Goal: Task Accomplishment & Management: Complete application form

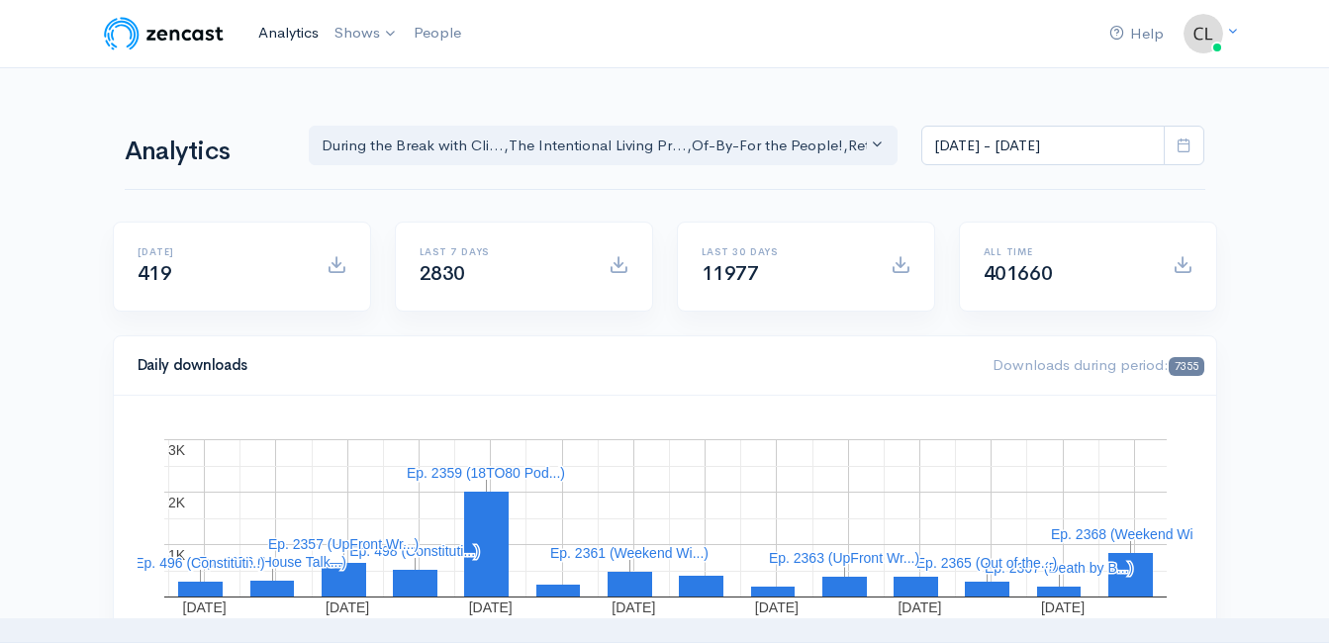
click at [278, 36] on link "Analytics" at bounding box center [288, 33] width 76 height 43
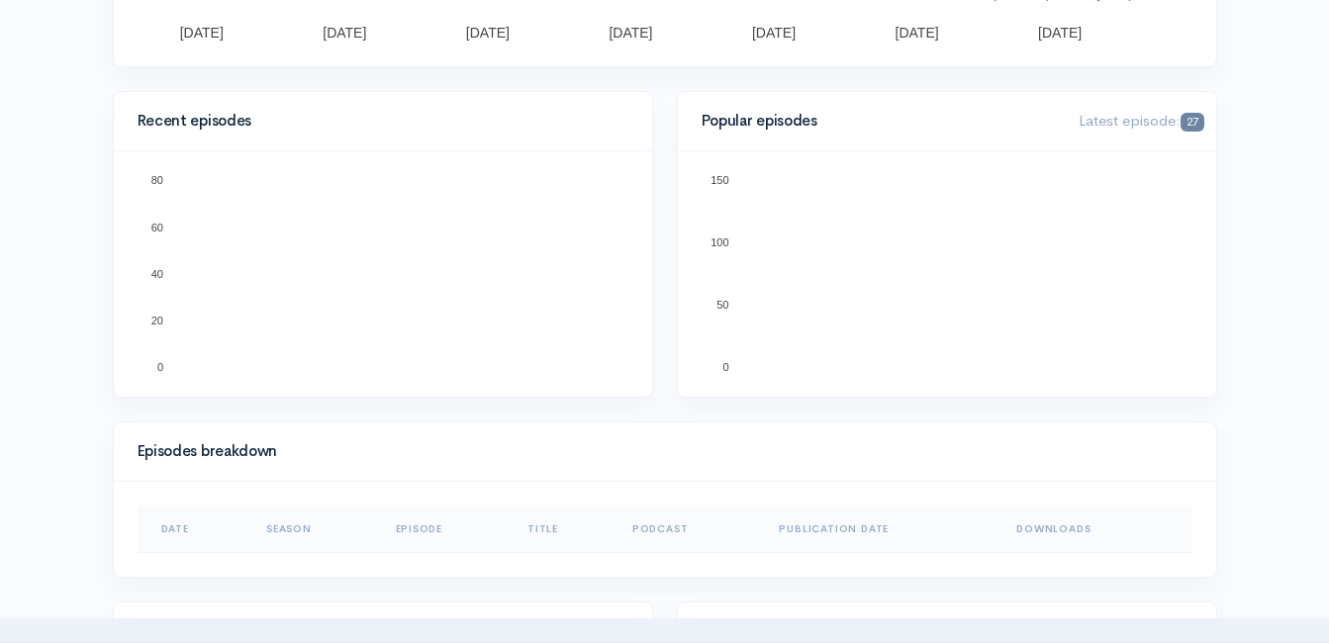
scroll to position [594, 0]
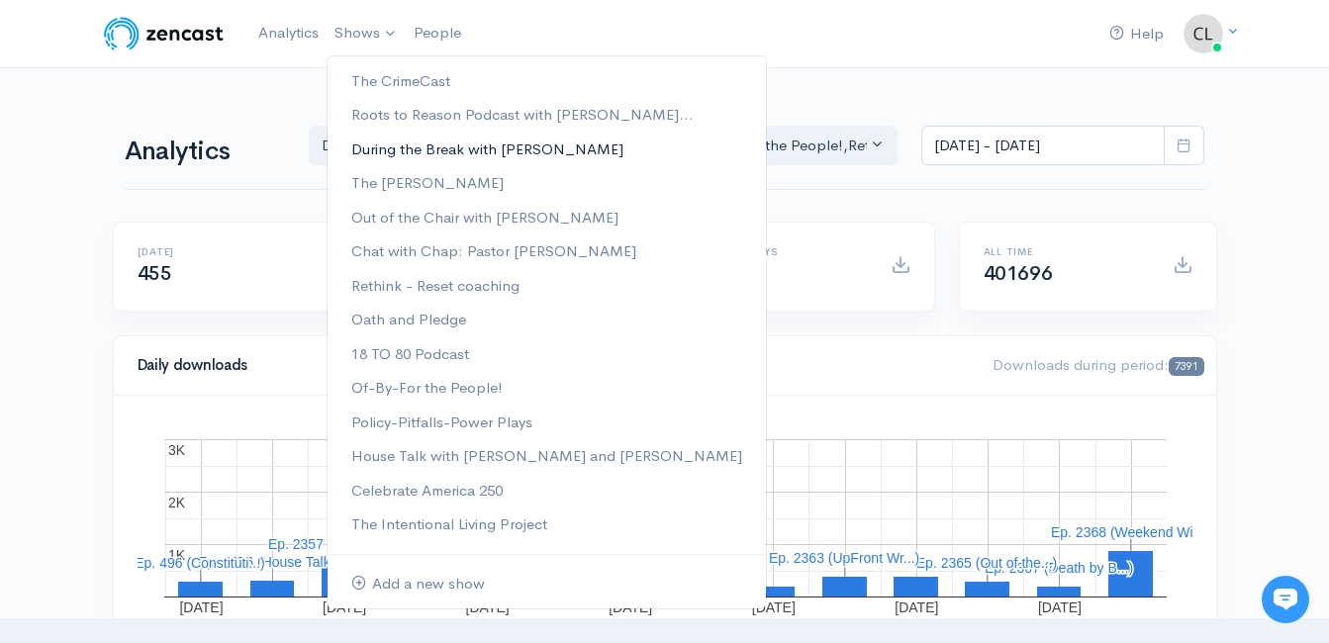
click at [385, 148] on link "During the Break with [PERSON_NAME]" at bounding box center [546, 150] width 438 height 35
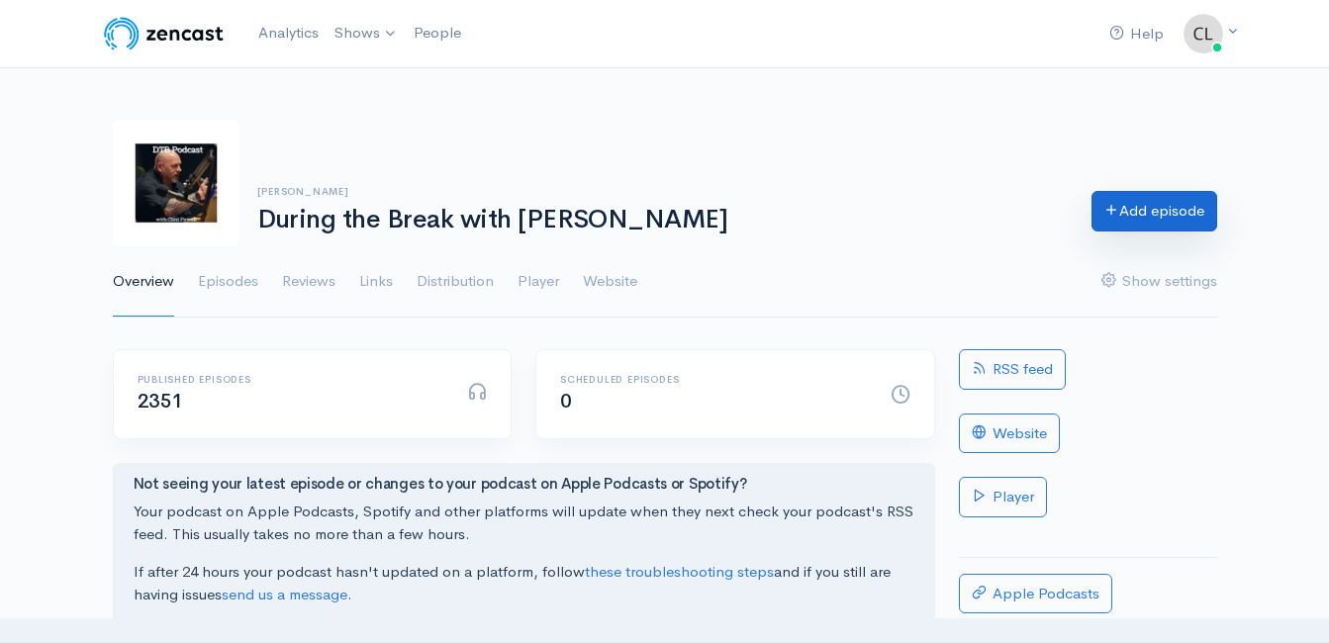
click at [1098, 213] on link "Add episode" at bounding box center [1154, 211] width 126 height 41
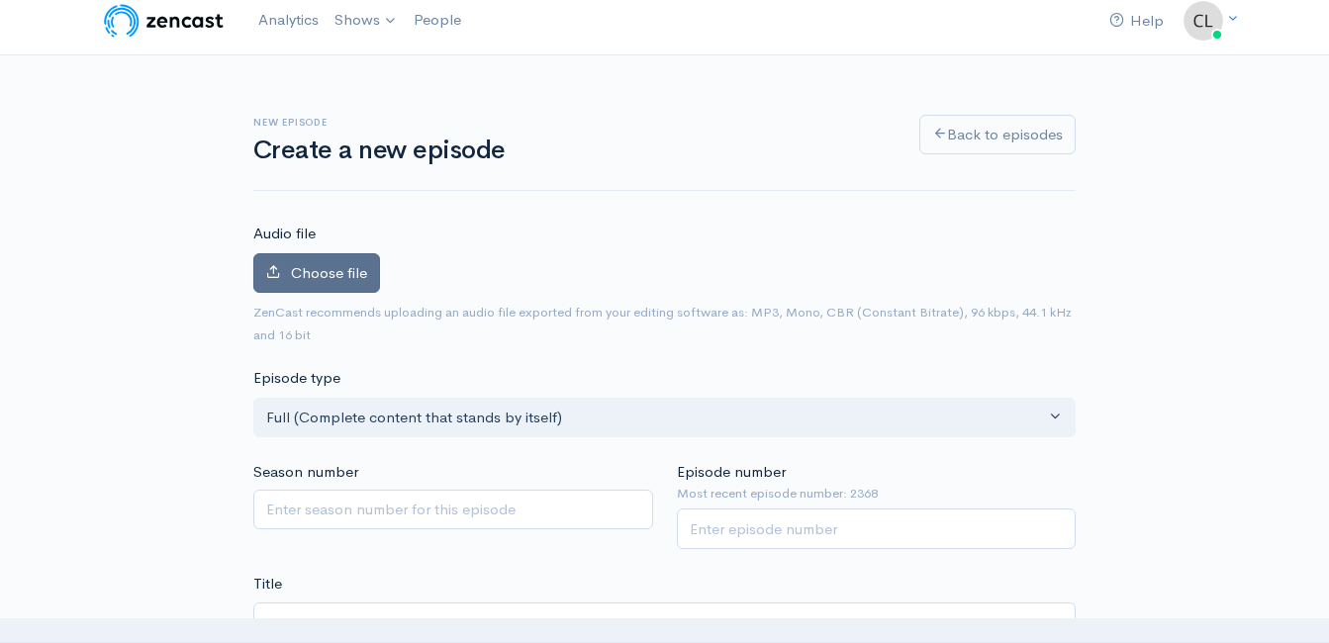
click at [363, 288] on label "Choose file" at bounding box center [316, 273] width 127 height 41
click at [0, 0] on input "Choose file" at bounding box center [0, 0] width 0 height 0
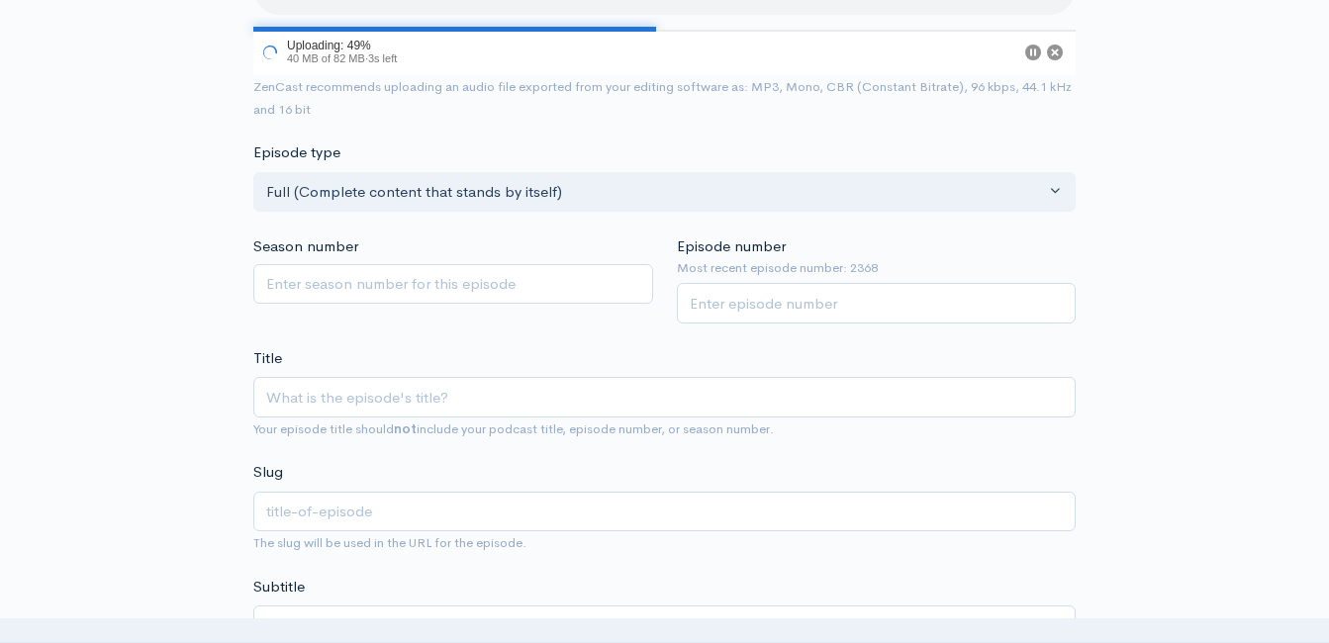
scroll to position [310, 0]
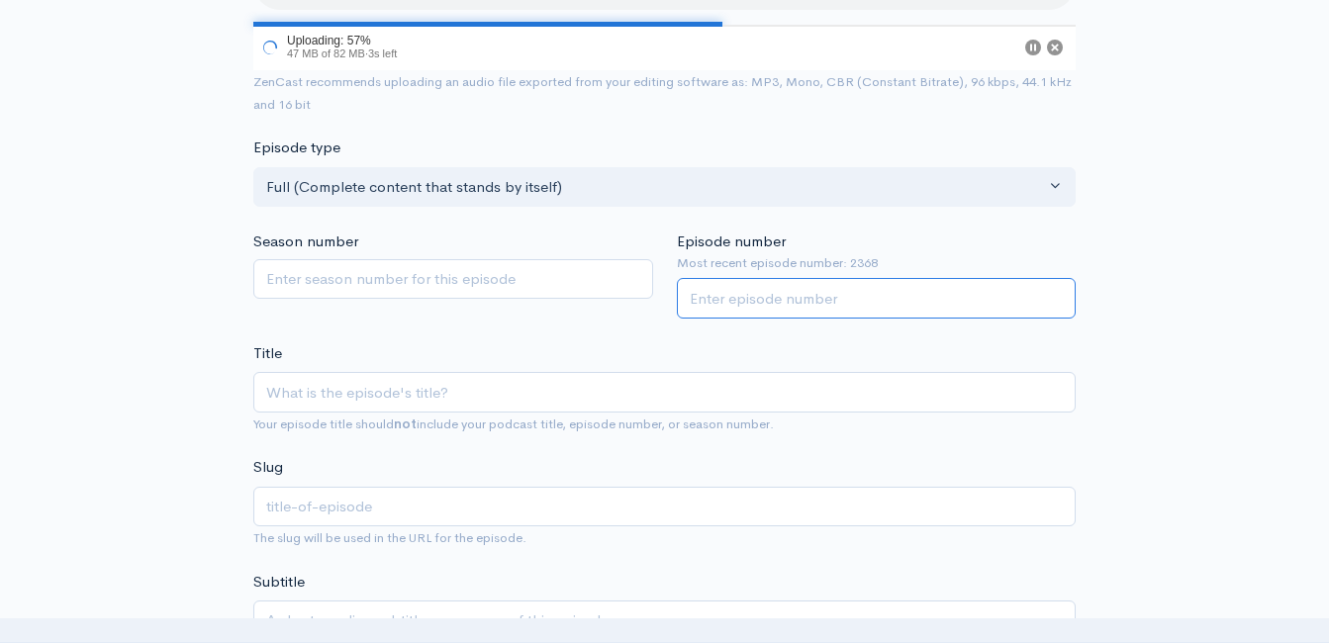
click at [771, 282] on input "Episode number" at bounding box center [877, 298] width 400 height 41
type input "2369"
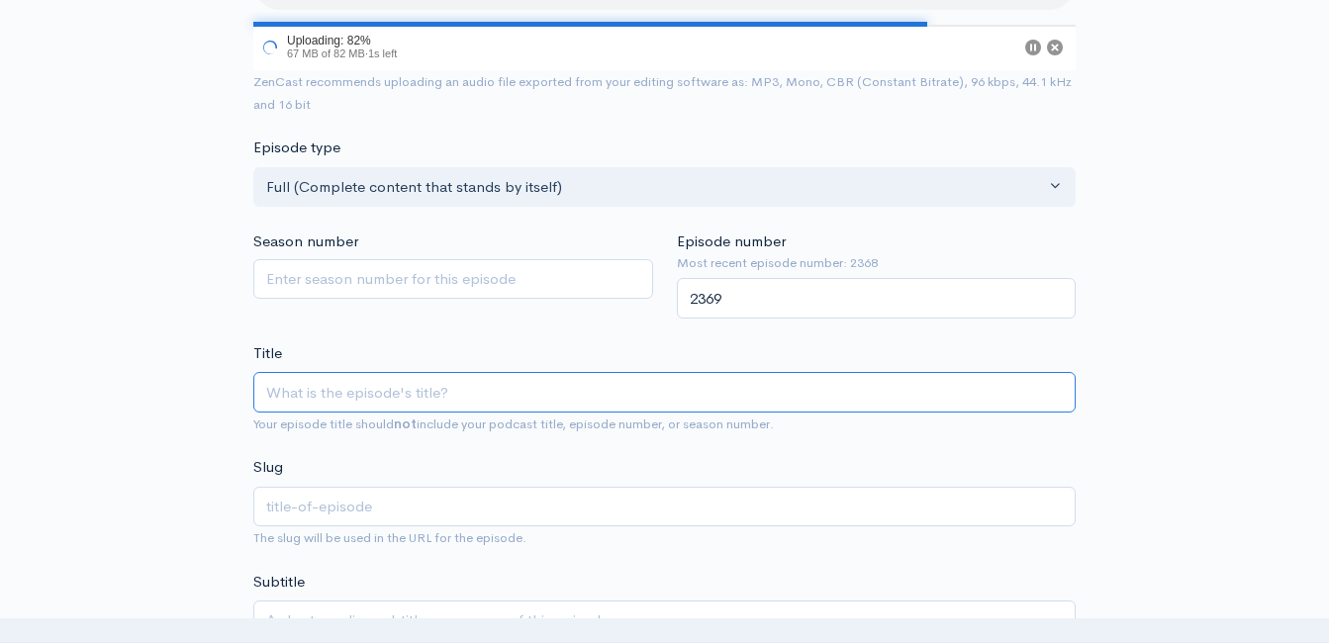
click at [445, 406] on input "Title" at bounding box center [664, 392] width 822 height 41
type input "A"
type input "a"
type input "An"
type input "an"
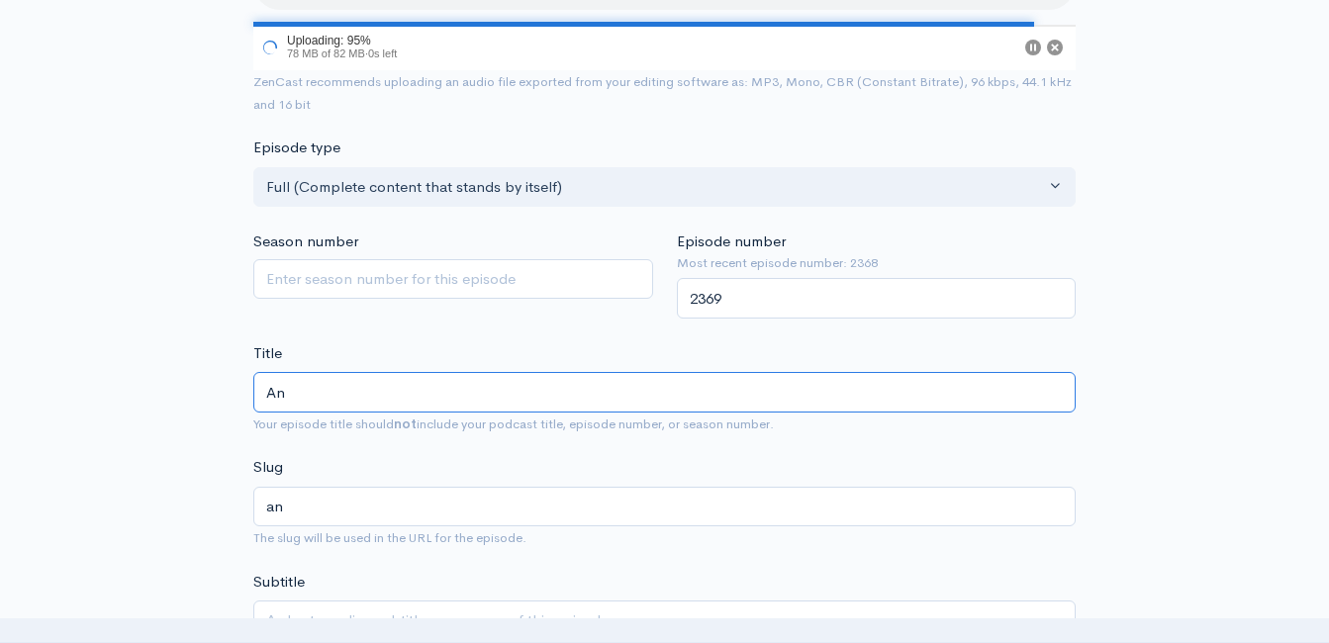
type input "And"
type input "and"
type input "Andy"
type input "andy"
type input "Andy P"
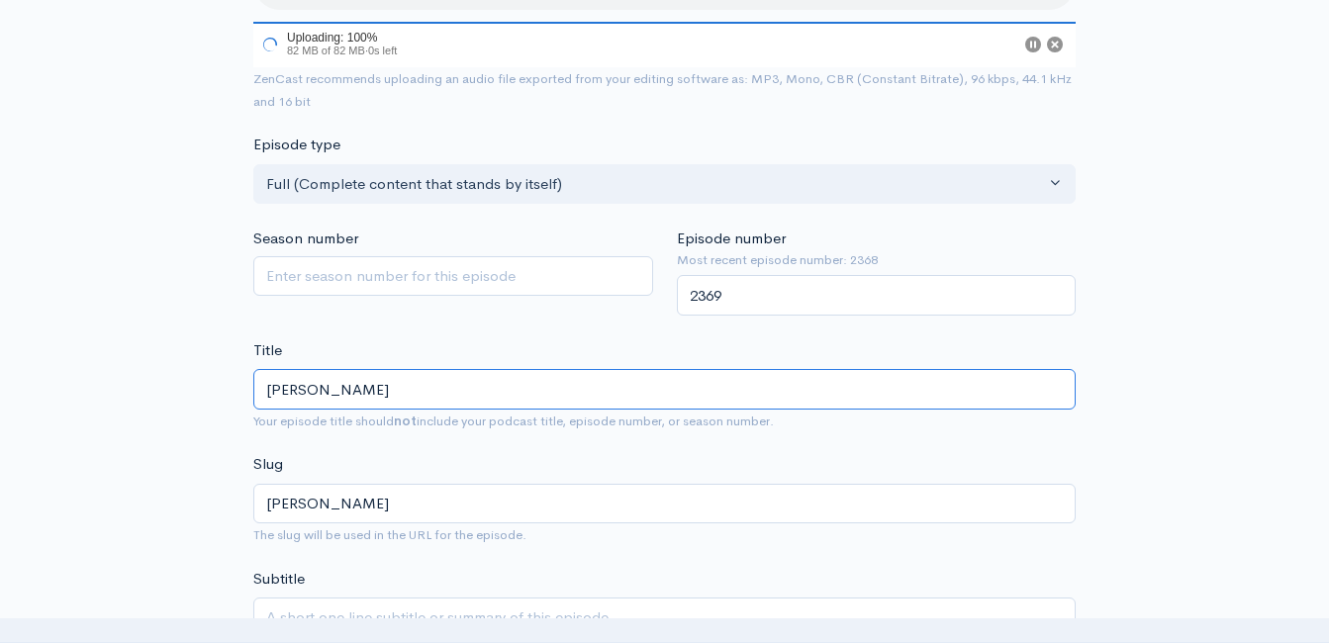
type input "andy-p"
type input "Andy Pe"
type input "andy-pe"
type input "Andy Pet"
type input "andy-pet"
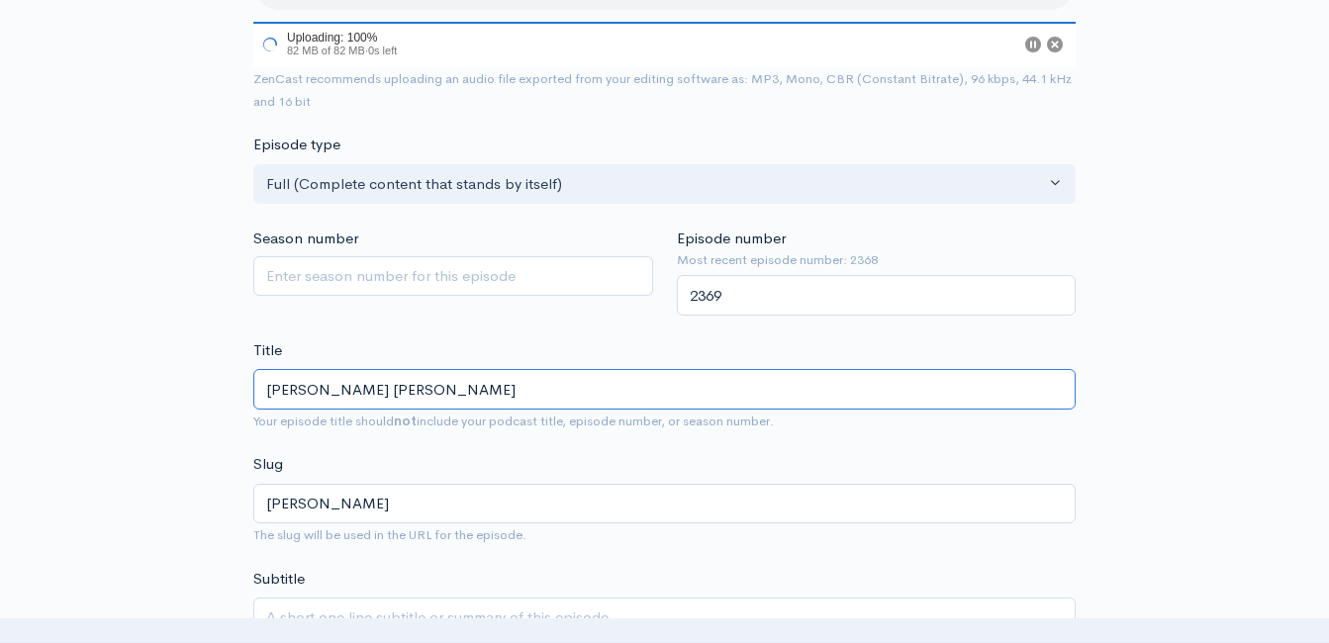
type input "Andy Peter"
type input "andy-peter"
type input "Andy Peters"
type input "andy-peters"
type input "Andy Peters i"
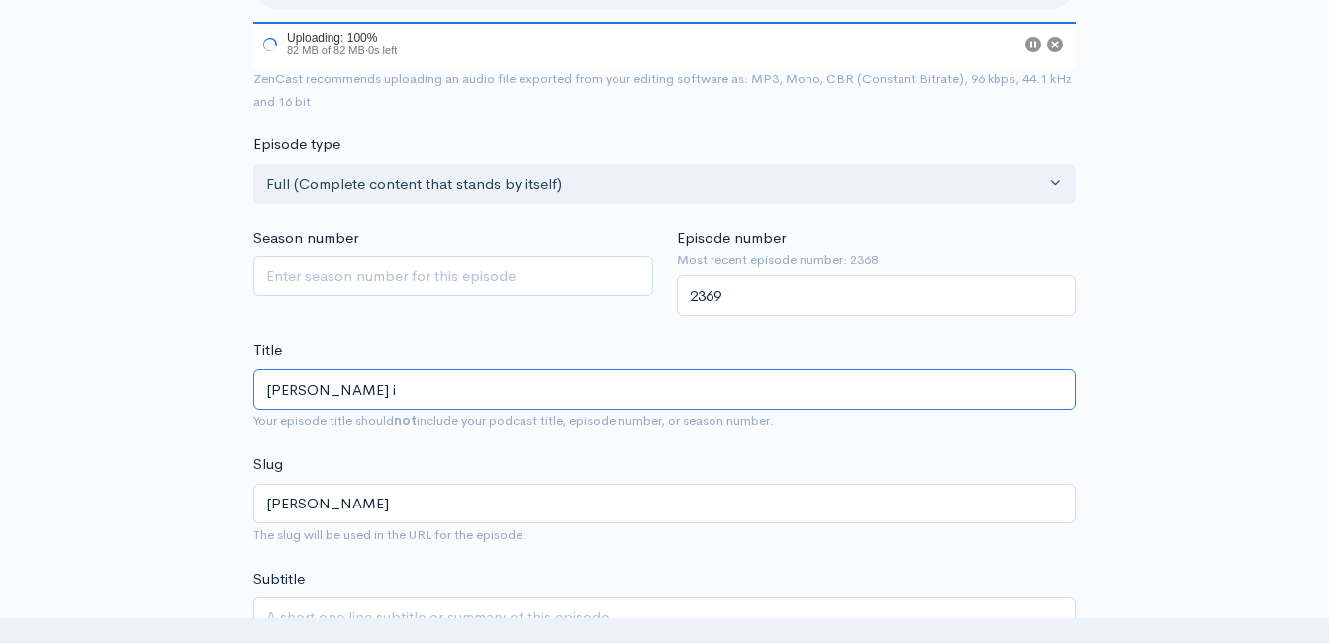
type input "andy-peters-i"
type input "Andy Peters is"
type input "andy-peters-is"
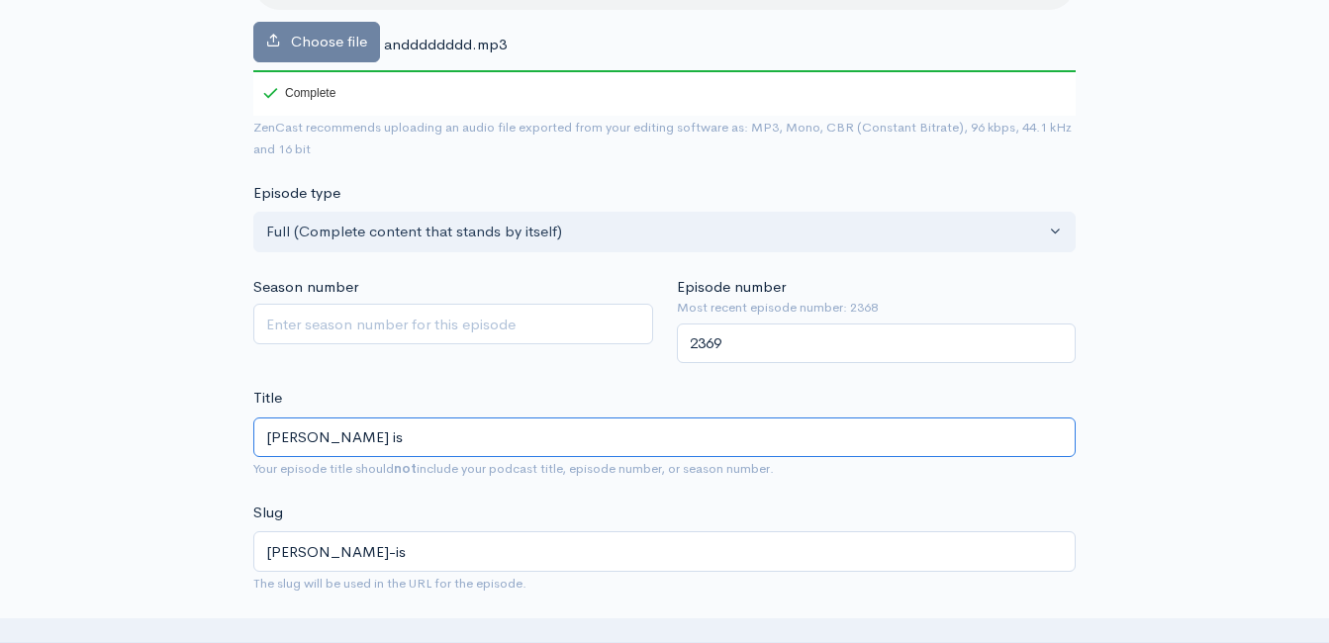
type input "Andy Peters is B"
type input "andy-peters-is-b"
type input "Andy Peters is BAC"
type input "andy-peters-is-bac"
type input "Andy Peters is BACK"
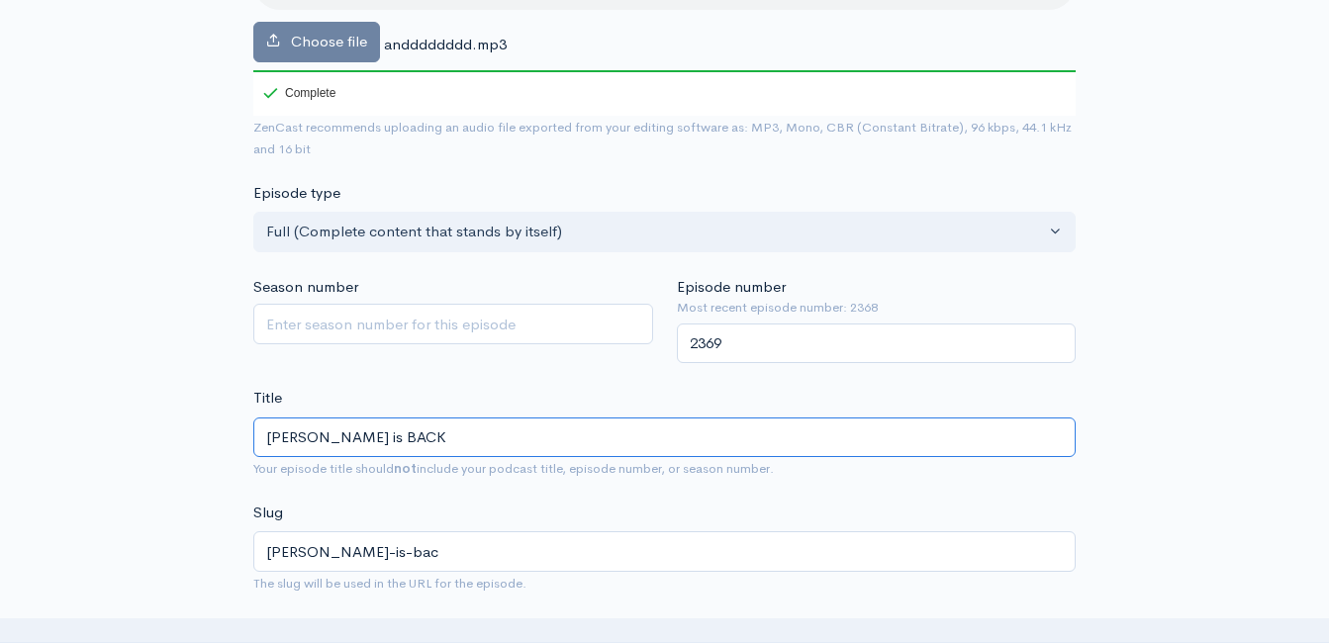
type input "andy-peters-is-back"
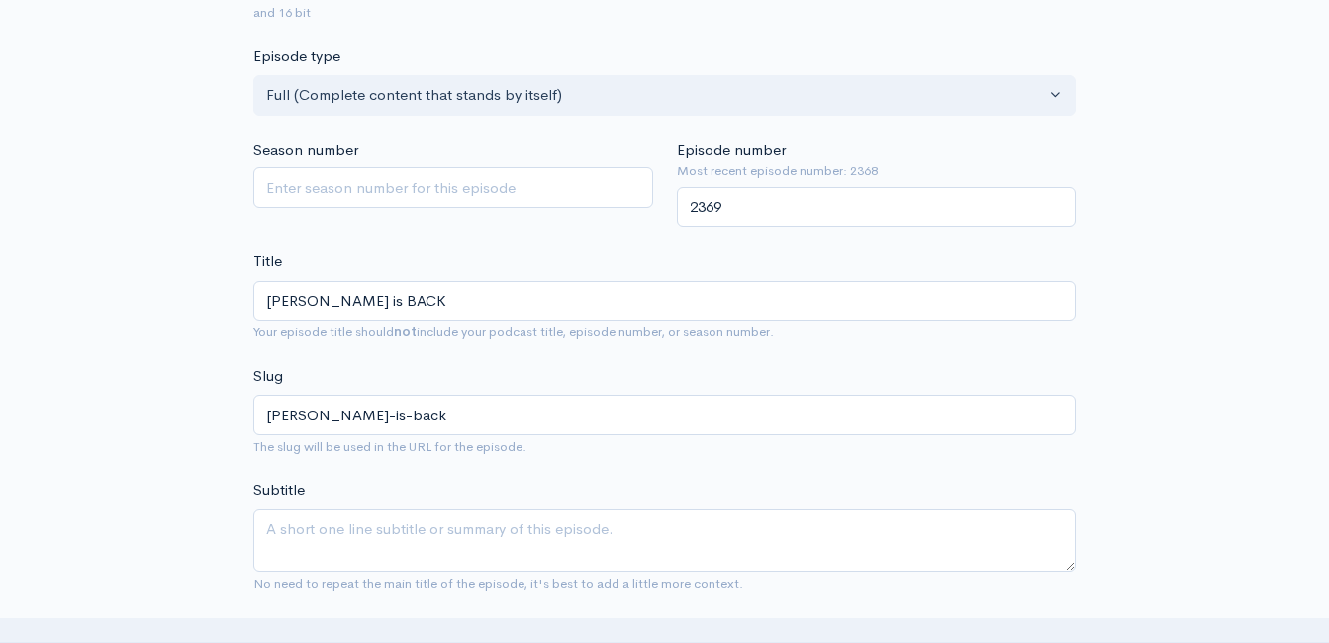
scroll to position [507, 0]
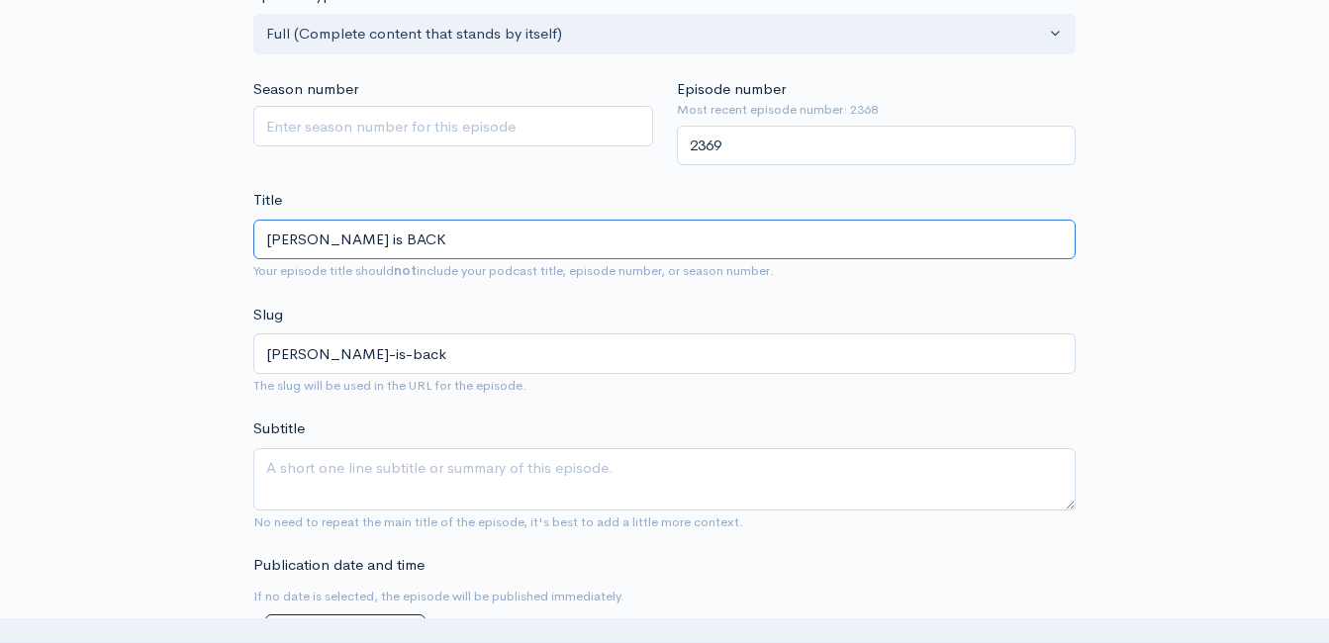
click at [419, 229] on input "Andy Peters is BACK" at bounding box center [664, 240] width 822 height 41
type input "Andy Peters is BACK! b"
type input "andy-peters-is-back-b"
type input "Andy Peters is BACK! bi"
type input "andy-peters-is-back-bi"
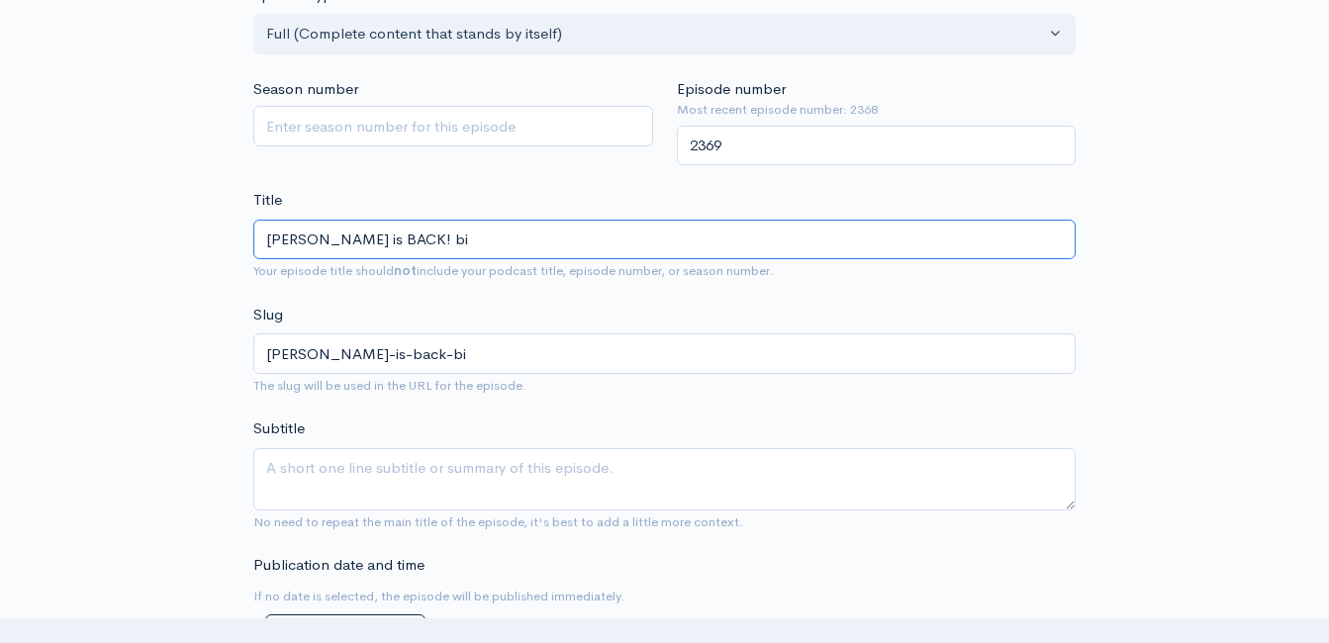
type input "Andy Peters is BACK! bit"
type input "andy-peters-is-back-bit"
type input "Andy Peters is BACK! bi"
type input "andy-peters-is-back-bi"
type input "Andy Peters is BACK! b"
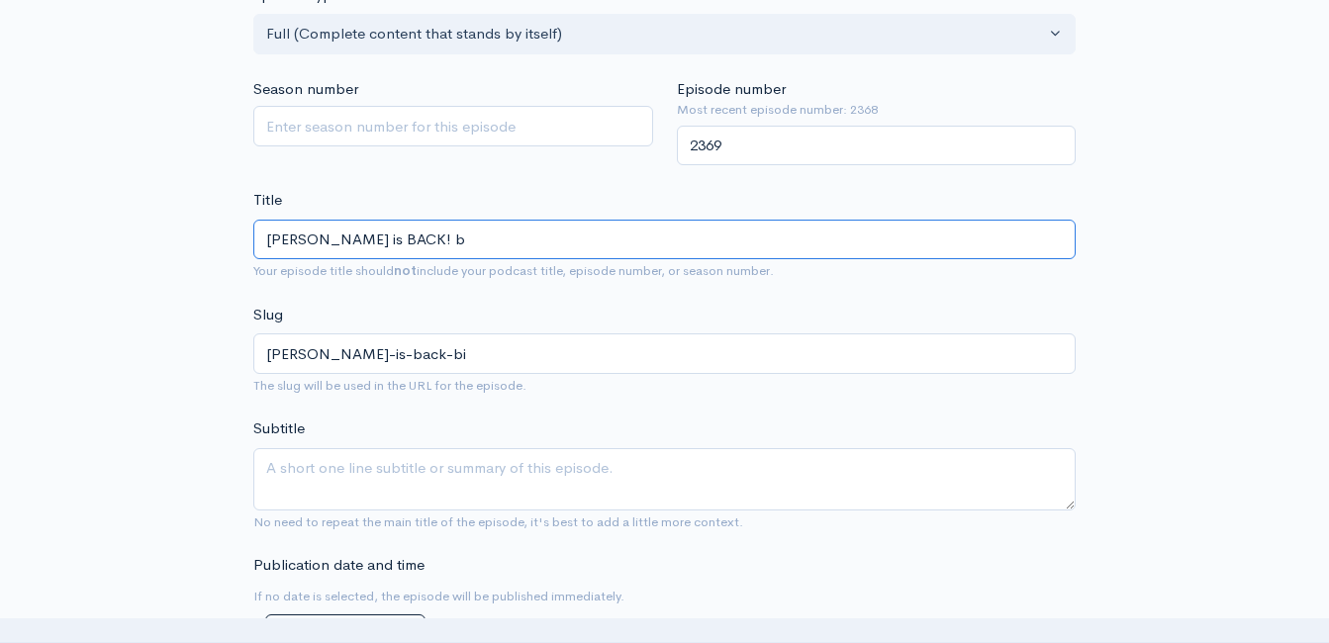
type input "andy-peters-is-back-b"
type input "Andy Peters is BACK!"
type input "andy-peters-is-back"
type input "Andy Peters is BACK! B"
type input "andy-peters-is-back-b"
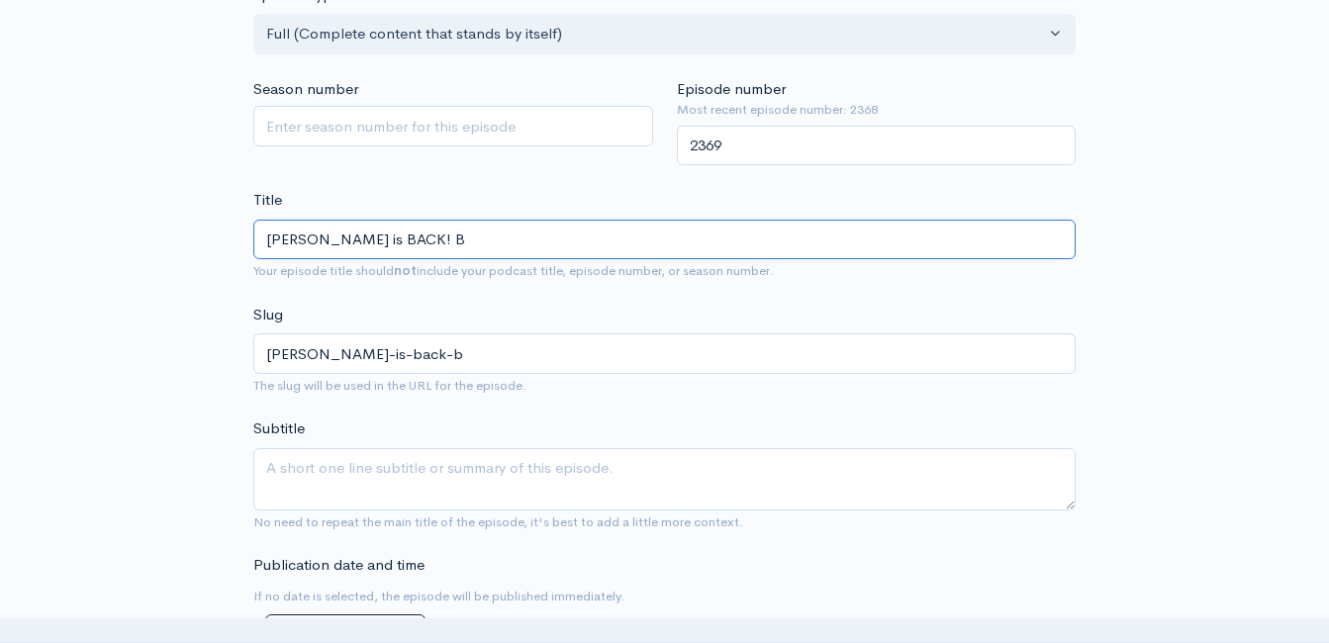
type input "Andy Peters is BACK! Bi"
type input "andy-peters-is-back-bi"
type input "Andy Peters is BACK! Bit"
type input "andy-peters-is-back-bit"
type input "Andy Peters is BACK! Bitc"
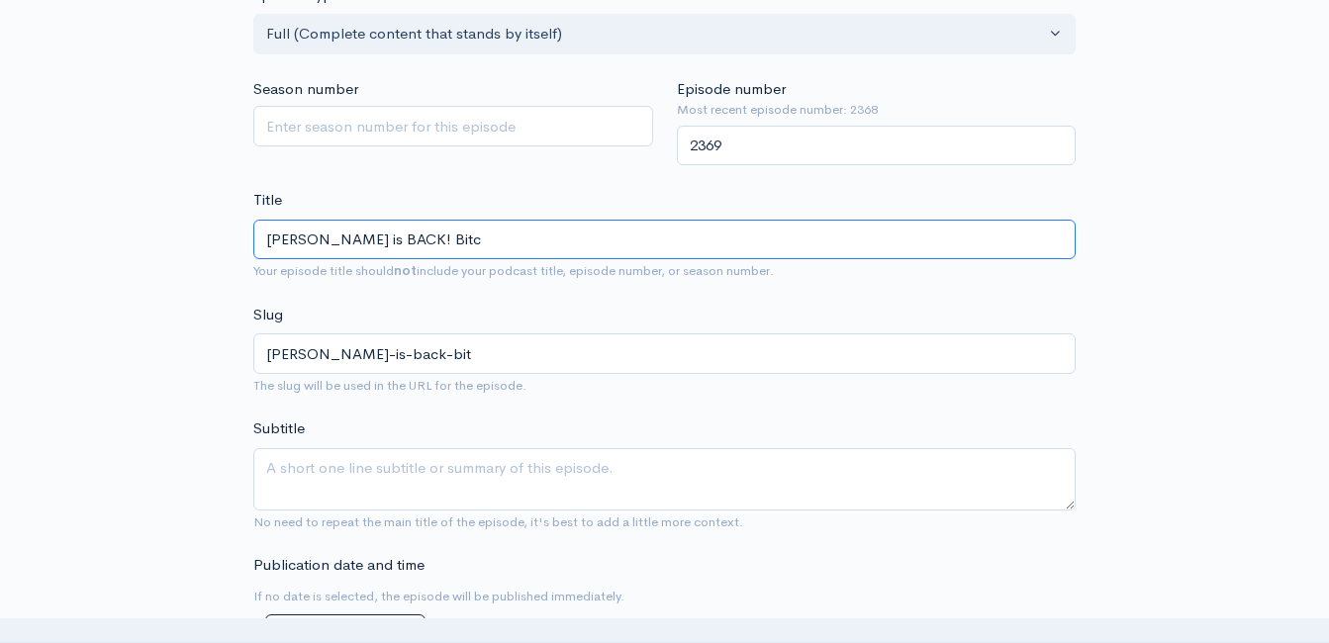
type input "andy-peters-is-back-bitc"
type input "Andy Peters is BACK! Bitco"
type input "andy-peters-is-back-bitco"
type input "Andy Peters is BACK! Bitcoi"
type input "andy-peters-is-back-bitcoi"
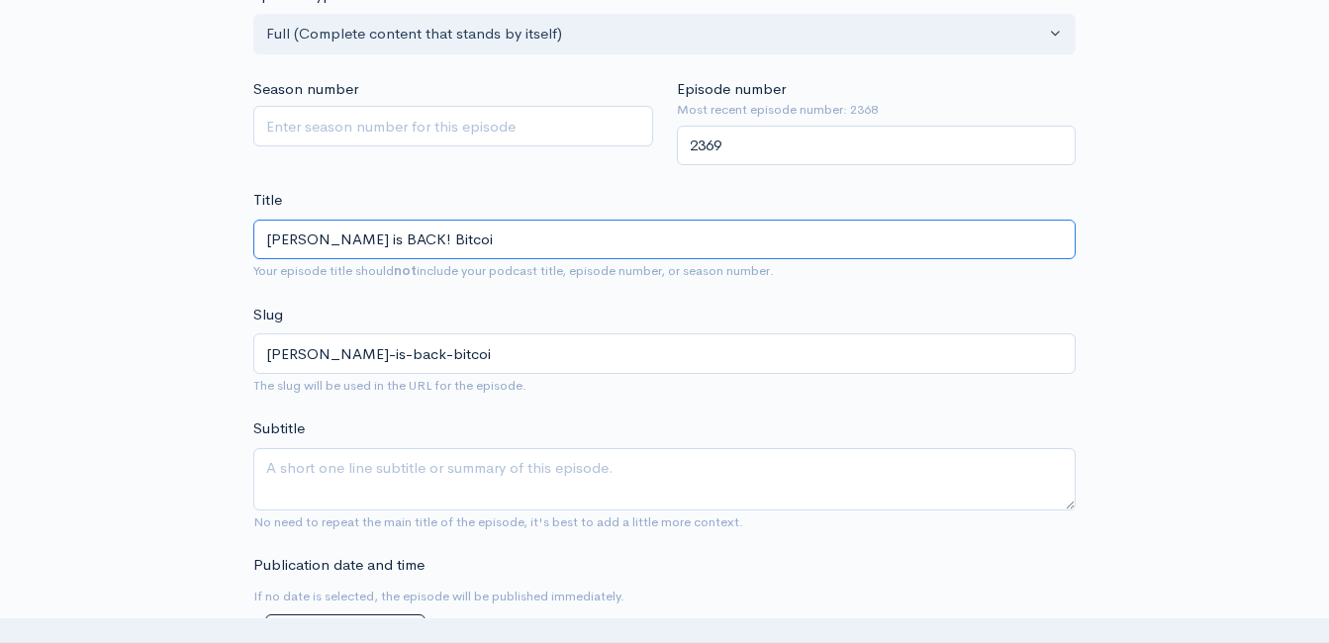
type input "Andy Peters is BACK! Bitcoin"
type input "andy-peters-is-back-bitcoin"
type input "Andy Peters is BACK! Bitcoin - W"
type input "andy-peters-is-back-bitcoin-w"
type input "Andy Peters is BACK! Bitcoin - Wh"
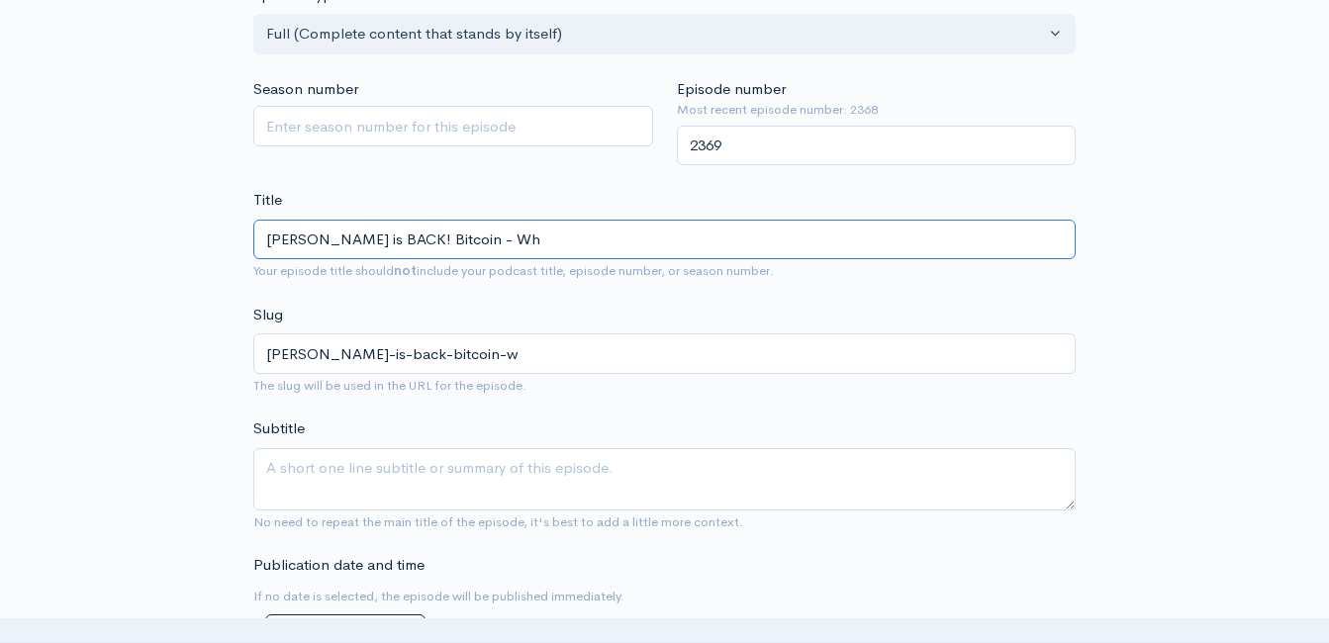
type input "andy-peters-is-back-bitcoin-wh"
type input "Andy Peters is BACK! Bitcoin - Wher"
type input "andy-peters-is-back-bitcoin-wher"
type input "Andy Peters is BACK! Bitcoin - Where"
type input "andy-peters-is-back-bitcoin-where"
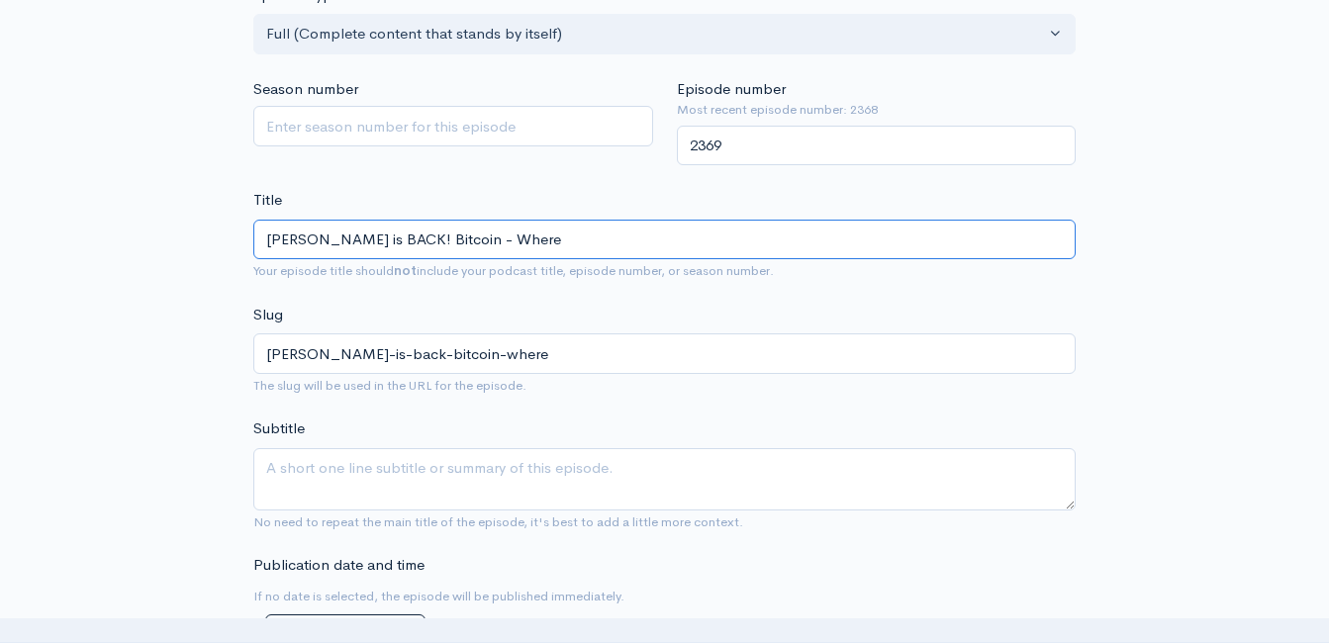
type input "Andy Peters is BACK! Bitcoin - Where t"
type input "andy-peters-is-back-bitcoin-where-t"
type input "Andy Peters is BACK! Bitcoin - Where to"
type input "andy-peters-is-back-bitcoin-where-to"
type input "Andy Peters is BACK! Bitcoin - Where to S"
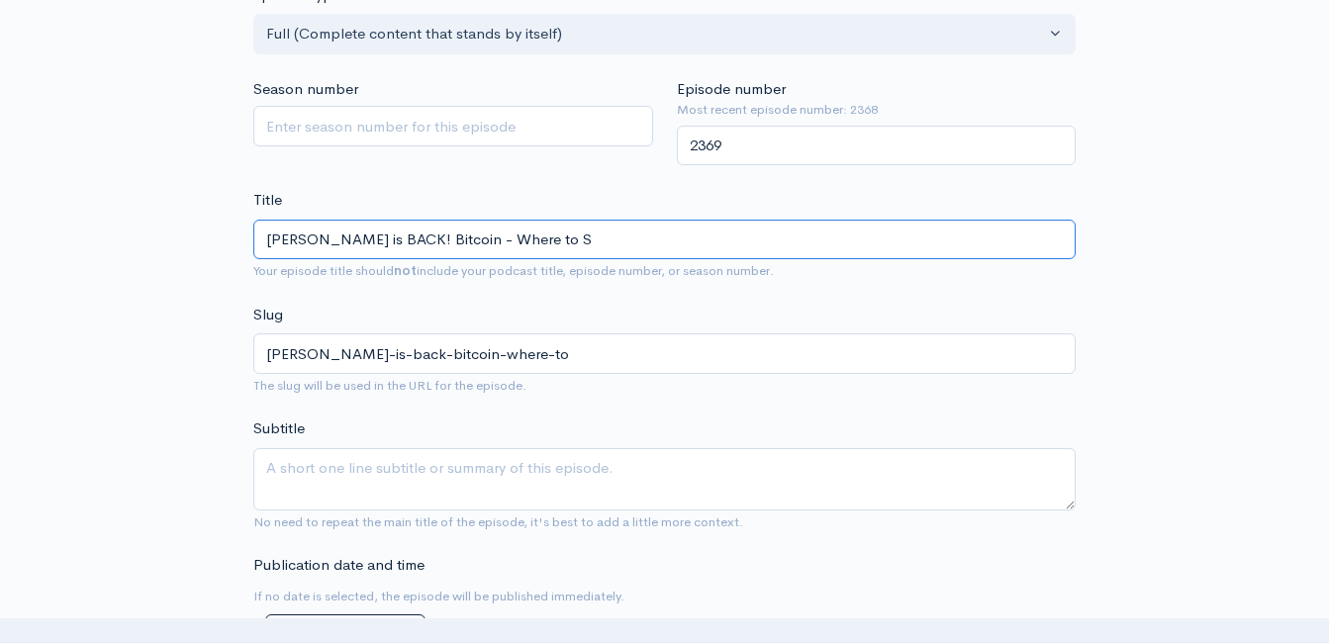
type input "andy-peters-is-back-bitcoin-where-to-s"
type input "Andy Peters is BACK! Bitcoin - Where to St"
type input "andy-peters-is-back-bitcoin-where-to-st"
type input "Andy Peters is BACK! Bitcoin - Where to Sta"
type input "andy-peters-is-back-bitcoin-where-to-sta"
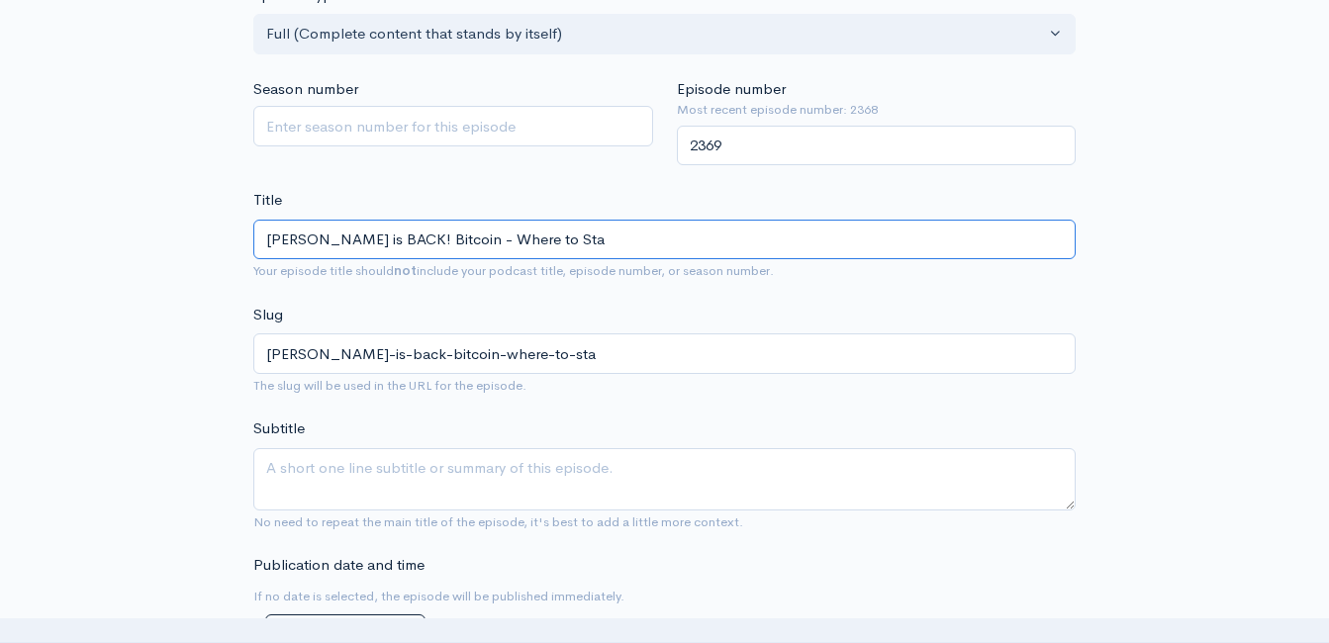
type input "Andy Peters is BACK! Bitcoin - Where to Star"
type input "andy-peters-is-back-bitcoin-where-to-star"
type input "Andy Peters is BACK! Bitcoin - Where to Start"
type input "andy-peters-is-back-bitcoin-where-to-start"
type input "Andy Peters is BACK! Bitcoin - Where to Start - t"
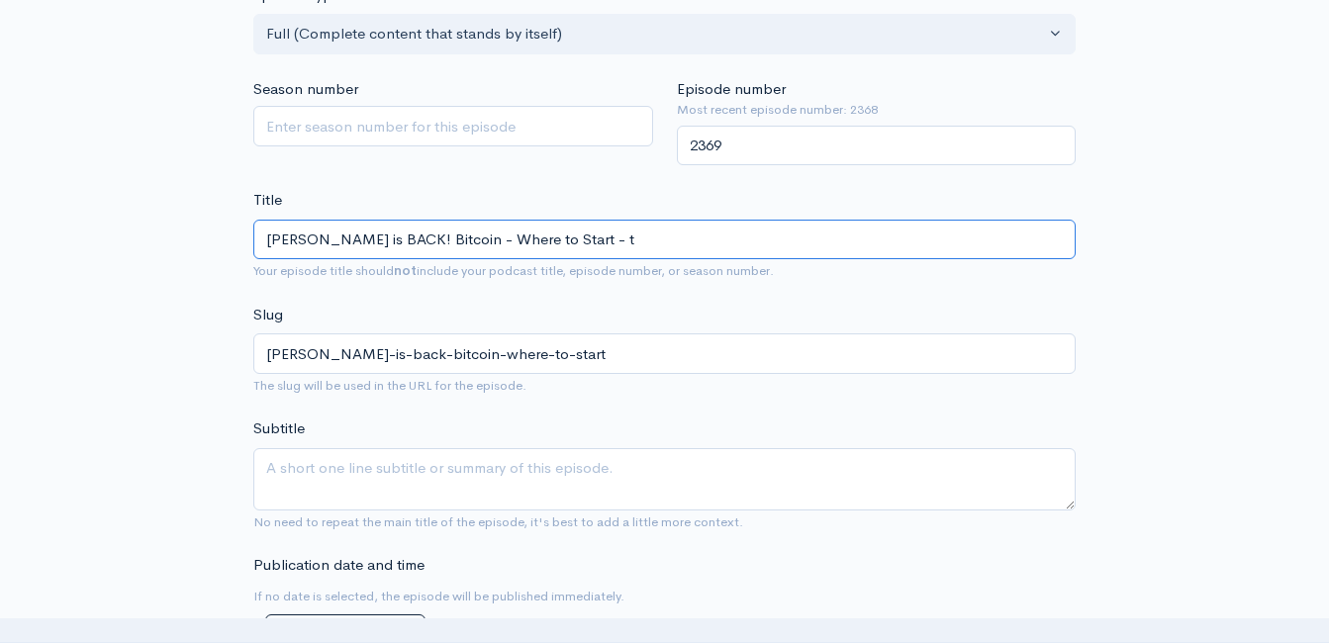
type input "andy-peters-is-back-bitcoin-where-to-start-t"
type input "Andy Peters is BACK! Bitcoin - Where to Start - th"
type input "andy-peters-is-back-bitcoin-where-to-start-th"
type input "Andy Peters is BACK! Bitcoin - Where to Start - the"
type input "andy-peters-is-back-bitcoin-where-to-start-the"
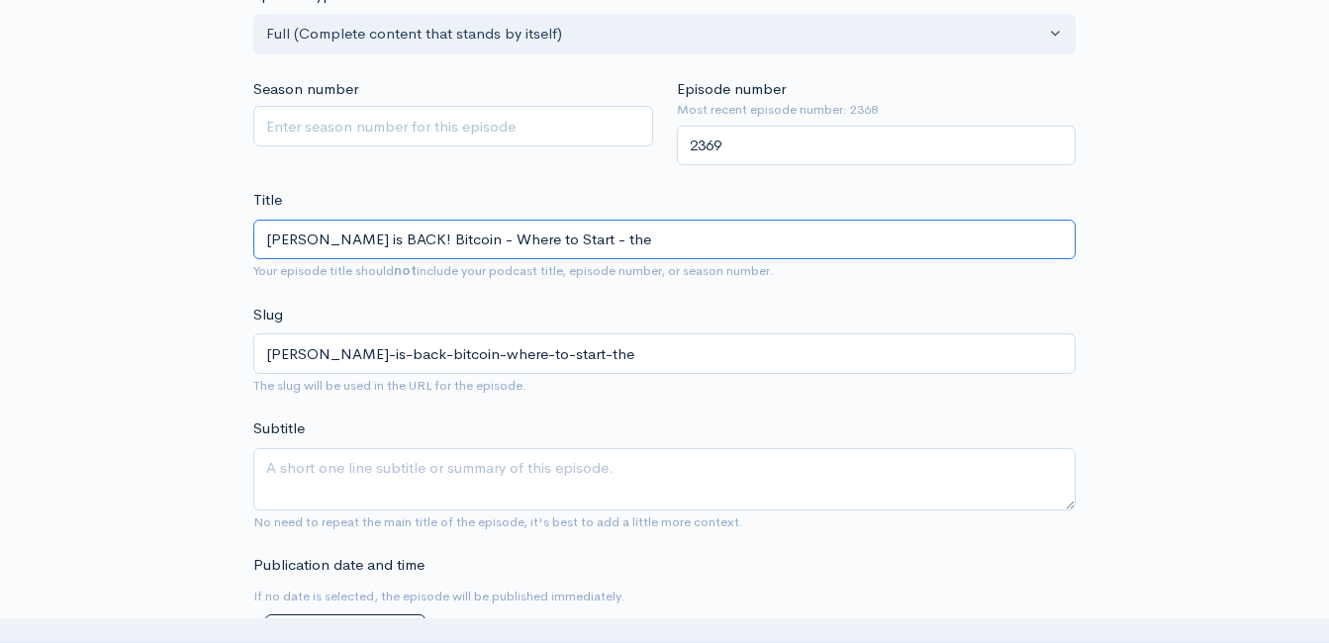
type input "Andy Peters is BACK! Bitcoin - Where to Start - th"
type input "andy-peters-is-back-bitcoin-where-to-start-th"
type input "Andy Peters is BACK! Bitcoin - Where to Start - t"
type input "andy-peters-is-back-bitcoin-where-to-start-t"
type input "Andy Peters is BACK! Bitcoin - Where to Start -"
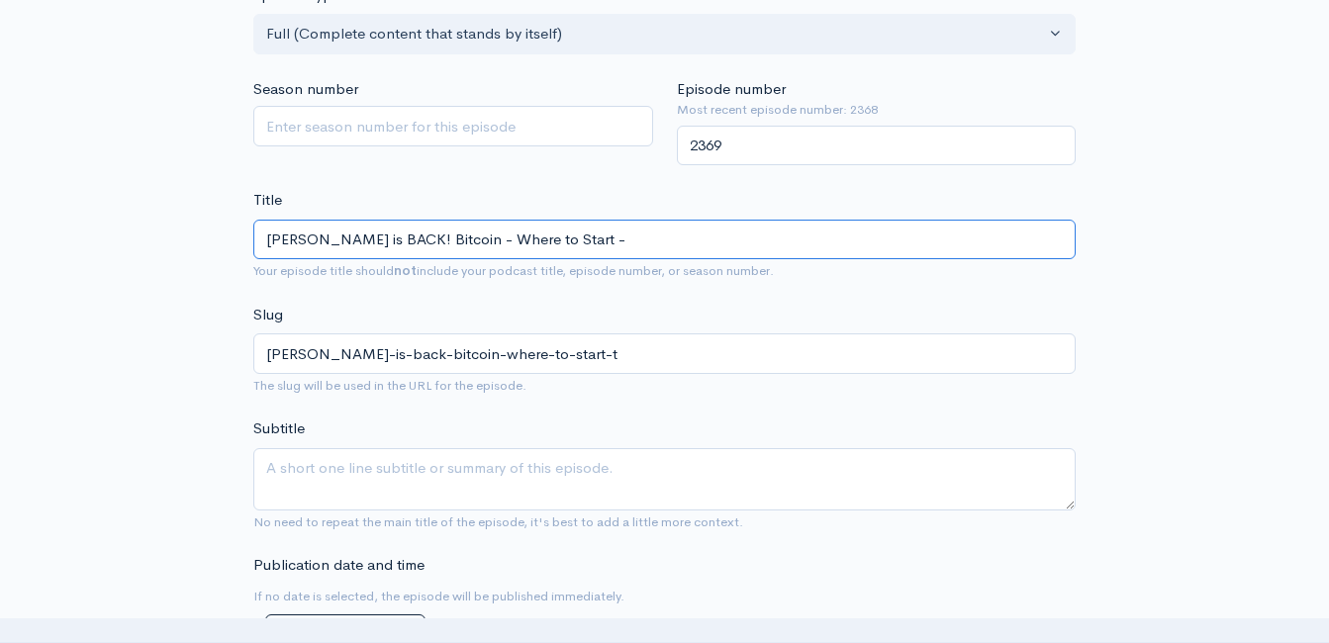
type input "andy-peters-is-back-bitcoin-where-to-start"
type input "Andy Peters is BACK! Bitcoin - Where to Start - T"
type input "andy-peters-is-back-bitcoin-where-to-start-t"
type input "Andy Peters is BACK! Bitcoin - Where to Start -"
type input "andy-peters-is-back-bitcoin-where-to-start"
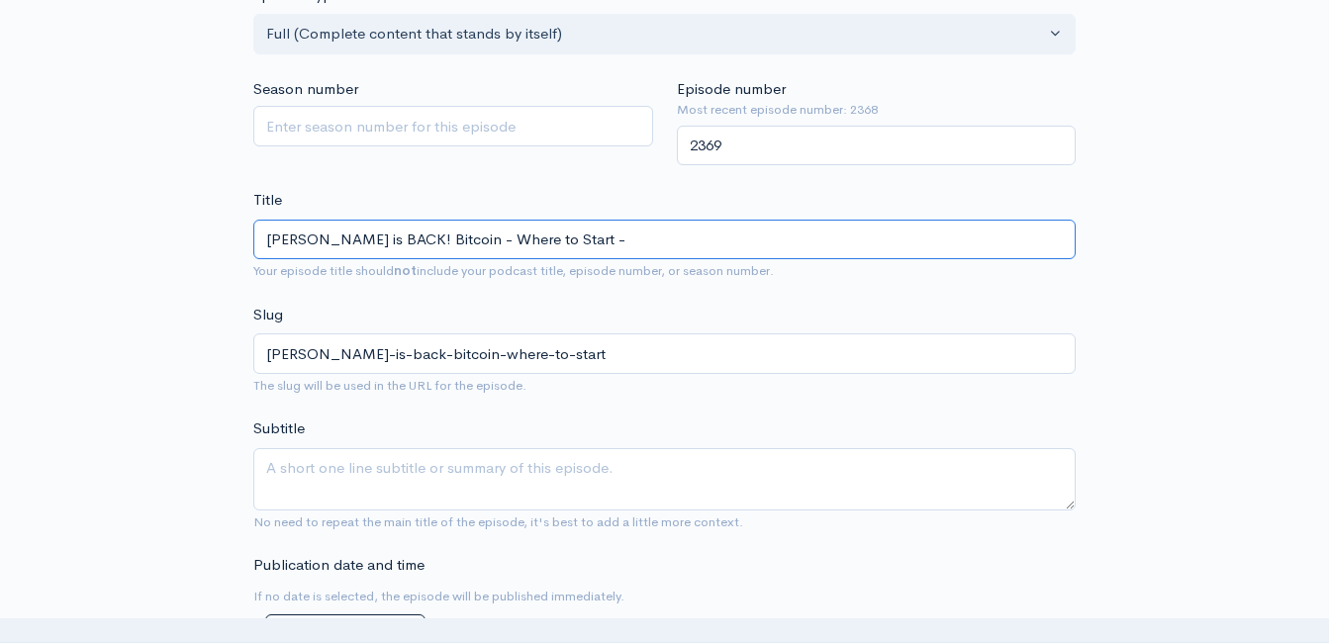
type input "Andy Peters is BACK! Bitcoin - Where to Start - I"
type input "andy-peters-is-back-bitcoin-where-to-start-i"
type input "Andy Peters is BACK! Bitcoin - Where to Start - In"
type input "andy-peters-is-back-bitcoin-where-to-start-in"
type input "Andy Peters is BACK! Bitcoin - Where to Start - Inv"
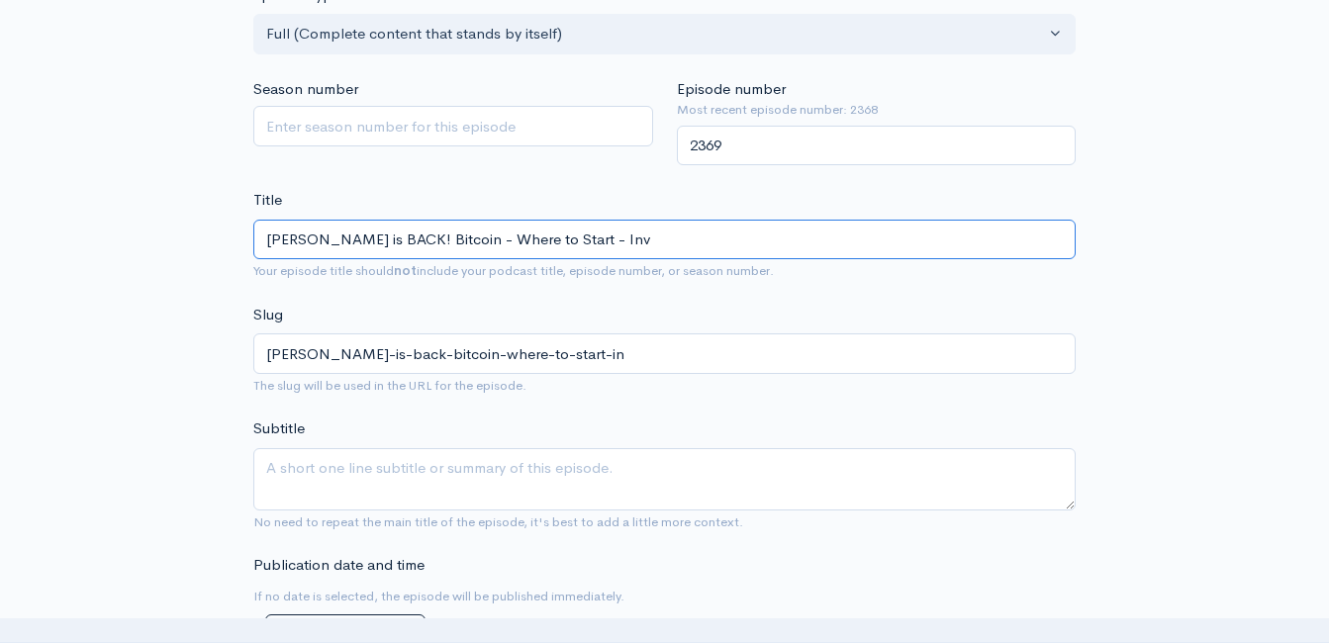
type input "andy-peters-is-back-bitcoin-where-to-start-inv"
type input "Andy Peters is BACK! Bitcoin - Where to Start - In"
type input "andy-peters-is-back-bitcoin-where-to-start-in"
type input "Andy Peters is BACK! Bitcoin - Where to Start - I"
type input "andy-peters-is-back-bitcoin-where-to-start-i"
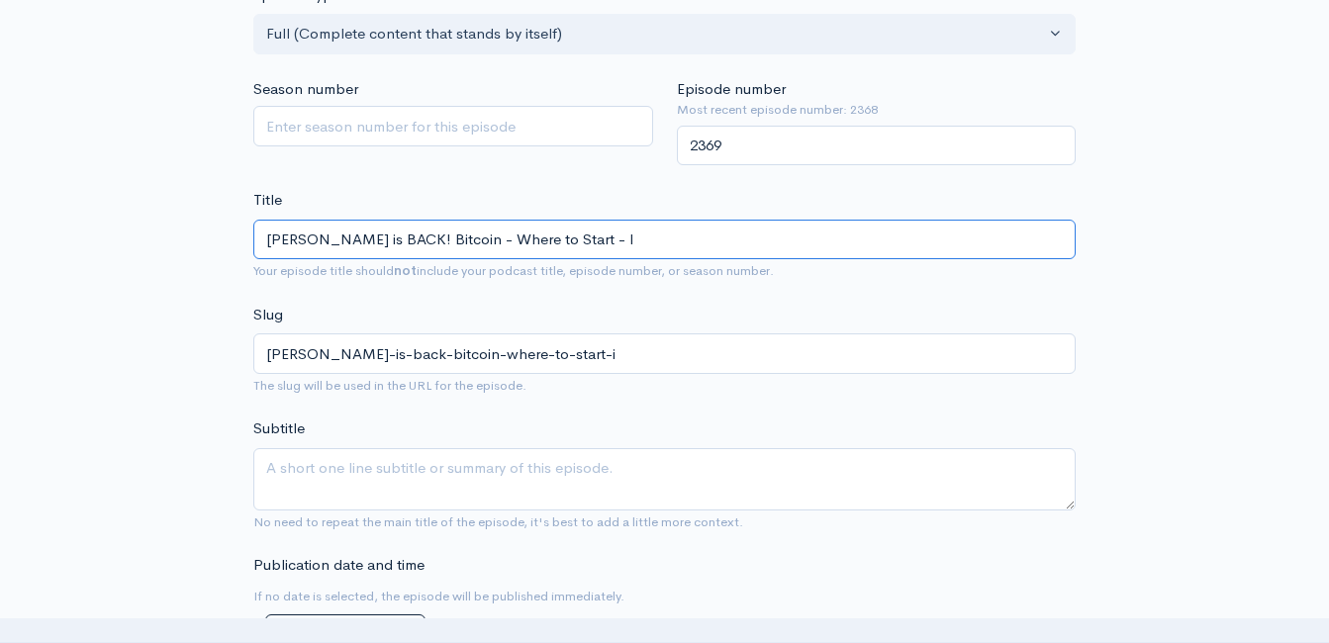
type input "Andy Peters is BACK! Bitcoin - Where to Start -"
type input "andy-peters-is-back-bitcoin-where-to-start"
type input "Andy Peters is BACK! Bitcoin - Where to Start - T"
type input "andy-peters-is-back-bitcoin-where-to-start-t"
type input "Andy Peters is BACK! Bitcoin - Where to Start - Th"
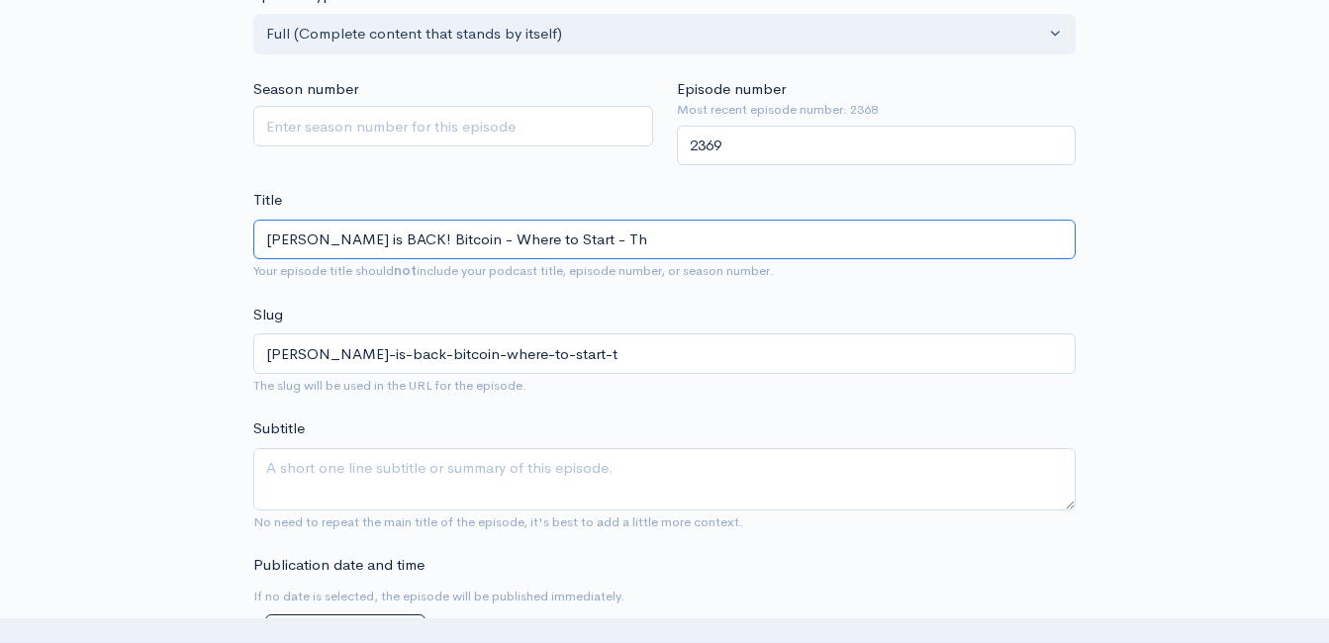
type input "andy-peters-is-back-bitcoin-where-to-start-th"
type input "Andy Peters is BACK! Bitcoin - Where to Start - The"
type input "andy-peters-is-back-bitcoin-where-to-start-the"
type input "Andy Peters is BACK! Bitcoin - Where to Start - The F"
type input "andy-peters-is-back-bitcoin-where-to-start-the-f"
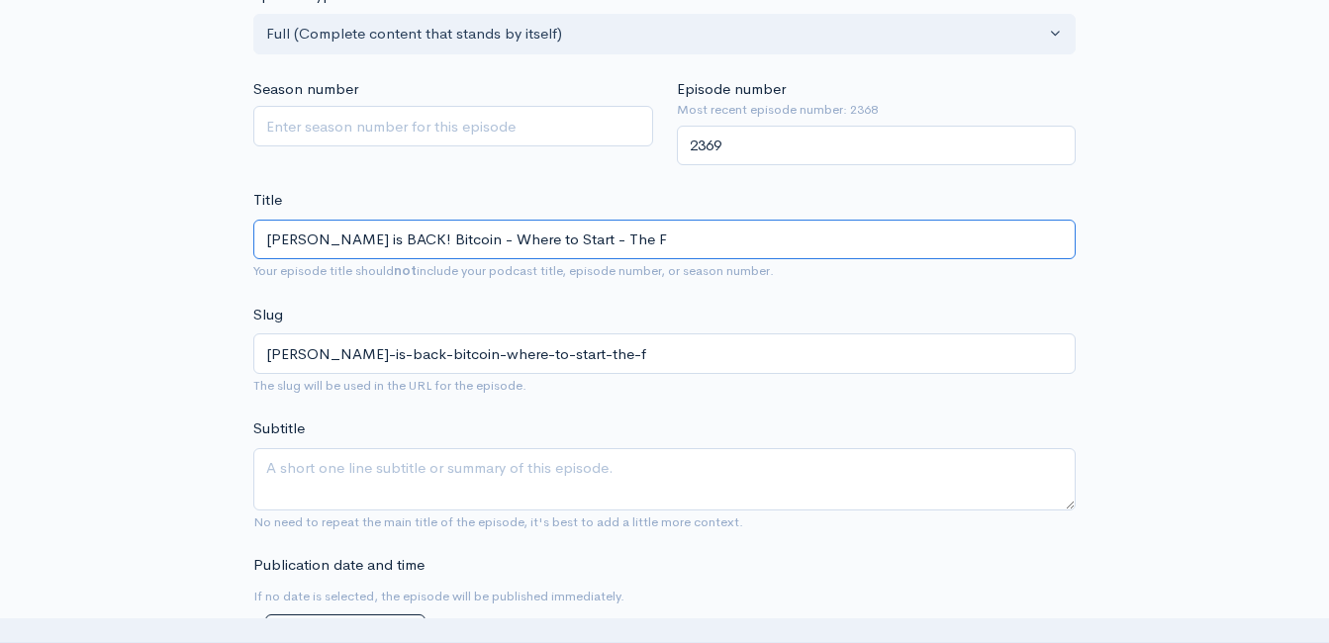
type input "Andy Peters is BACK! Bitcoin - Where to Start - The Fu"
type input "andy-peters-is-back-bitcoin-where-to-start-the-fu"
type input "Andy Peters is BACK! Bitcoin - Where to Start - The Fut"
type input "andy-peters-is-back-bitcoin-where-to-start-the-fut"
type input "Andy Peters is BACK! Bitcoin - Where to Start - The Futur"
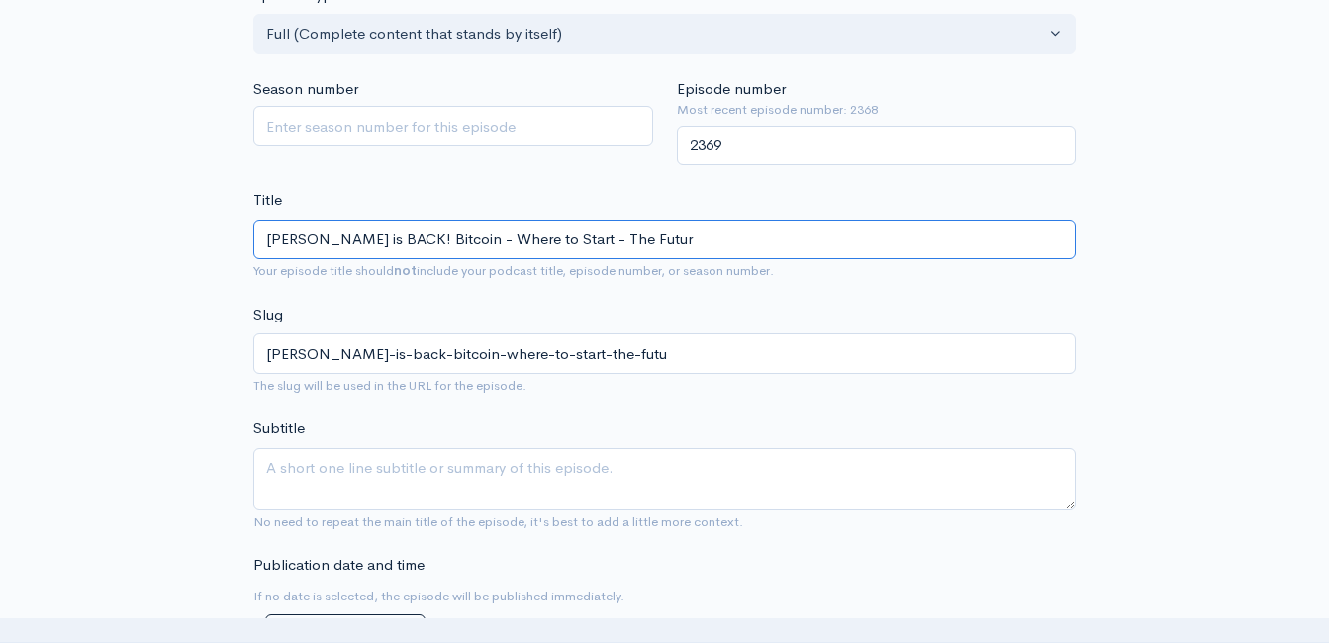
type input "andy-peters-is-back-bitcoin-where-to-start-the-futur"
type input "Andy Peters is BACK! Bitcoin - Where to Start - The Future"
type input "andy-peters-is-back-bitcoin-where-to-start-the-future"
type input "Andy Peters is BACK! Bitcoin - Where to Start - The Future o"
type input "andy-peters-is-back-bitcoin-where-to-start-the-future-o"
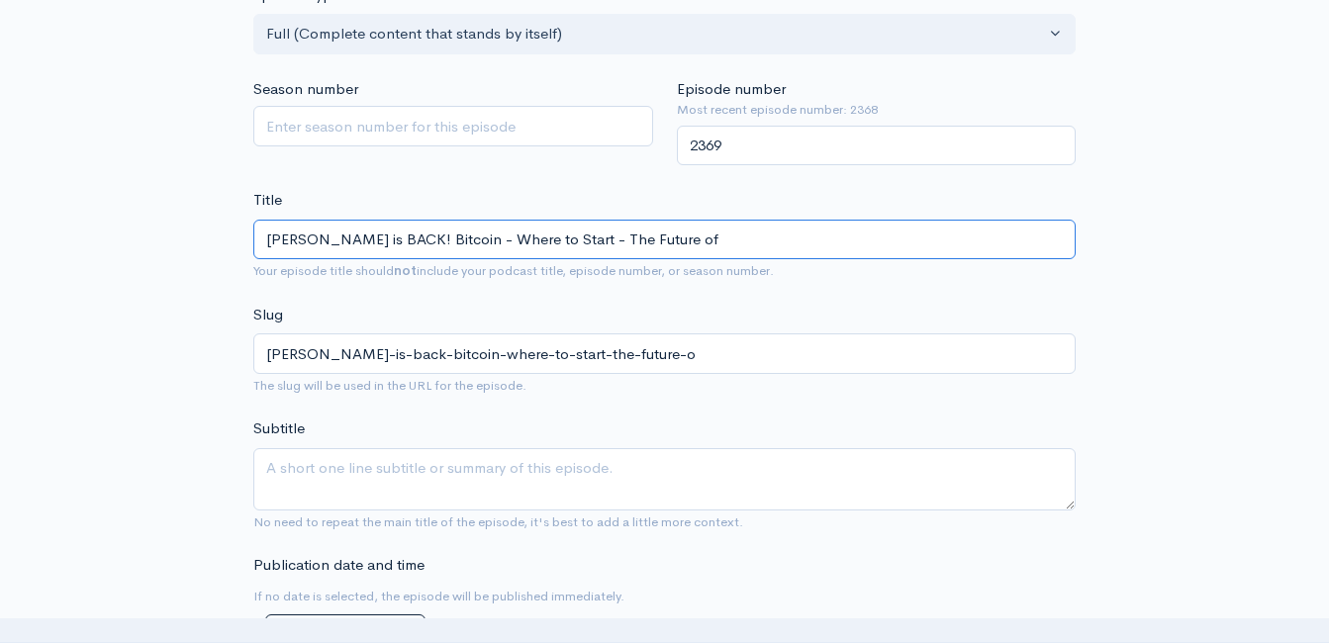
type input "Andy Peters is BACK! Bitcoin - Where to Start - The Future of"
type input "andy-peters-is-back-bitcoin-where-to-start-the-future-of"
type input "Andy Peters is BACK! Bitcoin - Where to Start - The Future of D"
type input "andy-peters-is-back-bitcoin-where-to-start-the-future-of-d"
type input "Andy Peters is BACK! Bitcoin - Where to Start - The Future of Di"
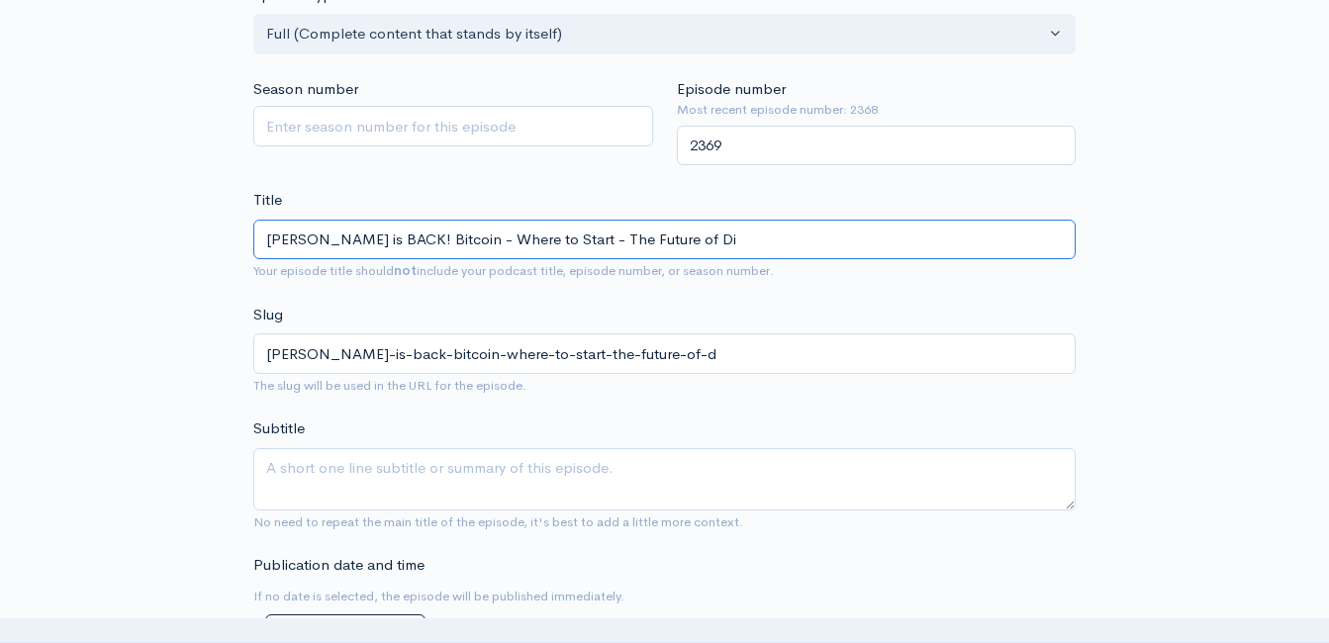
type input "andy-peters-is-back-bitcoin-where-to-start-the-future-of-di"
type input "Andy Peters is BACK! Bitcoin - Where to Start - The Future of Dig"
type input "andy-peters-is-back-bitcoin-where-to-start-the-future-of-dig"
type input "Andy Peters is BACK! Bitcoin - Where to Start - The Future of Digi"
type input "andy-peters-is-back-bitcoin-where-to-start-the-future-of-digi"
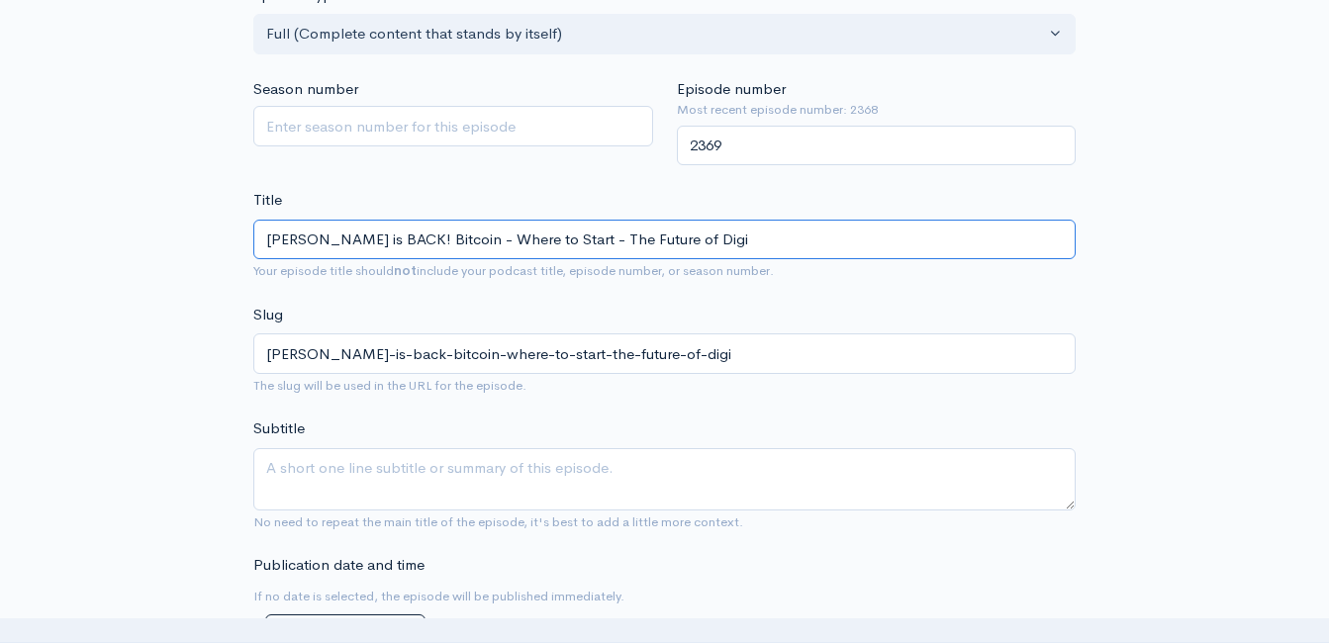
type input "Andy Peters is BACK! Bitcoin - Where to Start - The Future of Digit"
type input "andy-peters-is-back-bitcoin-where-to-start-the-future-of-digit"
type input "Andy Peters is BACK! Bitcoin - Where to Start - The Future of Digita"
type input "andy-peters-is-back-bitcoin-where-to-start-the-future-of-digita"
type input "Andy Peters is BACK! Bitcoin - Where to Start - The Future of Digital"
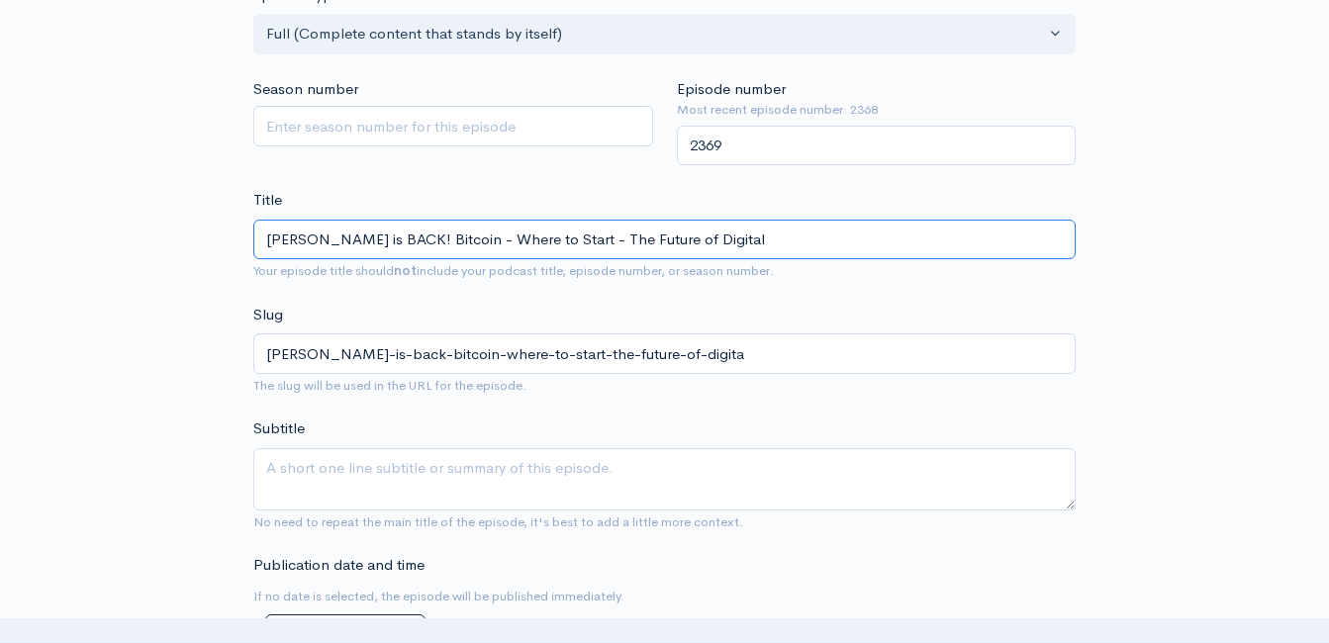
type input "andy-peters-is-back-bitcoin-where-to-start-the-future-of-digital"
type input "Andy Peters is BACK! Bitcoin - Where to Start - The Future of Digital - a"
type input "andy-peters-is-back-bitcoin-where-to-start-the-future-of-digital-a"
type input "Andy Peters is BACK! Bitcoin - Where to Start - The Future of Digital -"
type input "andy-peters-is-back-bitcoin-where-to-start-the-future-of-digital"
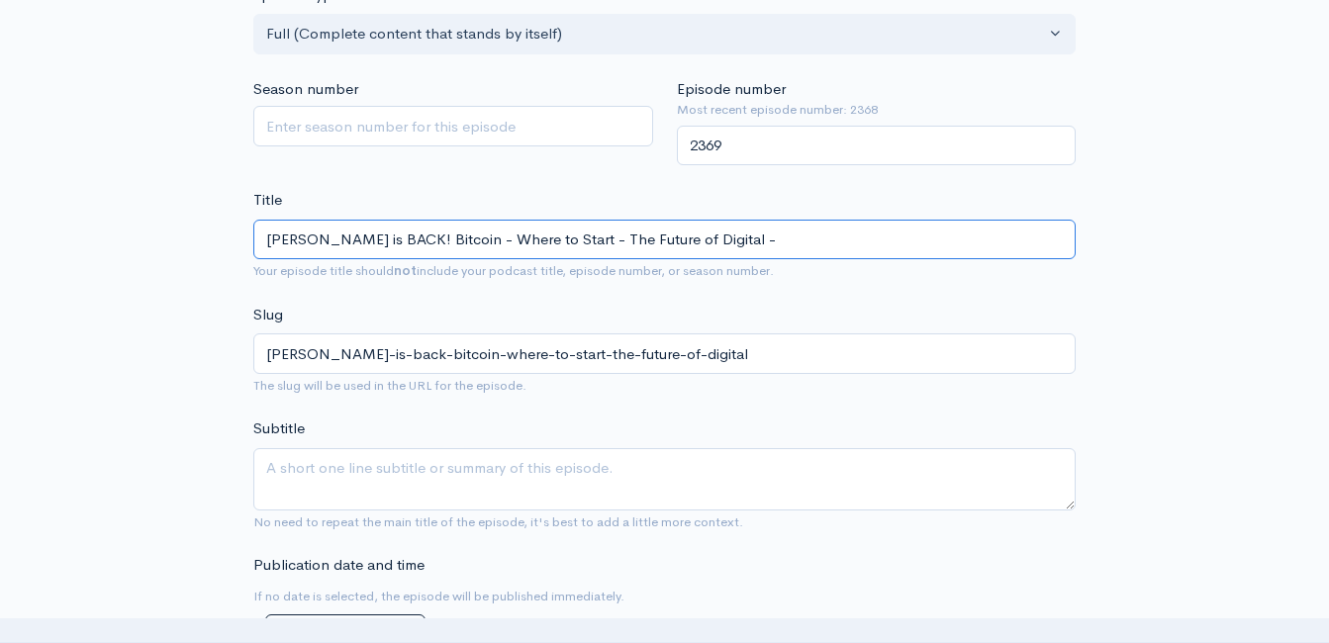
type input "Andy Peters is BACK! Bitcoin - Where to Start - The Future of Digital - A"
type input "andy-peters-is-back-bitcoin-where-to-start-the-future-of-digital-a"
type input "Andy Peters is BACK! Bitcoin - Where to Start - The Future of Digital - AN"
type input "andy-peters-is-back-bitcoin-where-to-start-the-future-of-digital-an"
type input "Andy Peters is BACK! Bitcoin - Where to Start - The Future of Digital - A"
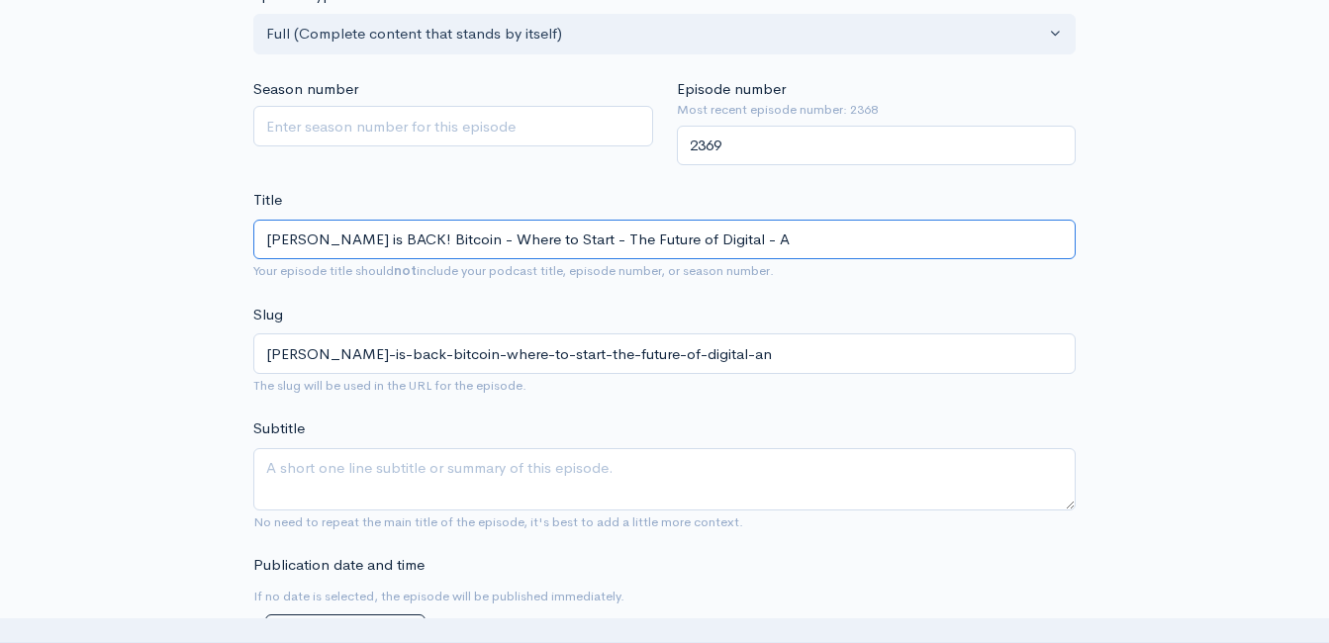
type input "andy-peters-is-back-bitcoin-where-to-start-the-future-of-digital-a"
type input "Andy Peters is BACK! Bitcoin - Where to Start - The Future of Digital -"
type input "andy-peters-is-back-bitcoin-where-to-start-the-future-of-digital"
type input "Andy Peters is BACK! Bitcoin - Where to Start - The Future of Digital - T"
type input "andy-peters-is-back-bitcoin-where-to-start-the-future-of-digital-t"
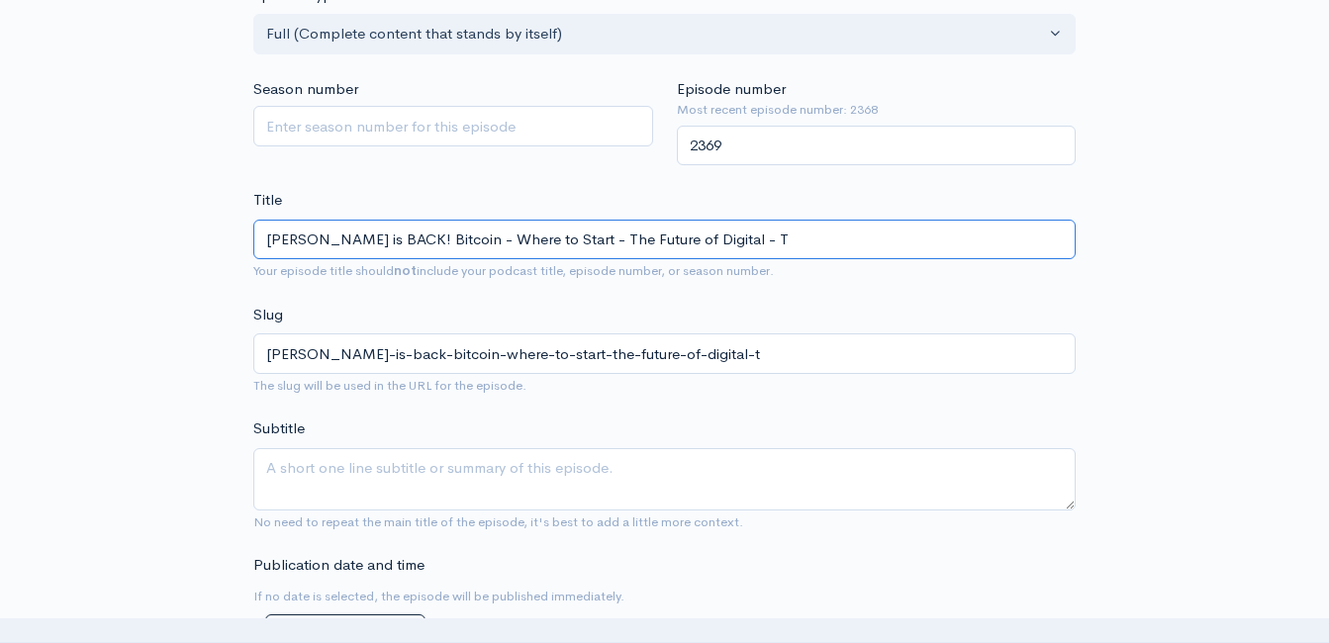
type input "Andy Peters is BACK! Bitcoin - Where to Start - The Future of Digital - TH"
type input "andy-peters-is-back-bitcoin-where-to-start-the-future-of-digital-th"
type input "Andy Peters is BACK! Bitcoin - Where to Start - The Future of Digital - T"
type input "andy-peters-is-back-bitcoin-where-to-start-the-future-of-digital-t"
type input "Andy Peters is BACK! Bitcoin - Where to Start - The Future of Digital -"
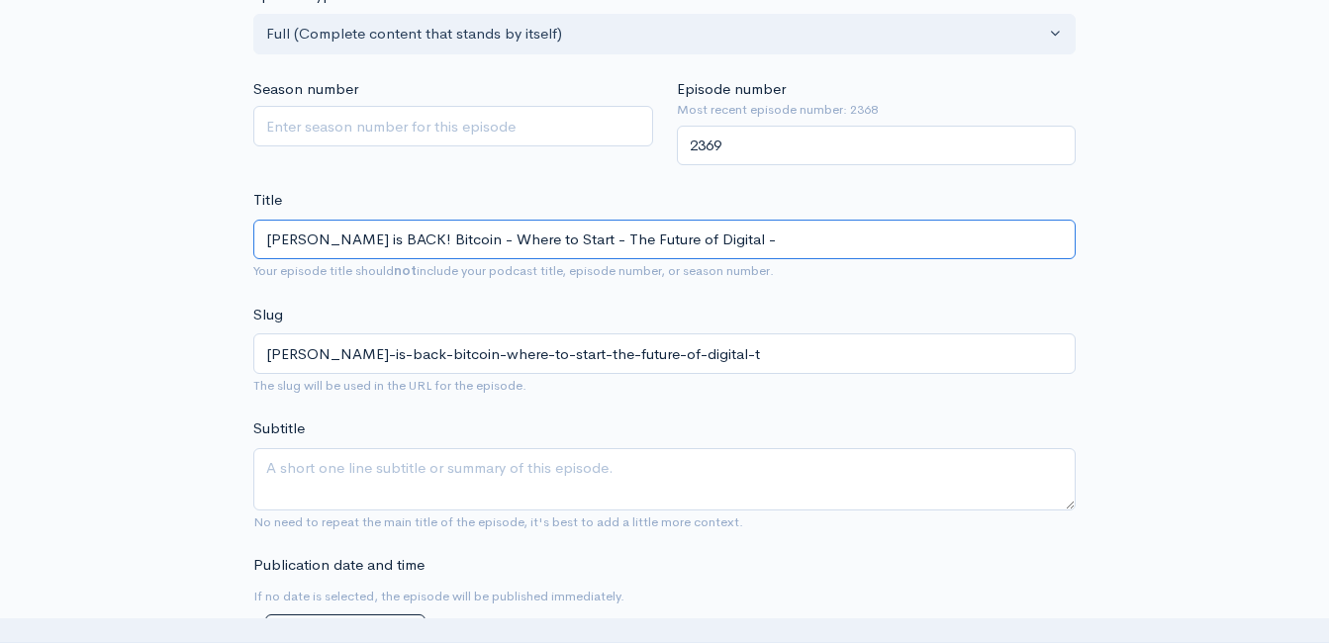
type input "andy-peters-is-back-bitcoin-where-to-start-the-future-of-digital"
type input "Andy Peters is BACK! Bitcoin - Where to Start - The Future of Digital - t"
type input "andy-peters-is-back-bitcoin-where-to-start-the-future-of-digital-t"
type input "Andy Peters is BACK! Bitcoin - Where to Start - The Future of Digital - th"
type input "andy-peters-is-back-bitcoin-where-to-start-the-future-of-digital-th"
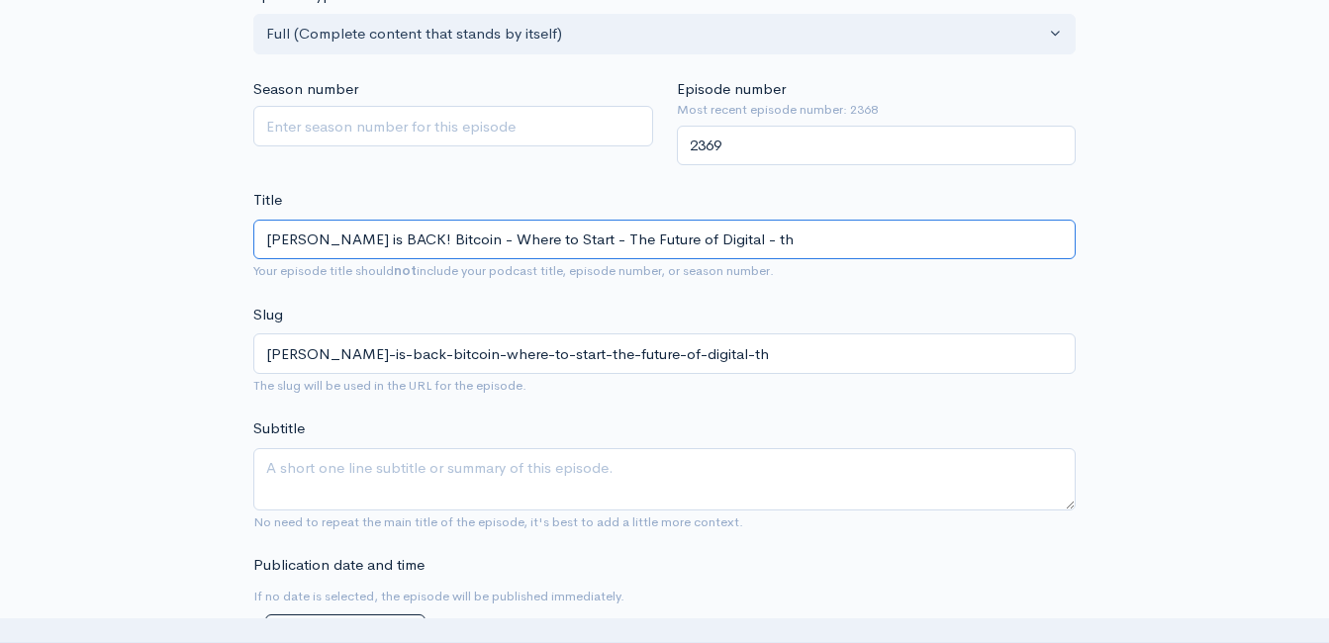
type input "Andy Peters is BACK! Bitcoin - Where to Start - The Future of Digital - the"
type input "andy-peters-is-back-bitcoin-where-to-start-the-future-of-digital-the"
type input "Andy Peters is BACK! Bitcoin - Where to Start - The Future of Digital - the A"
type input "andy-peters-is-back-bitcoin-where-to-start-the-future-of-digital-the-a"
type input "Andy Peters is BACK! Bitcoin - Where to Start - The Future of Digital - the Am"
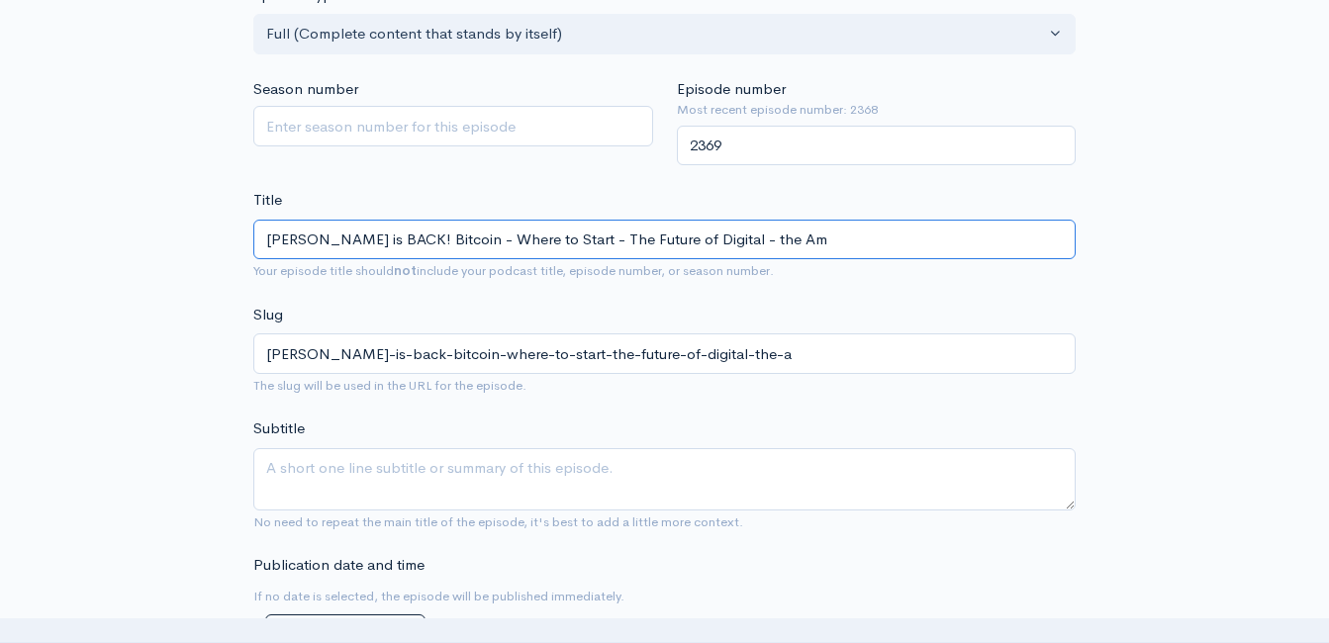
type input "andy-peters-is-back-bitcoin-where-to-start-the-future-of-digital-the-am"
type input "Andy Peters is BACK! Bitcoin - Where to Start - The Future of Digital - the Ame"
type input "andy-peters-is-back-bitcoin-where-to-start-the-future-of-digital-the-ame"
type input "Andy Peters is BACK! Bitcoin - Where to Start - The Future of Digital - the Amei"
type input "andy-peters-is-back-bitcoin-where-to-start-the-future-of-digital-the-amei"
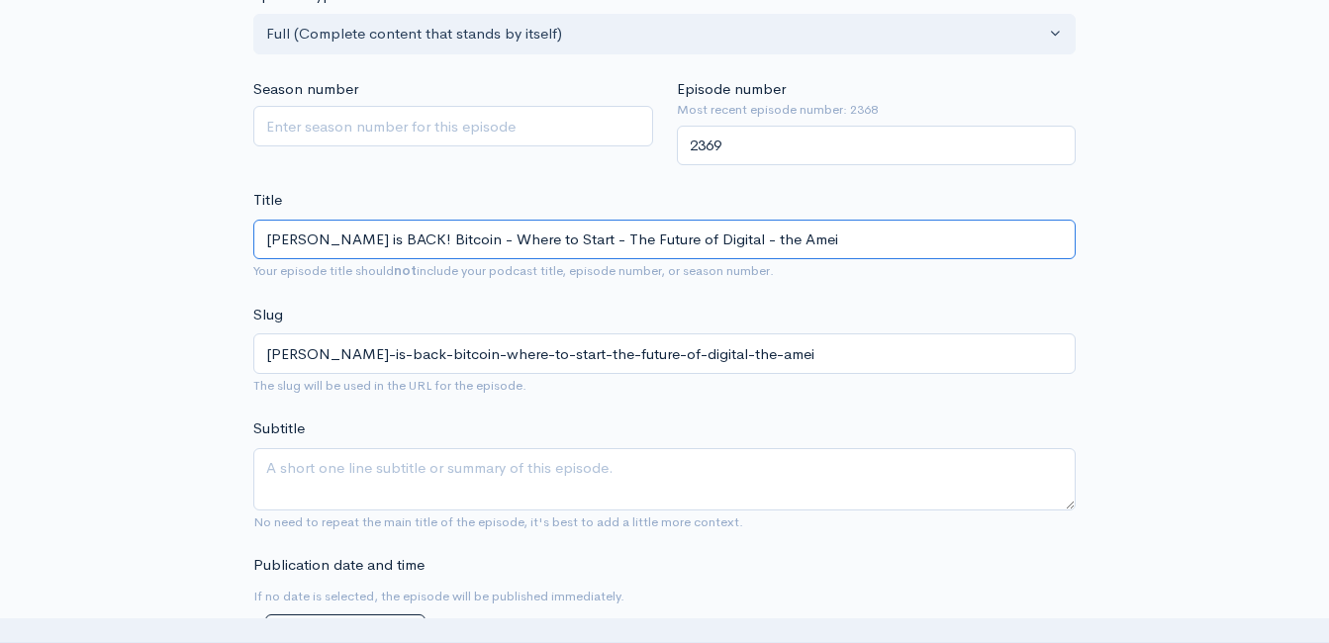
type input "Andy Peters is BACK! Bitcoin - Where to Start - The Future of Digital - the Ame…"
type input "andy-peters-is-back-bitcoin-where-to-start-the-future-of-digital-the-ameic"
type input "Andy Peters is BACK! Bitcoin - Where to Start - The Future of Digital - the Amei"
type input "andy-peters-is-back-bitcoin-where-to-start-the-future-of-digital-the-amei"
type input "Andy Peters is BACK! Bitcoin - Where to Start - The Future of Digital - the Ame"
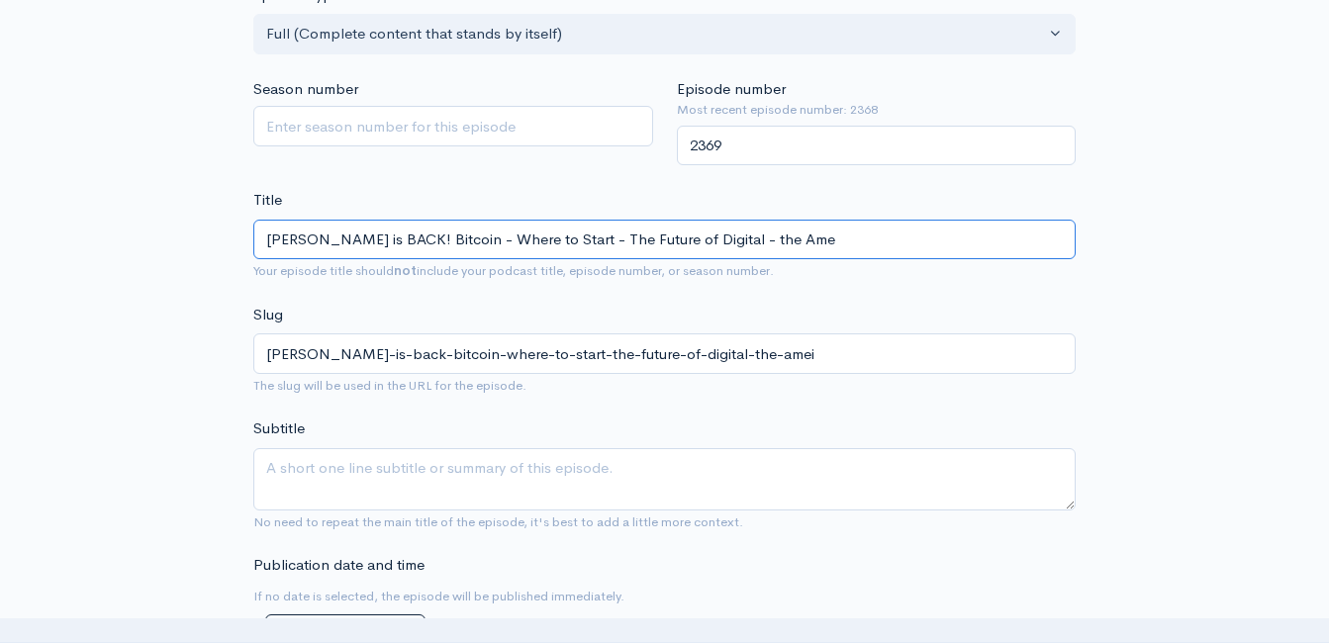
type input "andy-peters-is-back-bitcoin-where-to-start-the-future-of-digital-the-ame"
type input "Andy Peters is BACK! Bitcoin - Where to Start - The Future of Digital - the Amer"
type input "andy-peters-is-back-bitcoin-where-to-start-the-future-of-digital-the-amer"
type input "Andy Peters is BACK! Bitcoin - Where to Start - The Future of Digital - the Ame…"
type input "andy-peters-is-back-bitcoin-where-to-start-the-future-of-digital-the-ameri"
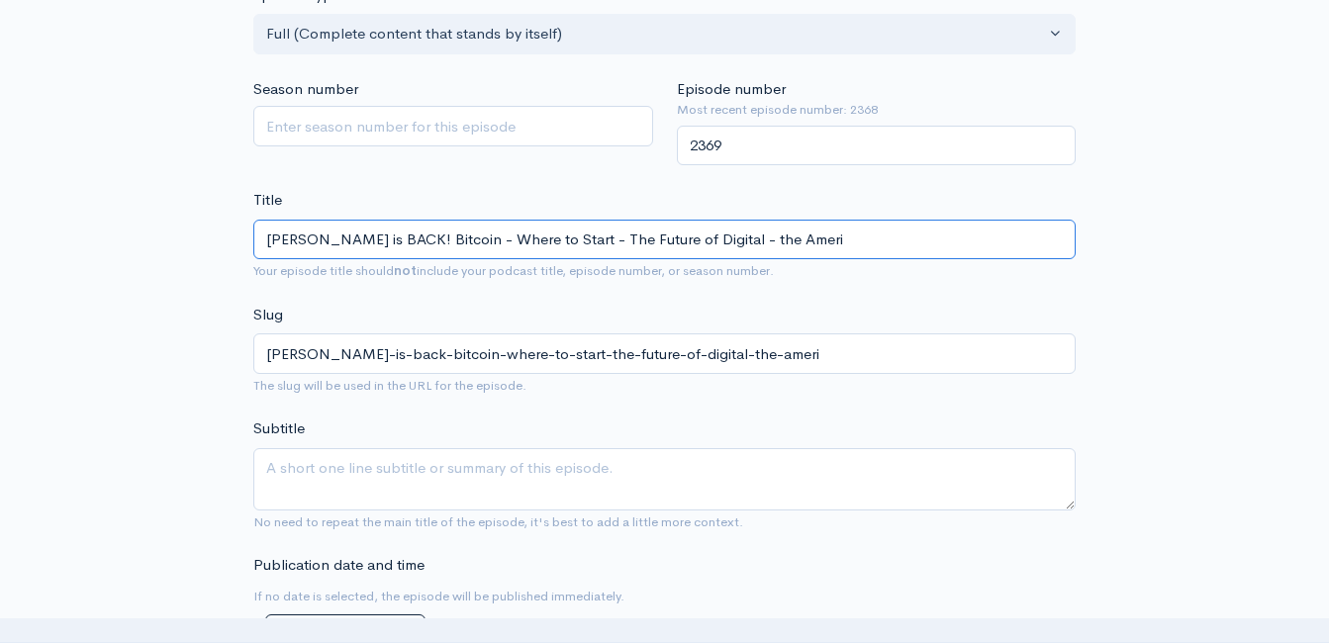
type input "Andy Peters is BACK! Bitcoin - Where to Start - The Future of Digital - the Ame…"
type input "andy-peters-is-back-bitcoin-where-to-start-the-future-of-digital-the-americ"
type input "Andy Peters is BACK! Bitcoin - Where to Start - The Future of Digital - the Ame…"
type input "andy-peters-is-back-bitcoin-where-to-start-the-future-of-digital-the-america"
type input "Andy Peters is BACK! Bitcoin - Where to Start - The Future of Digital - the Ame…"
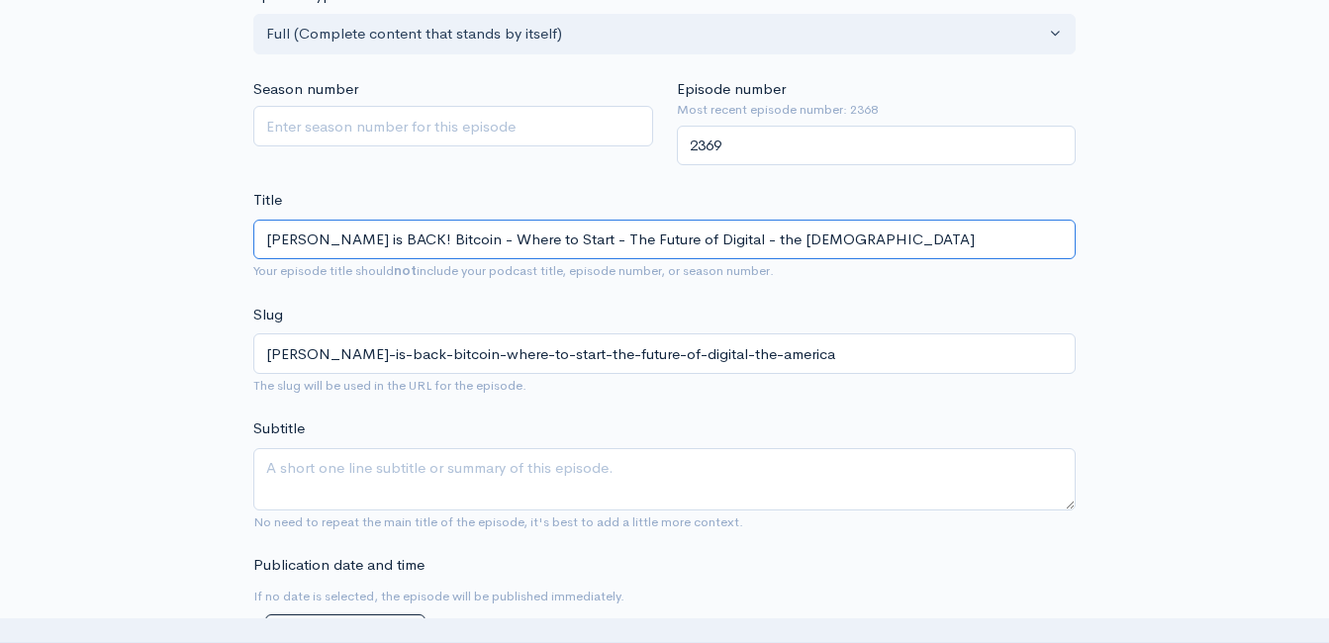
type input "andy-peters-is-back-bitcoin-where-to-start-the-future-of-digital-the-american"
type input "Andy Peters is BACK! Bitcoin - Where to Start - The Future of Digital - the Ame…"
type input "andy-peters-is-back-bitcoin-where-to-start-the-future-of-digital-the-american-d"
type input "Andy Peters is BACK! Bitcoin - Where to Start - The Future of Digital - the Ame…"
type input "andy-peters-is-back-bitcoin-where-to-start-the-future-of-digital-the-american-dr"
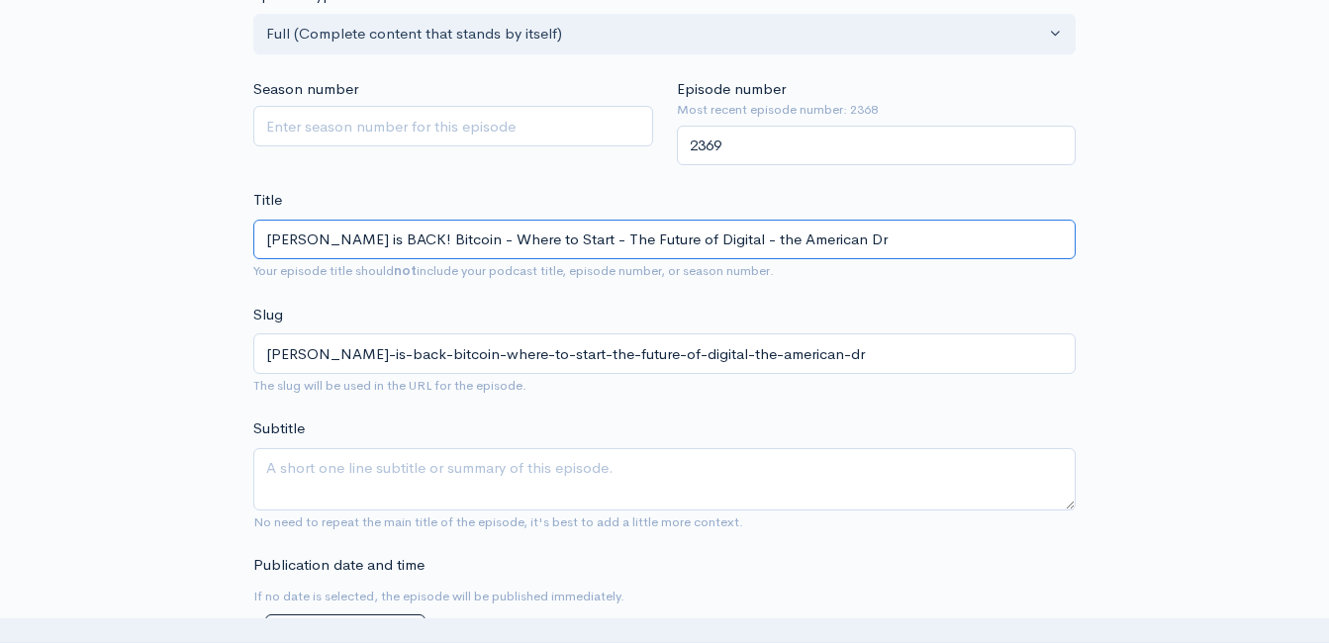
type input "Andy Peters is BACK! Bitcoin - Where to Start - The Future of Digital - the Ame…"
type input "andy-peters-is-back-bitcoin-where-to-start-the-future-of-digital-the-american-d…"
type input "Andy Peters is BACK! Bitcoin - Where to Start - The Future of Digital - the Ame…"
type input "andy-peters-is-back-bitcoin-where-to-start-the-future-of-digital-the-american-d…"
type input "Andy Peters is BACK! Bitcoin - Where to Start - The Future of Digital - the Ame…"
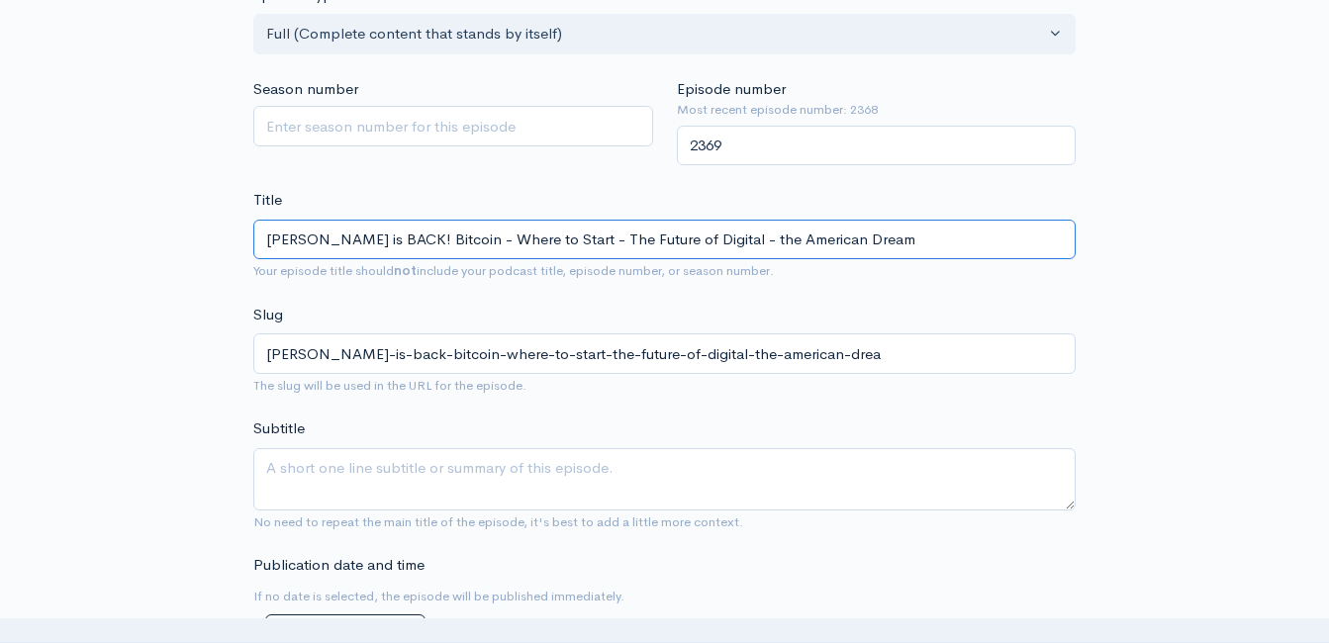
type input "andy-peters-is-back-bitcoin-where-to-start-the-future-of-digital-the-american-d…"
type input "Andy Peters is BACK! Bitcoin - Where to Start - The Future of Digital - the Ame…"
click at [528, 229] on input "Andy Peters is BACK! Bitcoin - Where to Start - The Future of Digital - the Ame…" at bounding box center [664, 240] width 822 height 41
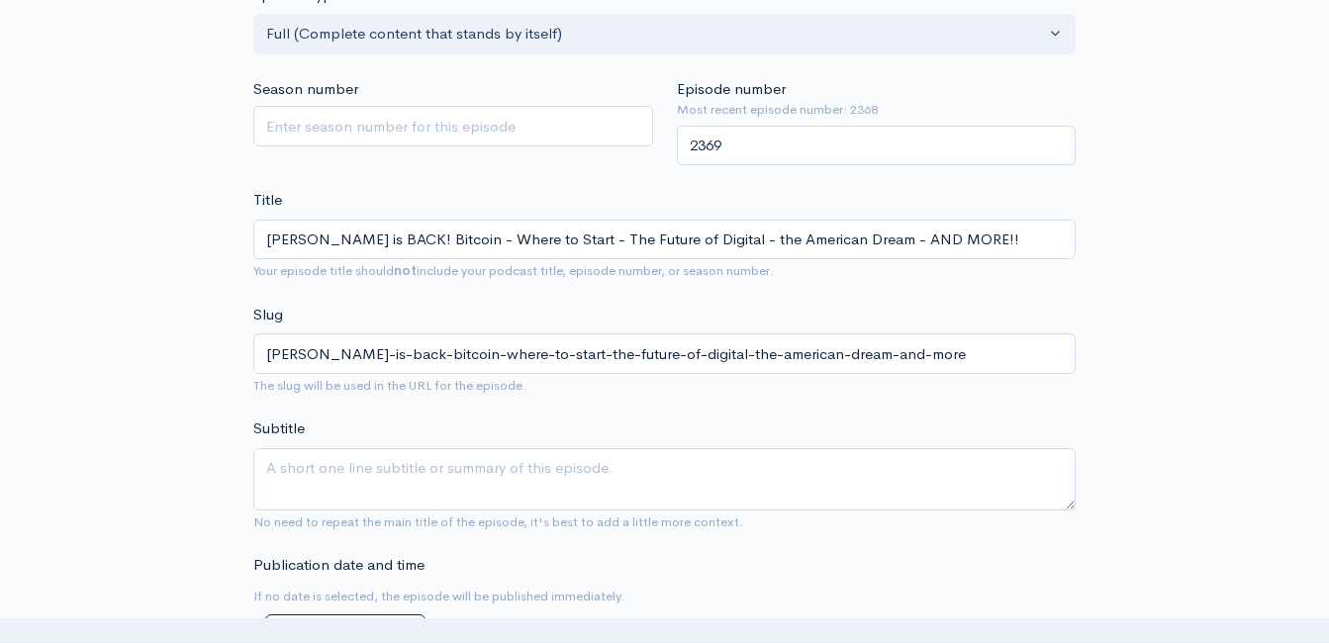
click at [512, 259] on span "Your episode title should not include your podcast title, episode number, or se…" at bounding box center [664, 270] width 822 height 23
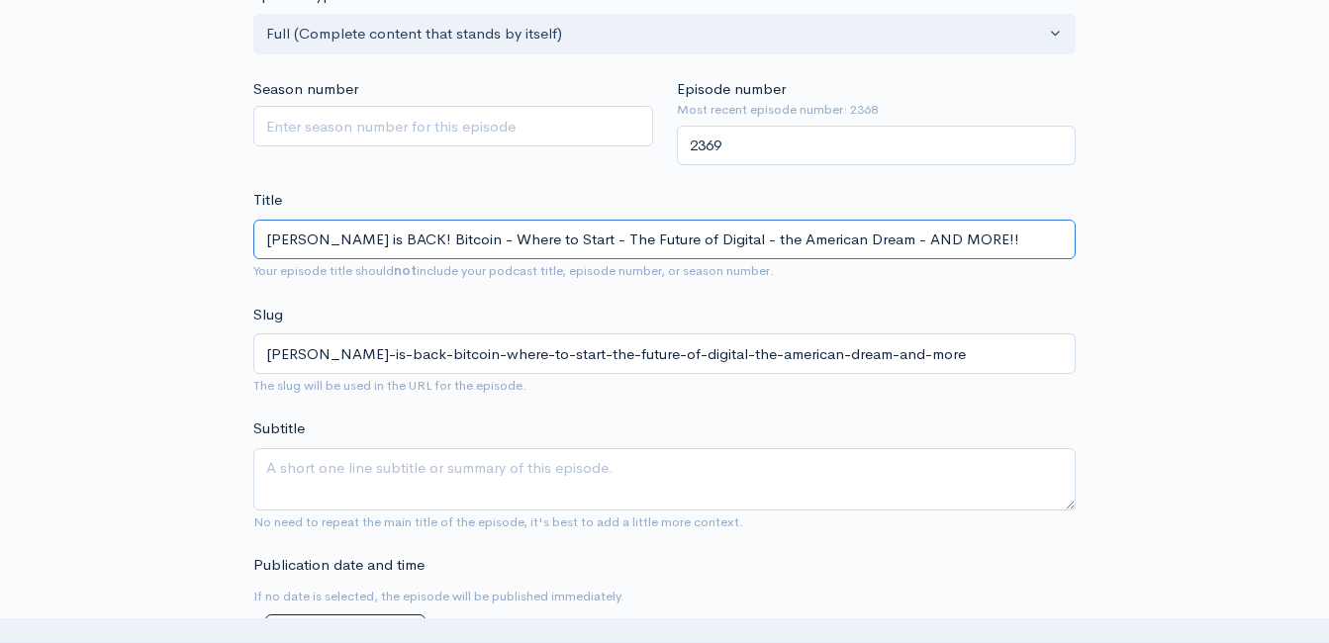
click at [734, 237] on input "Andy Peters is BACK! Bitcoin - Where to Start - The Future of Digital - the Ame…" at bounding box center [664, 240] width 822 height 41
click at [601, 227] on input "[PERSON_NAME] is BACK! Bitcoin - Where to Start - The Future of Digital - Water…" at bounding box center [664, 240] width 822 height 41
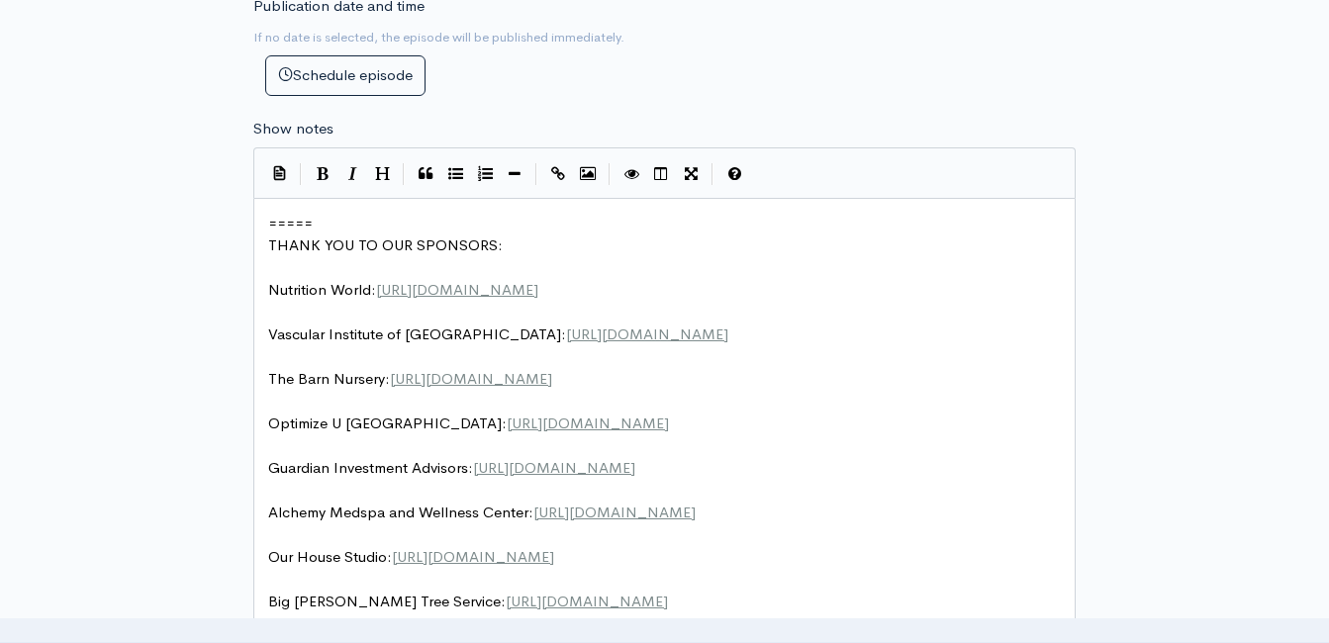
scroll to position [1101, 0]
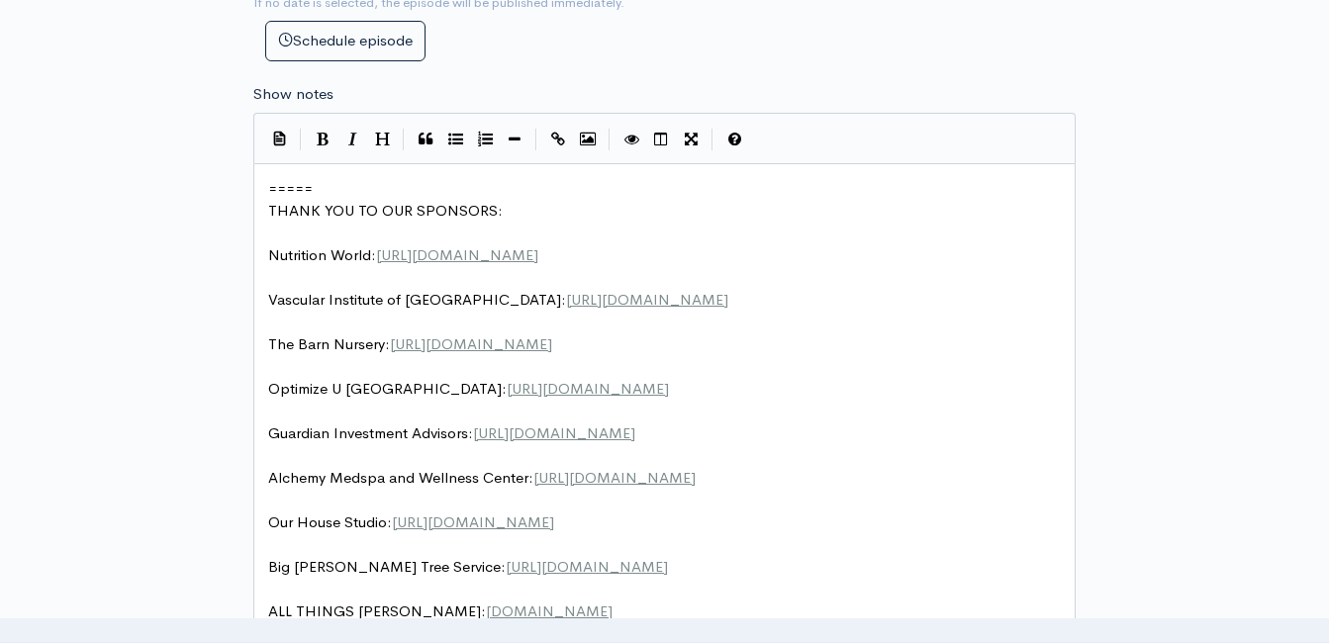
click at [277, 188] on span "=====" at bounding box center [290, 188] width 45 height 19
click at [266, 192] on pre "=====" at bounding box center [671, 189] width 815 height 23
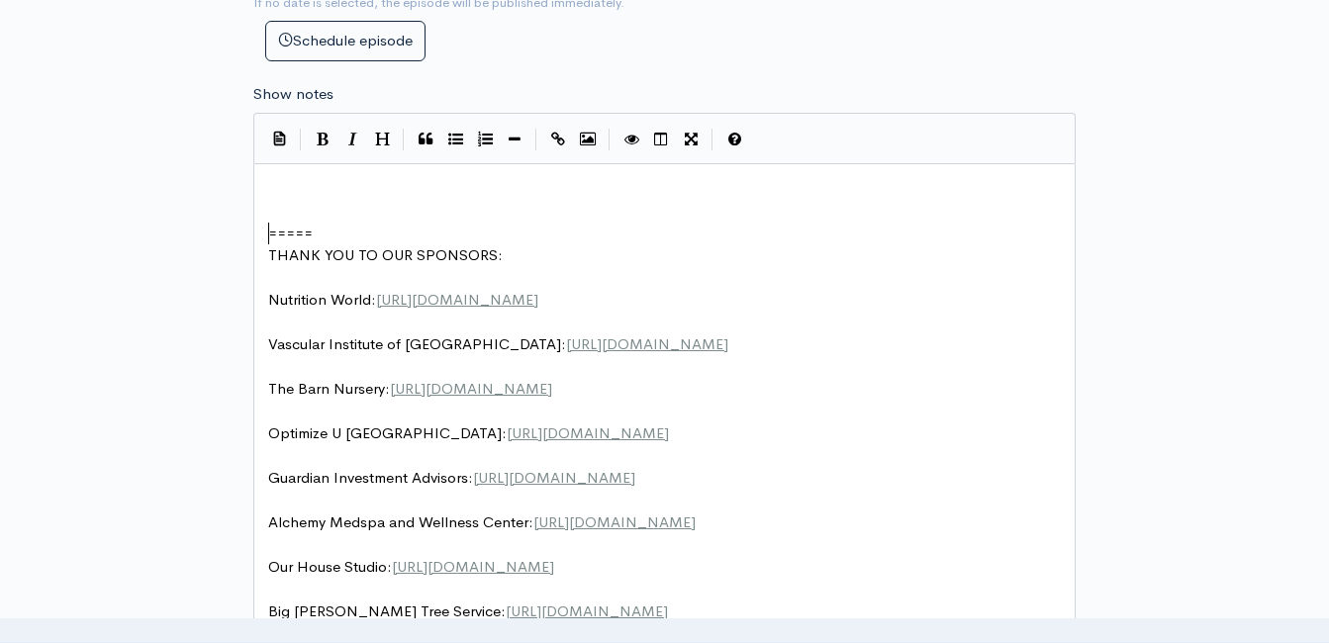
click at [342, 200] on pre "​" at bounding box center [671, 211] width 815 height 23
paste textarea
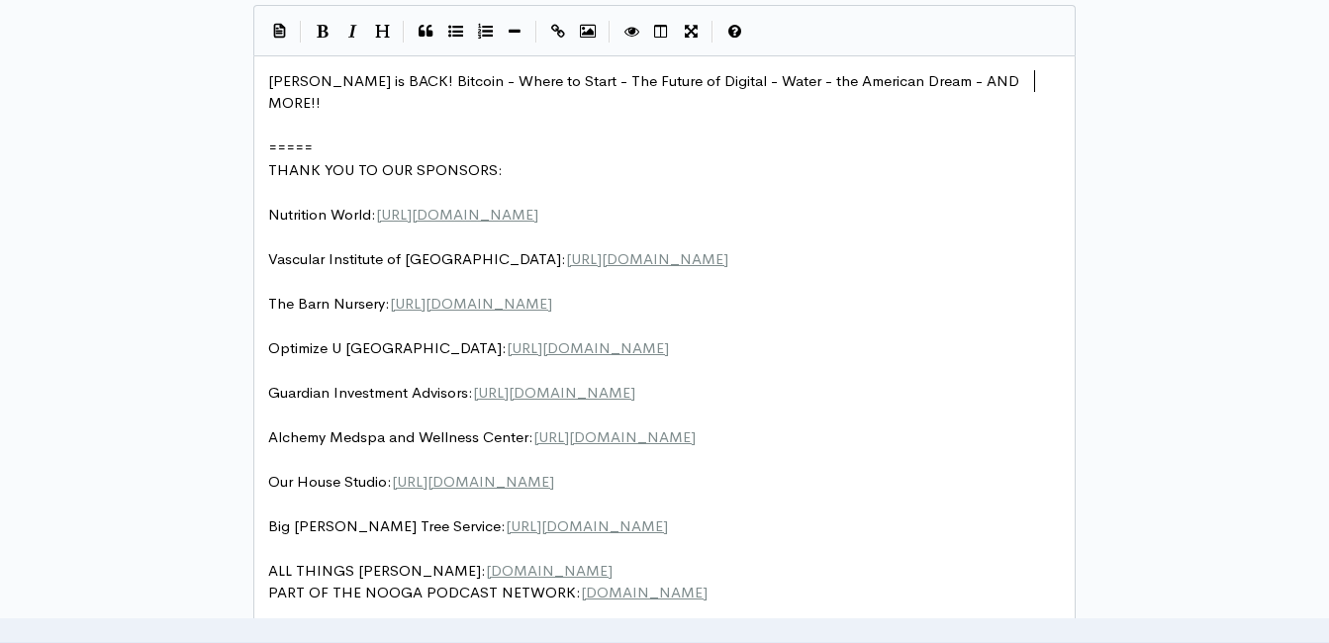
scroll to position [1299, 0]
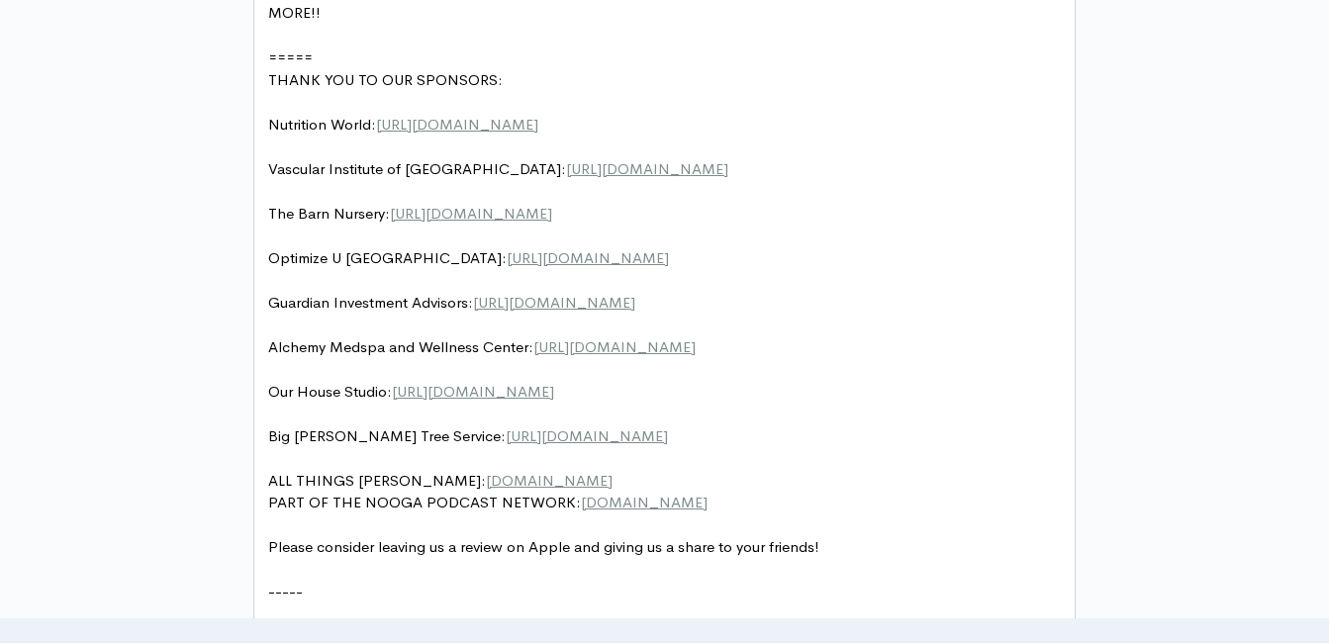
click at [380, 426] on span "Big Woody's Tree Service: https://bigwoodystreeservice.com/" at bounding box center [468, 435] width 400 height 19
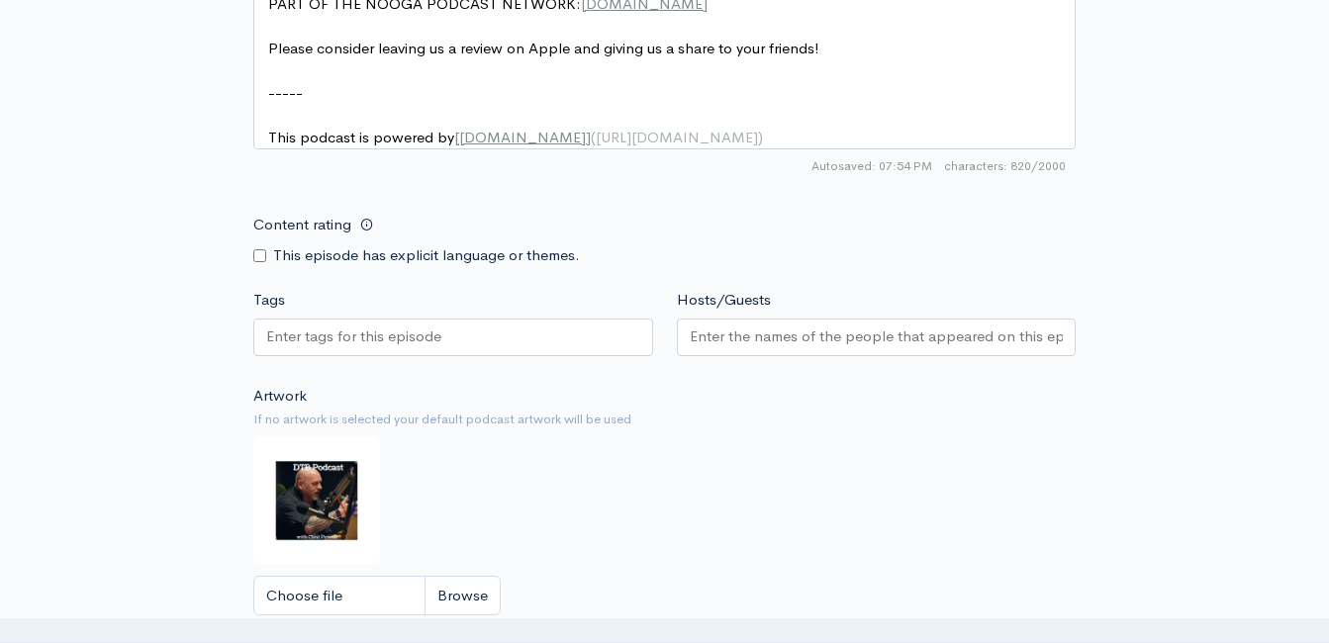
scroll to position [1794, 0]
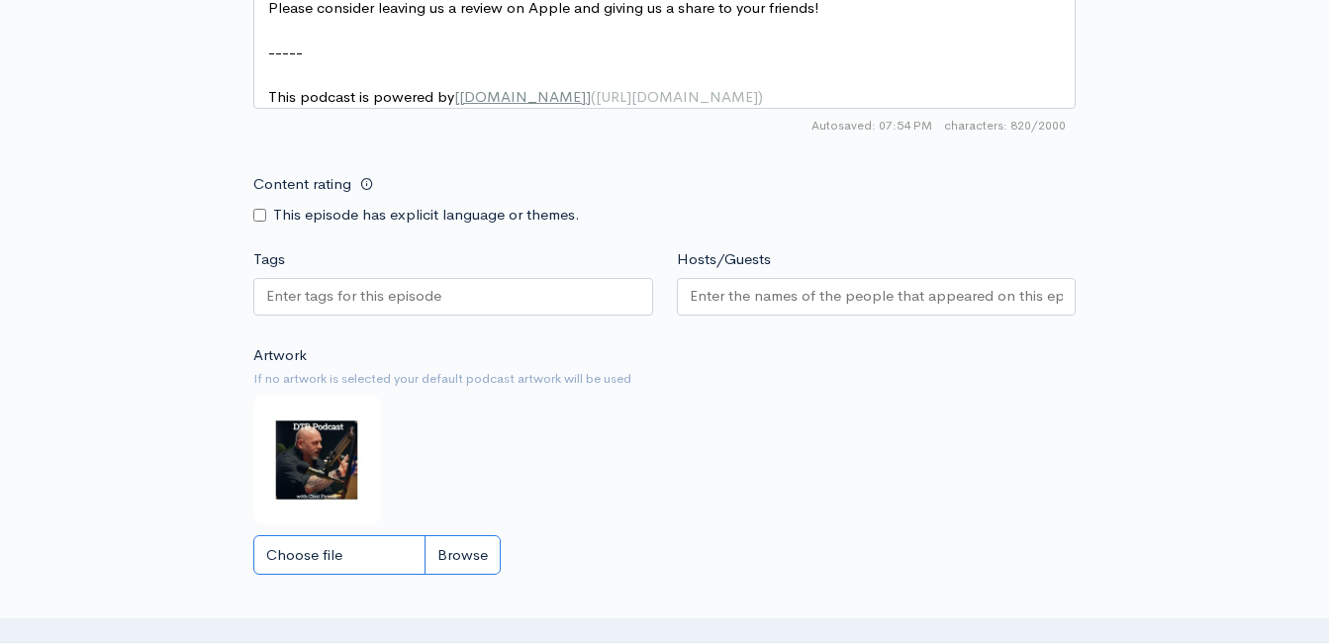
click at [461, 544] on input "Choose file" at bounding box center [376, 555] width 247 height 41
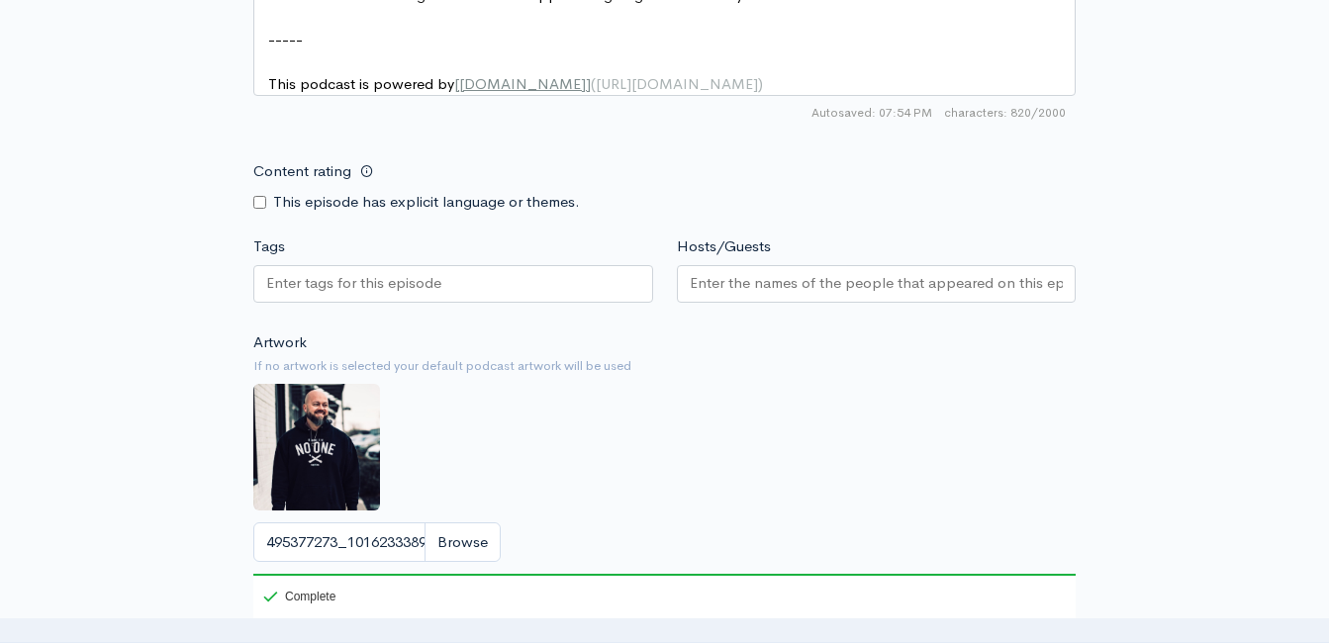
scroll to position [1892, 0]
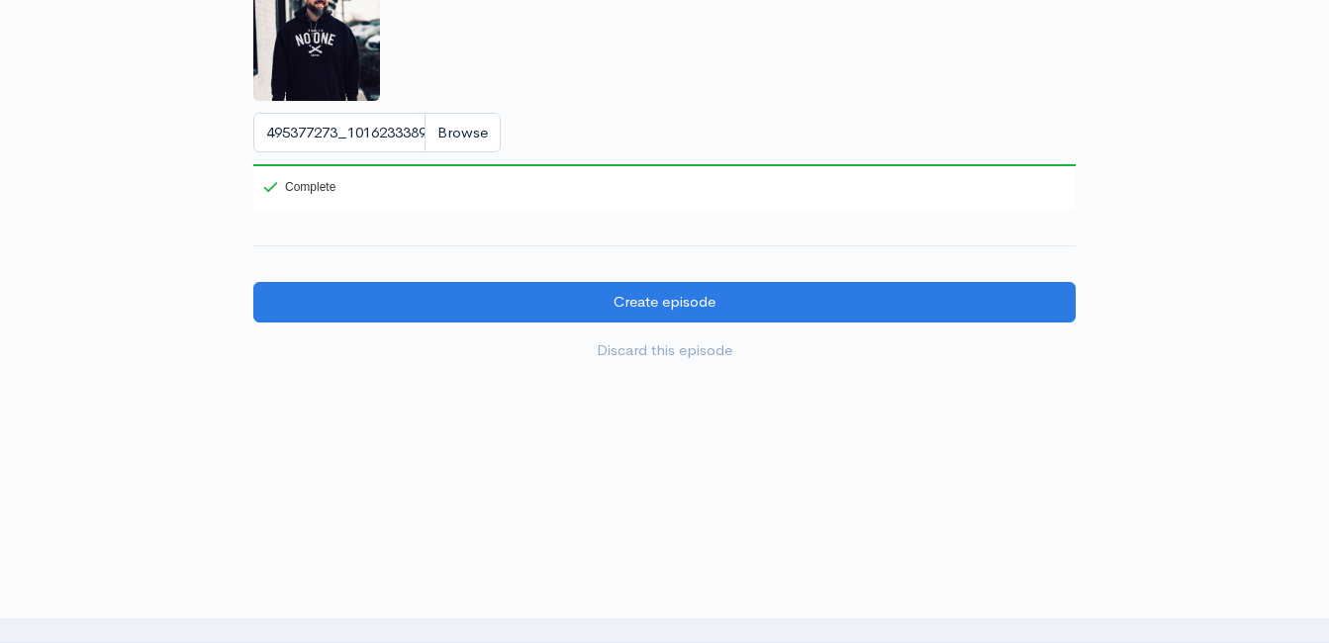
scroll to position [2217, 0]
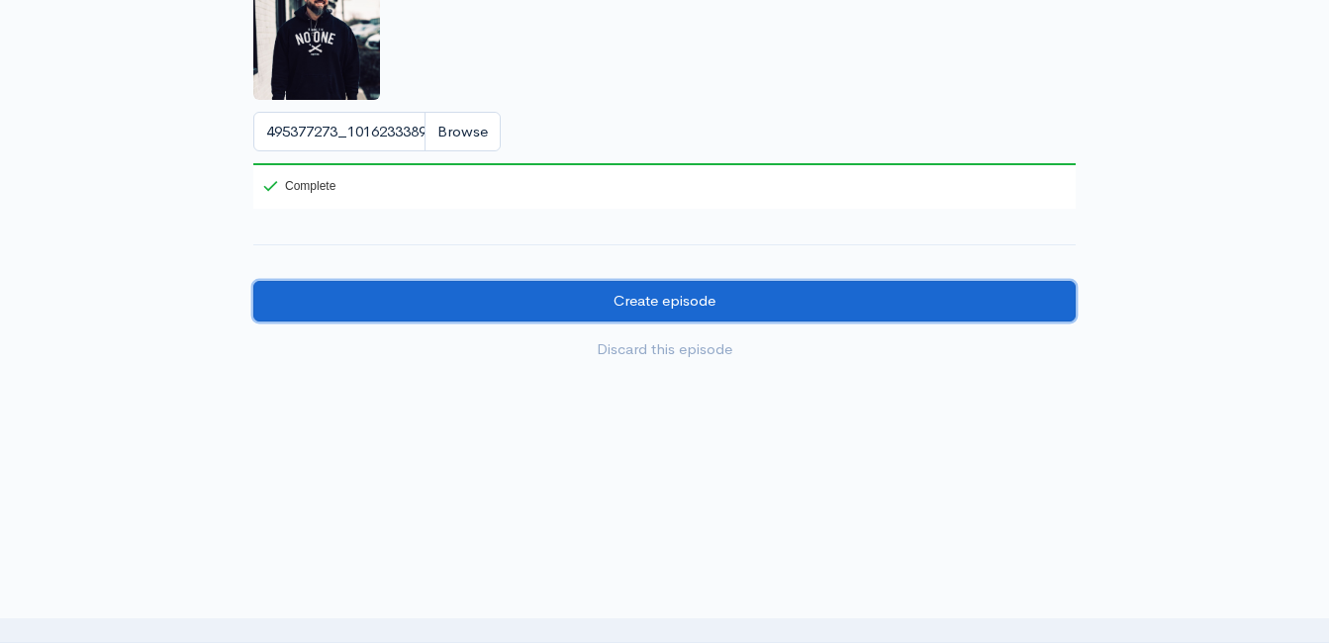
click at [654, 292] on input "Create episode" at bounding box center [664, 301] width 822 height 41
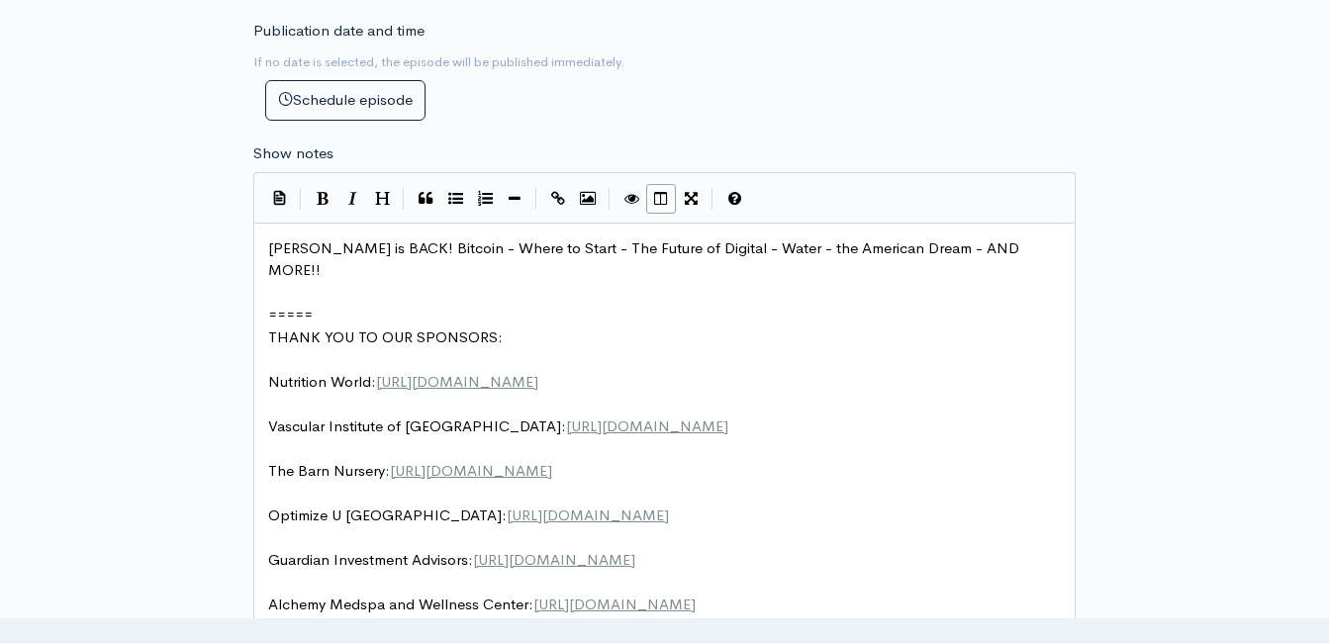
scroll to position [1030, 0]
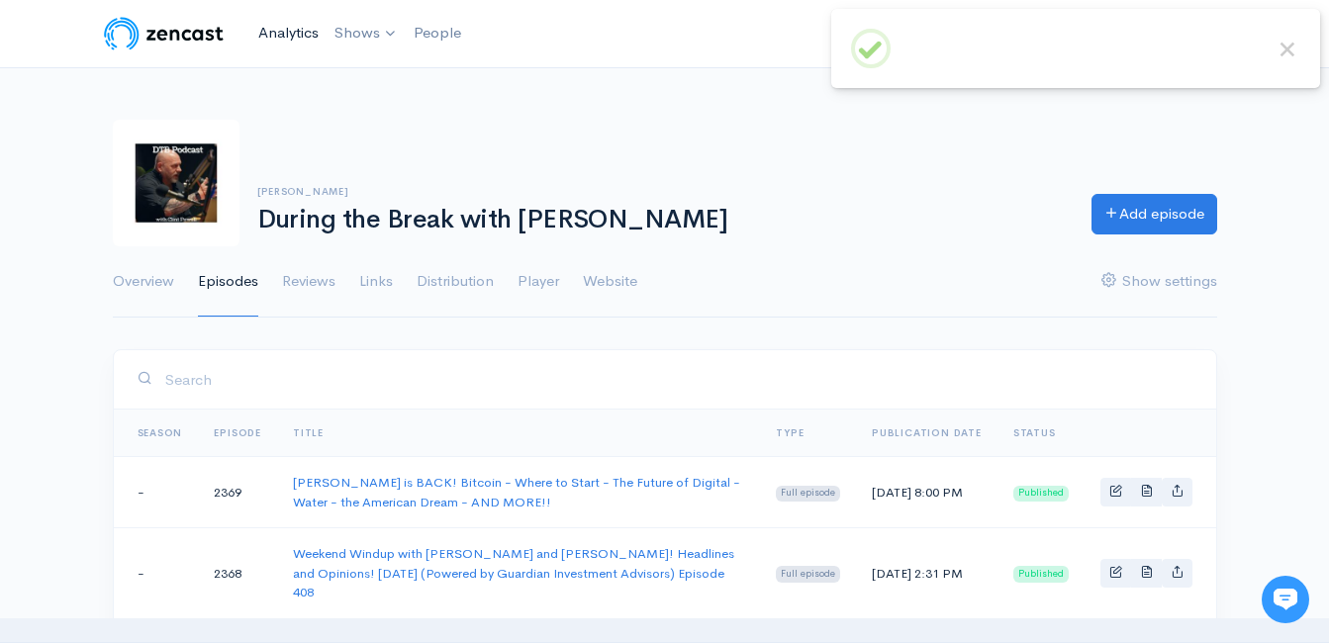
click at [310, 25] on link "Analytics" at bounding box center [288, 33] width 76 height 43
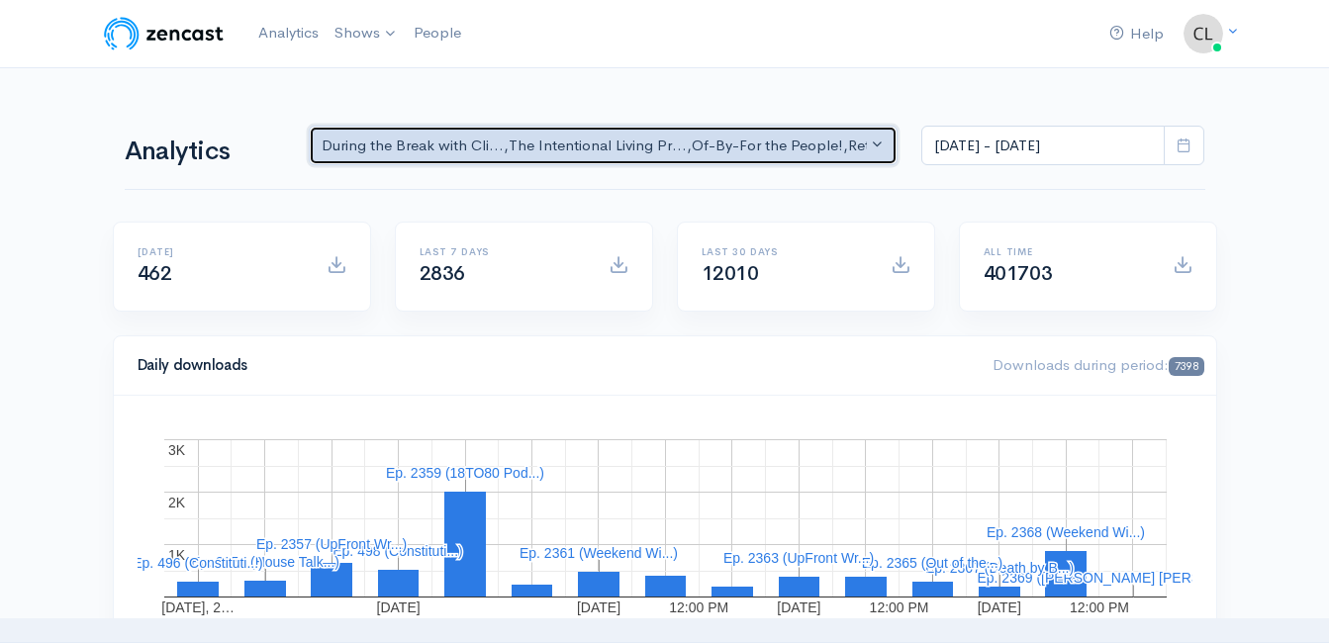
click at [875, 150] on button "During the Break with Cli... , The Intentional Living Pr... , Of-By-For the Peo…" at bounding box center [604, 146] width 590 height 41
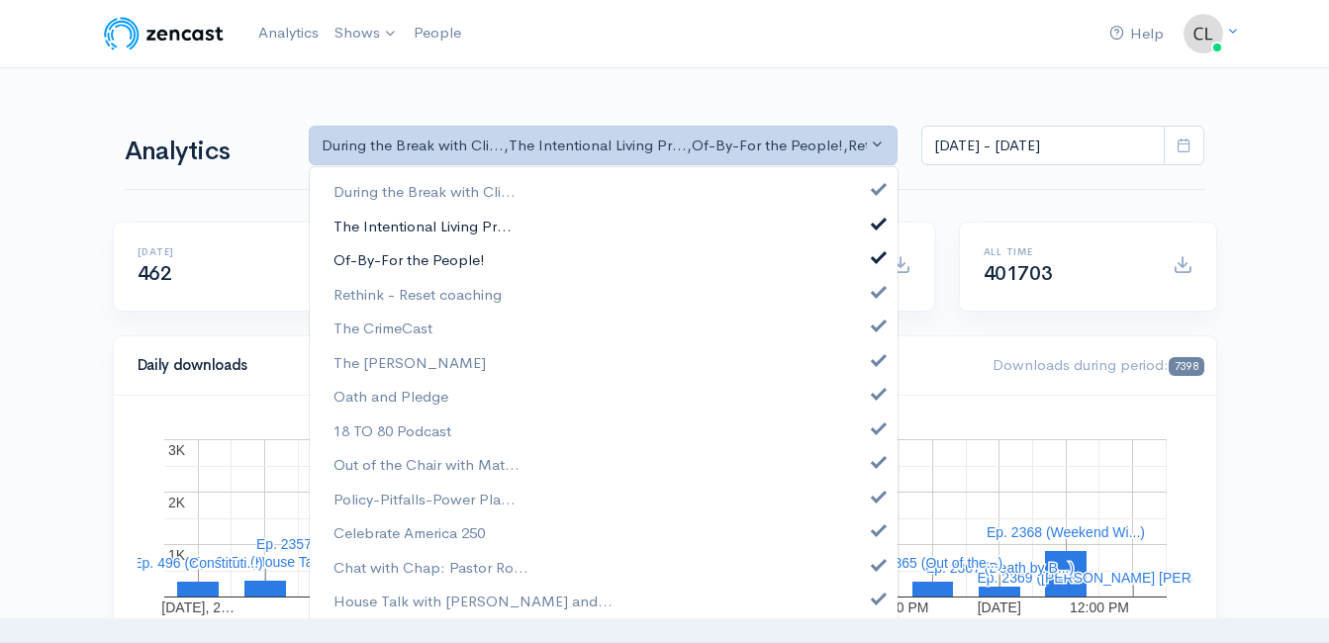
drag, startPoint x: 551, startPoint y: 221, endPoint x: 454, endPoint y: 244, distance: 99.8
click at [549, 222] on link "The Intentional Living Pr..." at bounding box center [604, 226] width 588 height 35
click at [437, 244] on link "Of-By-For the People!" at bounding box center [604, 260] width 588 height 35
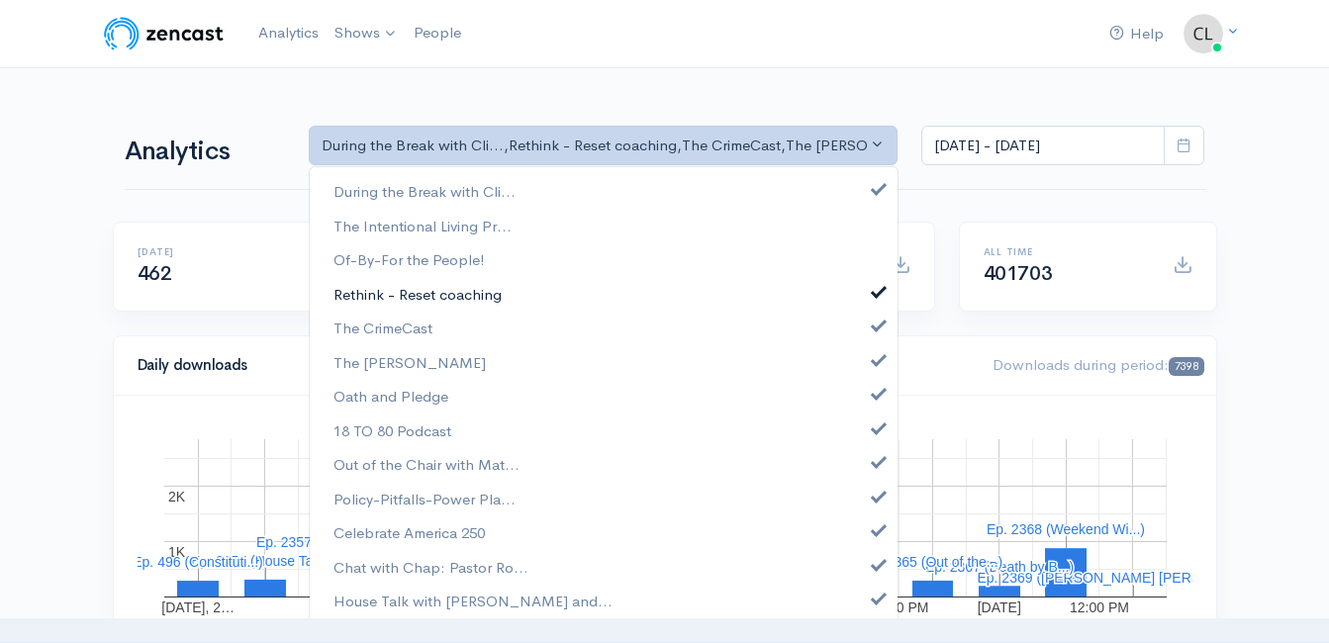
click at [439, 286] on span "Rethink - Reset coaching" at bounding box center [417, 294] width 168 height 23
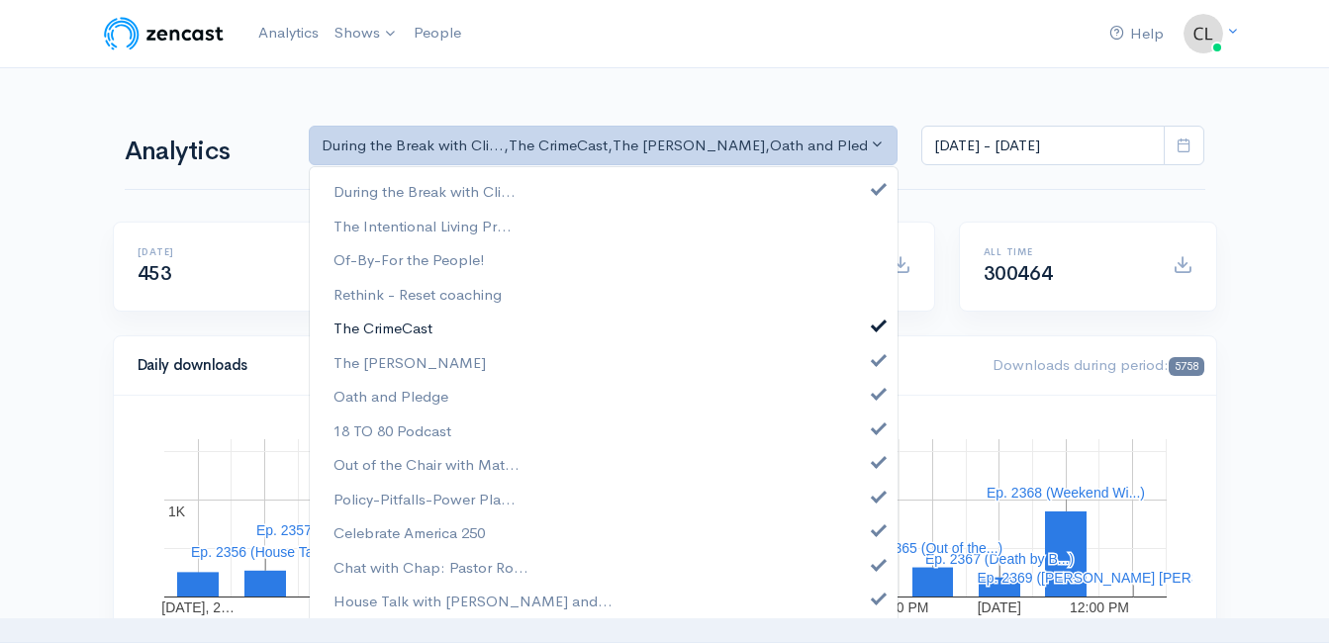
click at [415, 335] on span "The CrimeCast" at bounding box center [382, 329] width 99 height 23
click at [428, 393] on span "Oath and Pledge" at bounding box center [390, 397] width 115 height 23
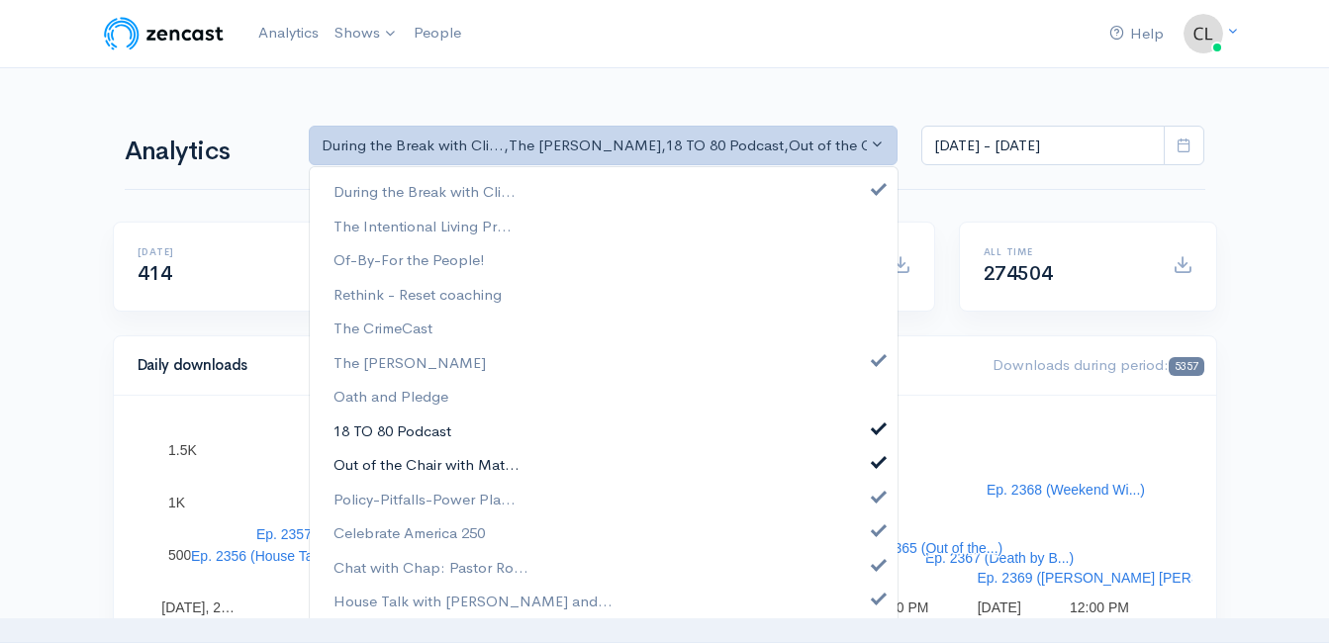
drag, startPoint x: 436, startPoint y: 436, endPoint x: 450, endPoint y: 476, distance: 41.9
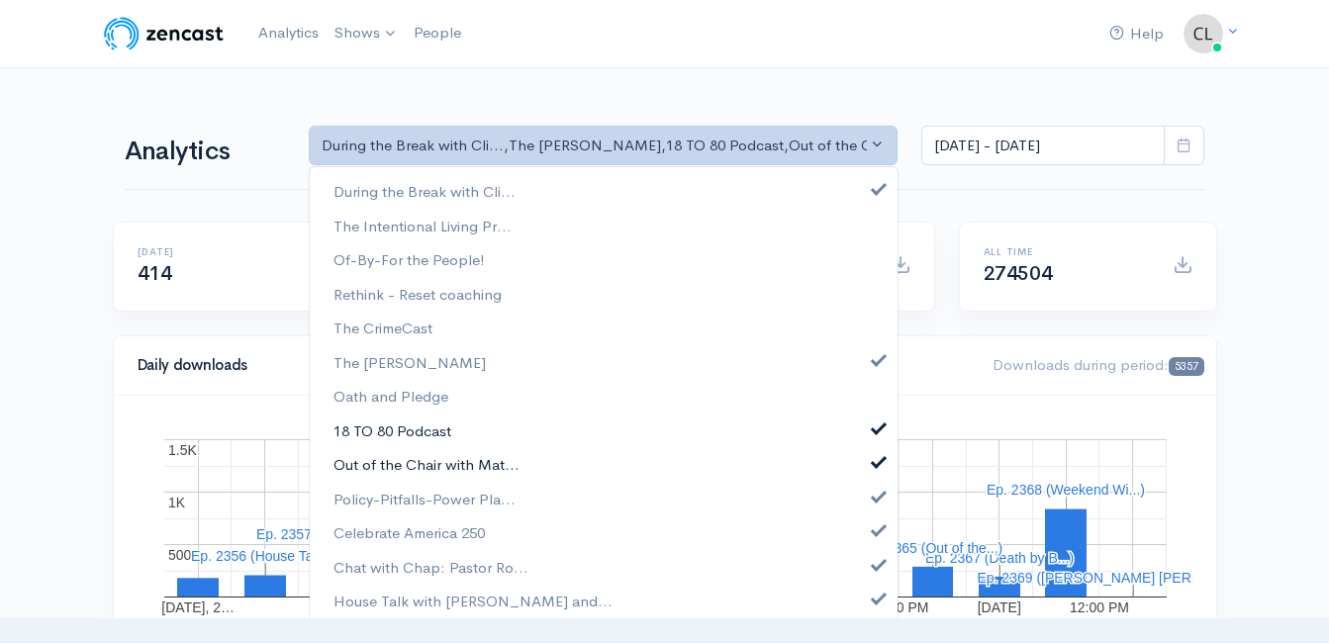
click at [436, 437] on span "18 TO 80 Podcast" at bounding box center [392, 430] width 118 height 23
click at [450, 479] on link "Out of the Chair with Mat..." at bounding box center [604, 465] width 588 height 35
click at [454, 499] on span "Policy-Pitfalls-Power Pla..." at bounding box center [424, 499] width 182 height 23
drag, startPoint x: 455, startPoint y: 539, endPoint x: 455, endPoint y: 557, distance: 17.8
click at [455, 542] on span "Celebrate America 250" at bounding box center [408, 533] width 151 height 23
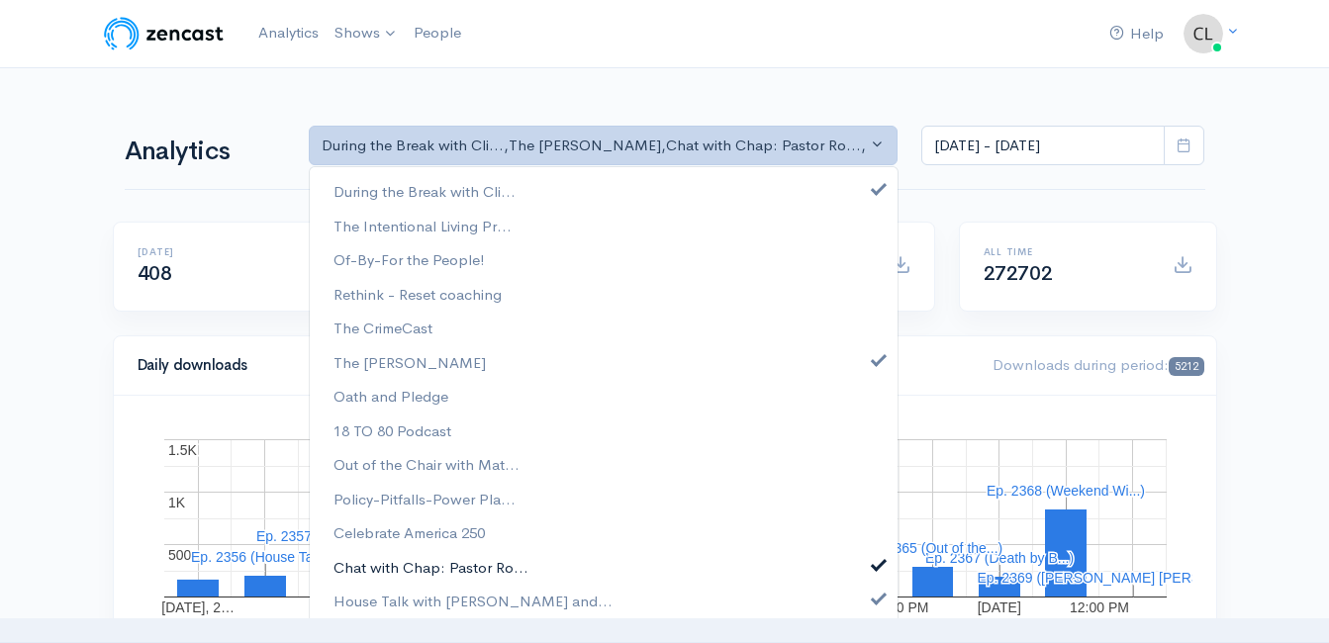
click at [457, 568] on span "Chat with Chap: Pastor Ro..." at bounding box center [430, 567] width 195 height 23
click at [453, 602] on span "House Talk with [PERSON_NAME] and..." at bounding box center [472, 602] width 279 height 23
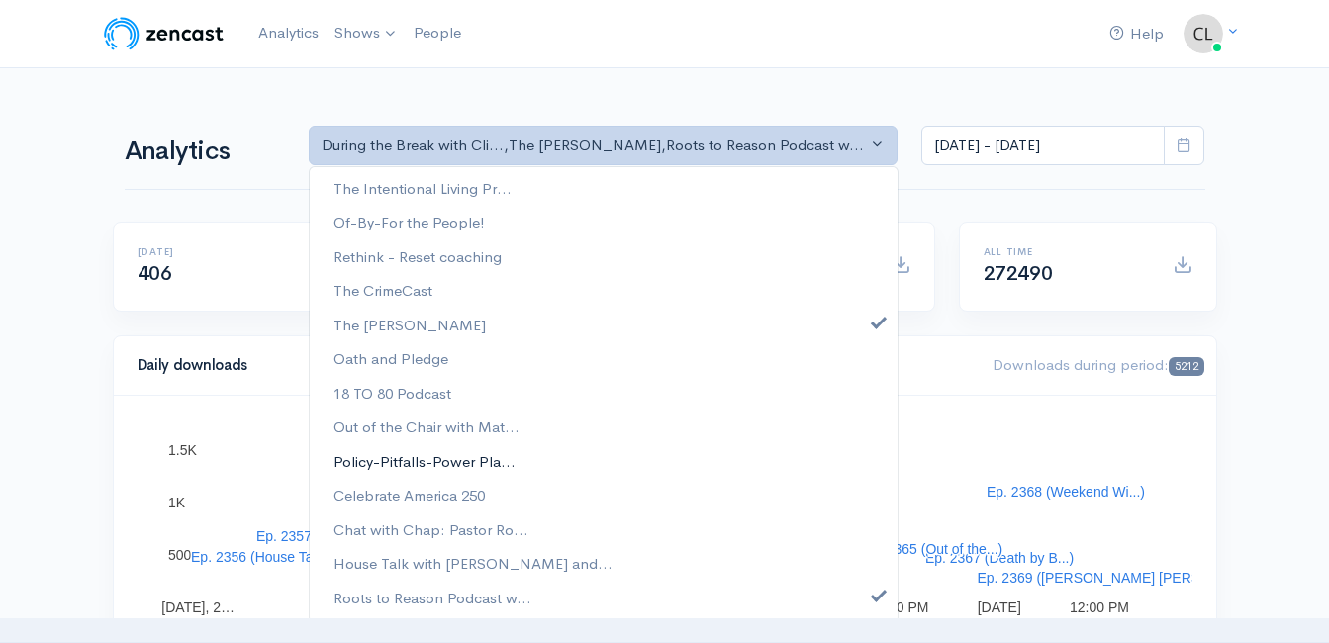
scroll to position [39, 0]
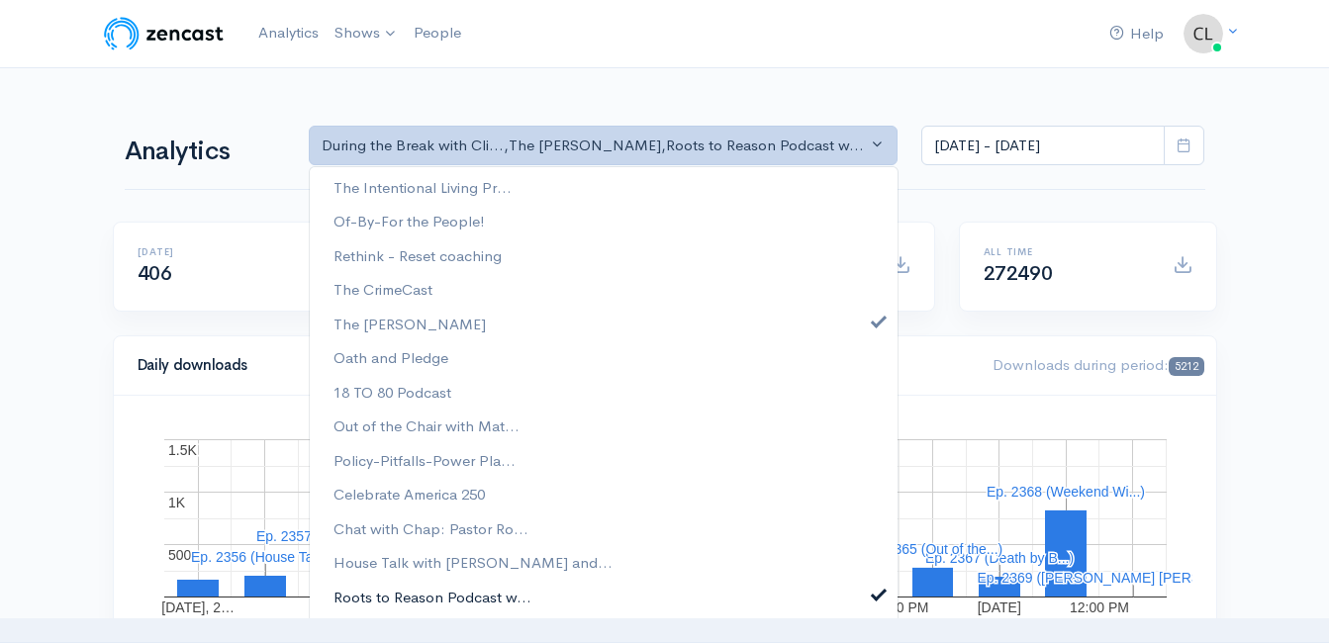
click at [403, 601] on span "Roots to Reason Podcast w..." at bounding box center [432, 597] width 198 height 23
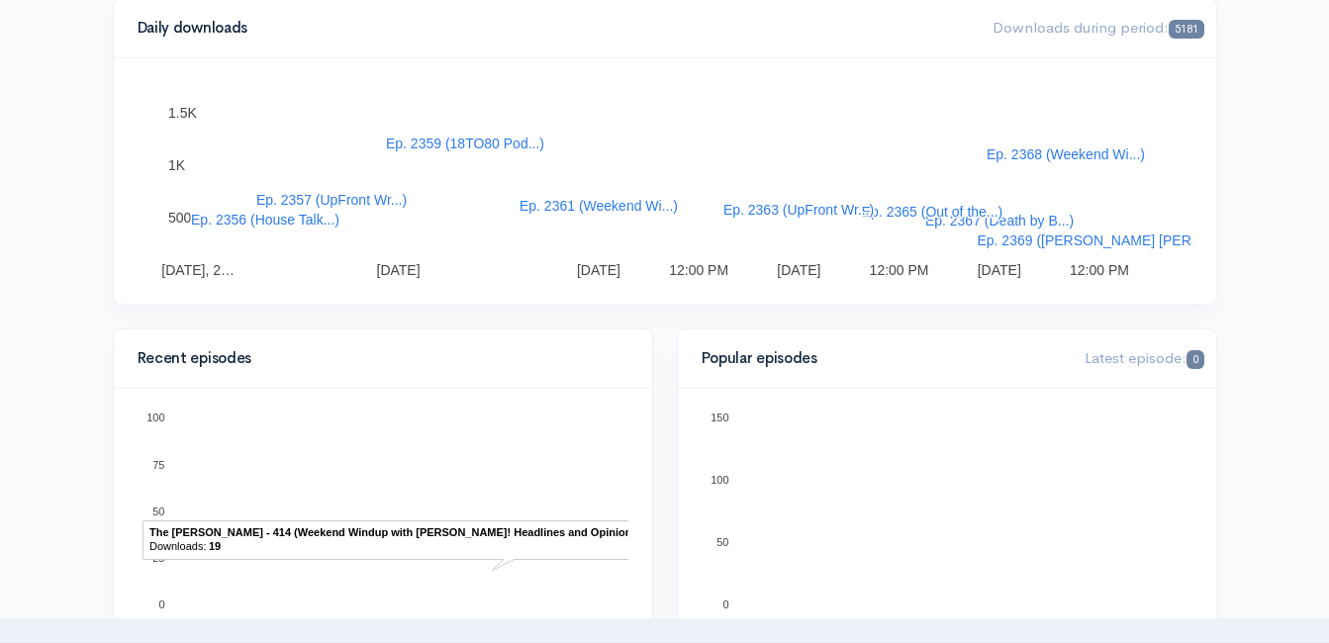
scroll to position [0, 0]
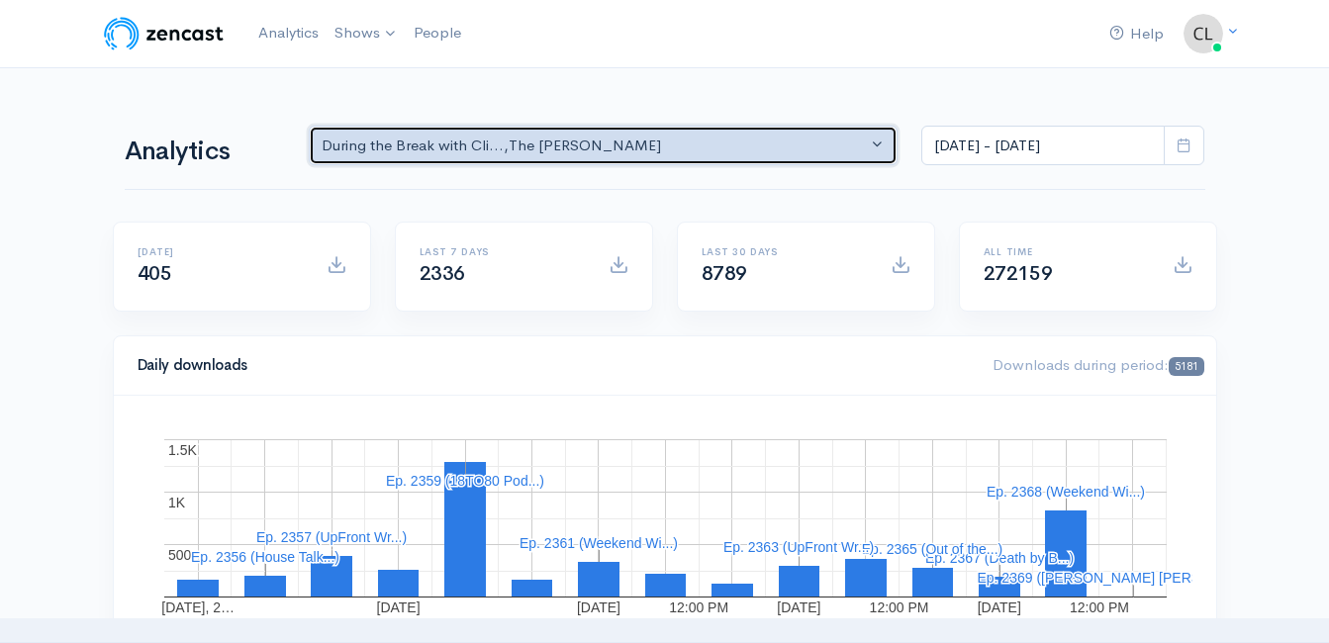
click at [537, 147] on div "During the Break with Cli... , The Jeff Styles" at bounding box center [595, 146] width 546 height 23
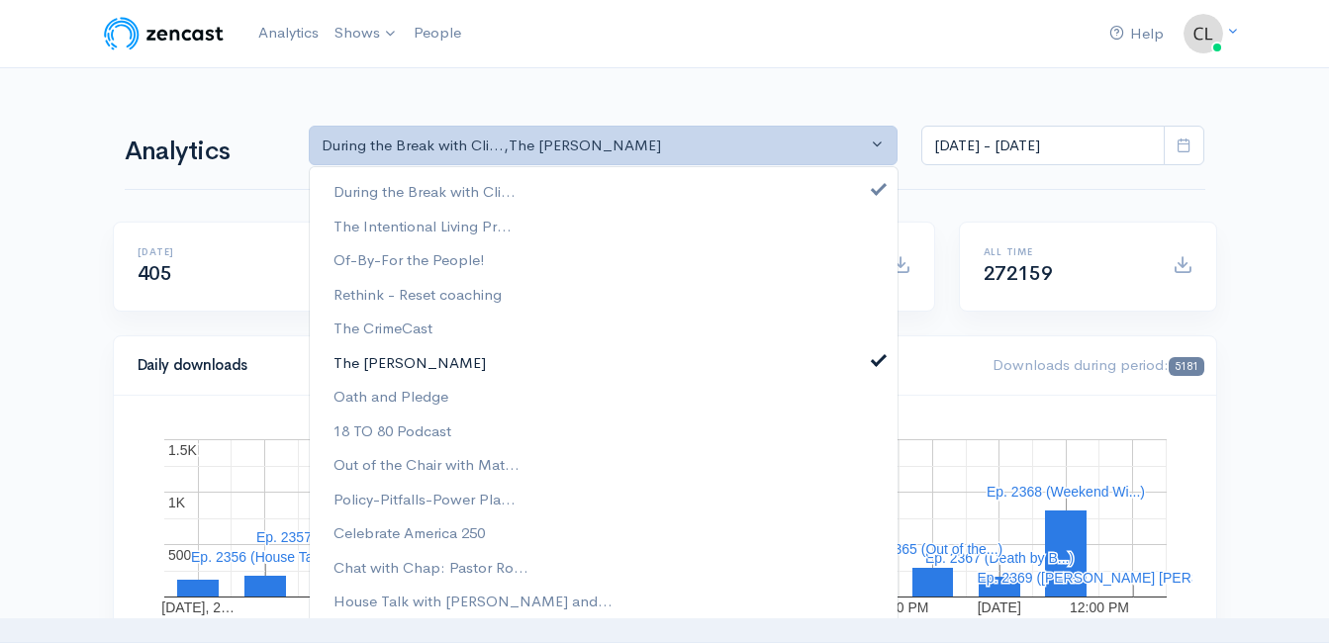
click at [537, 357] on link "The [PERSON_NAME]" at bounding box center [604, 362] width 588 height 35
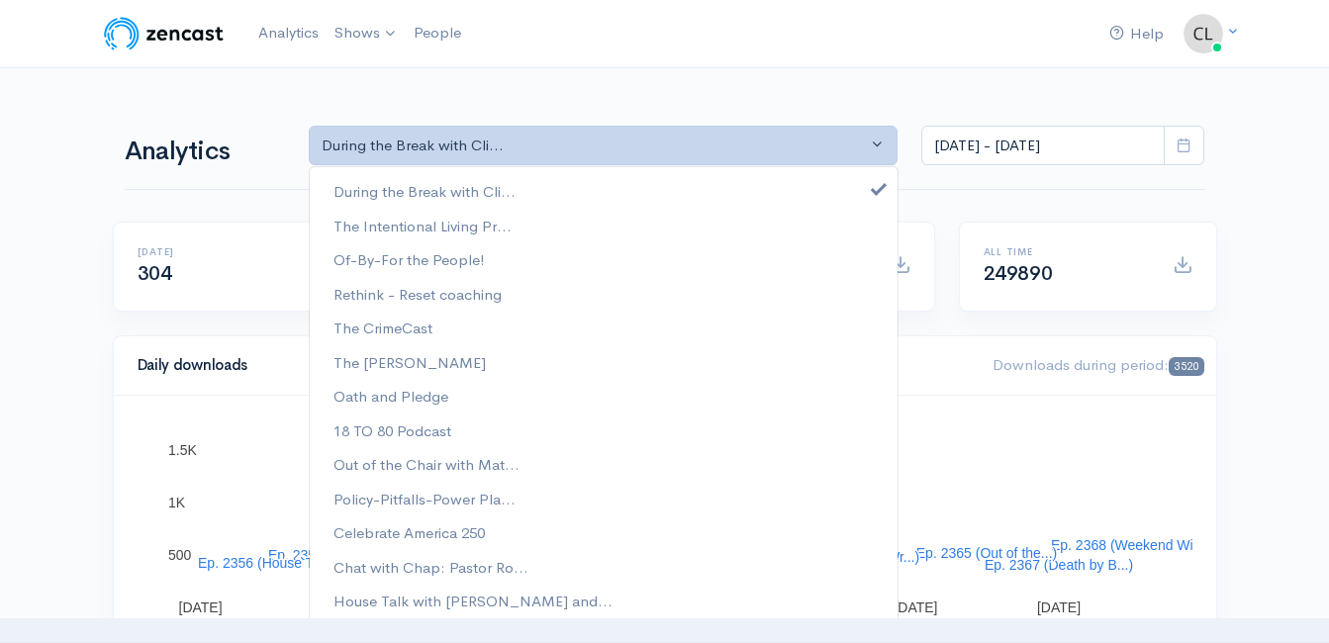
click at [256, 171] on div "Analytics During the Break with Cli... The Intentional Living Pr... Of-By-For t…" at bounding box center [665, 143] width 1080 height 95
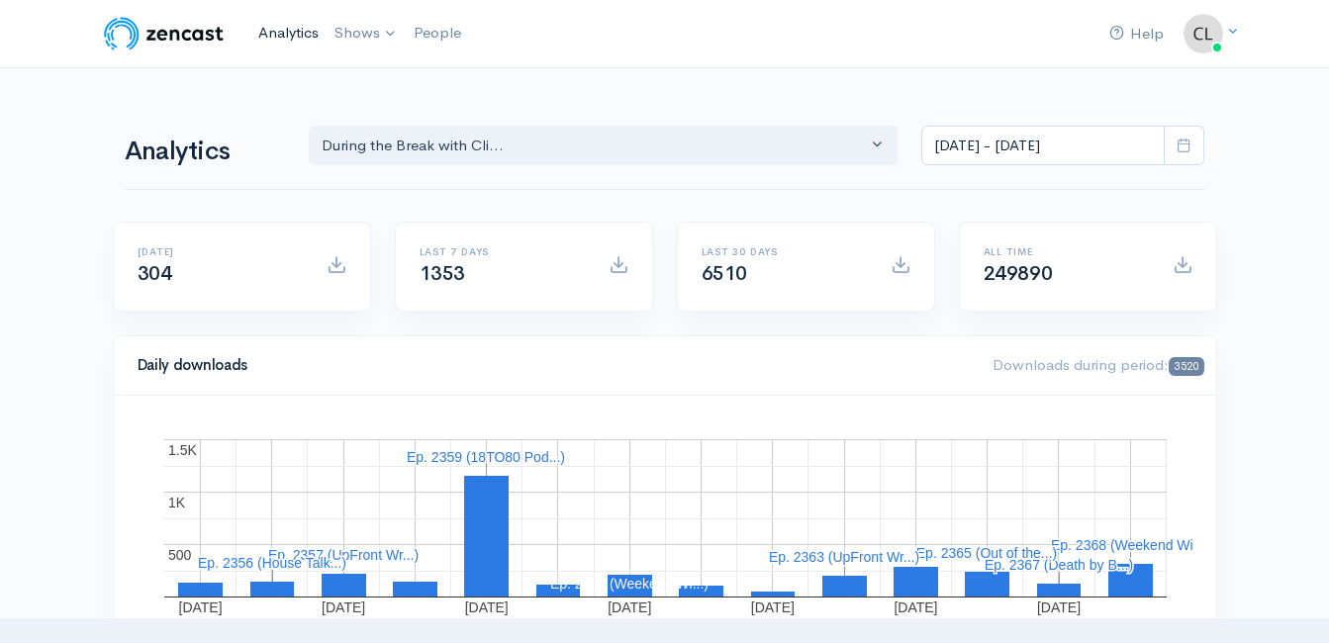
click at [300, 29] on link "Analytics" at bounding box center [288, 33] width 76 height 43
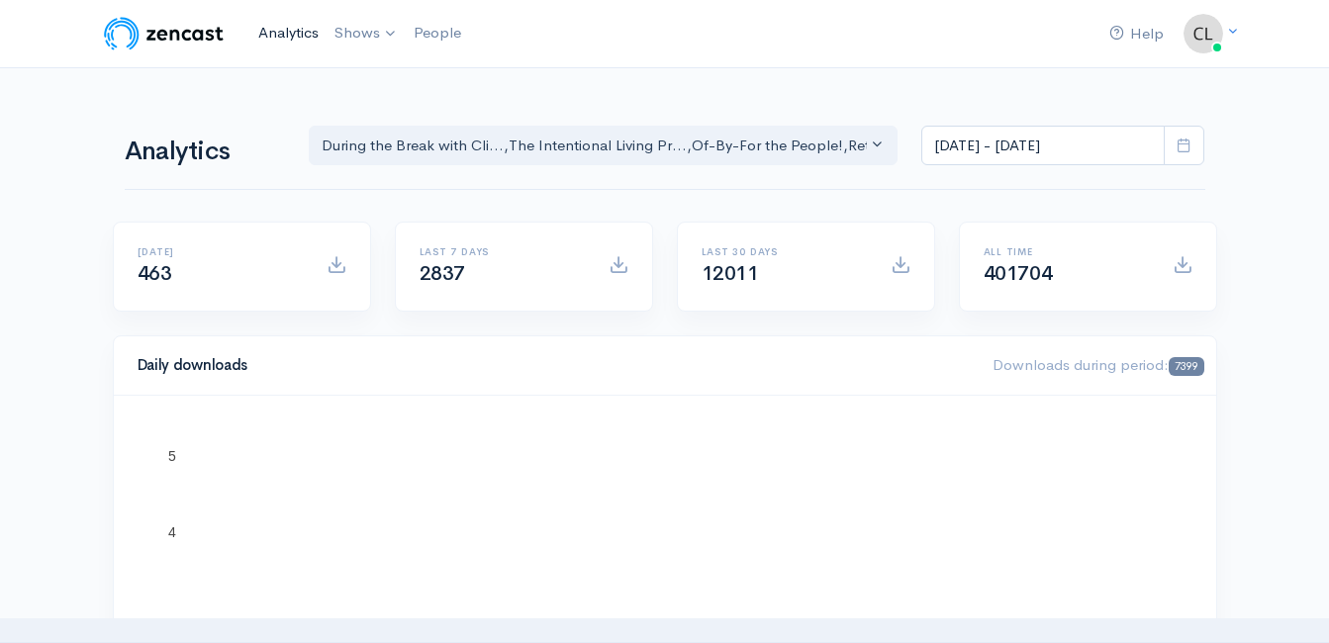
click at [285, 29] on link "Analytics" at bounding box center [288, 33] width 76 height 43
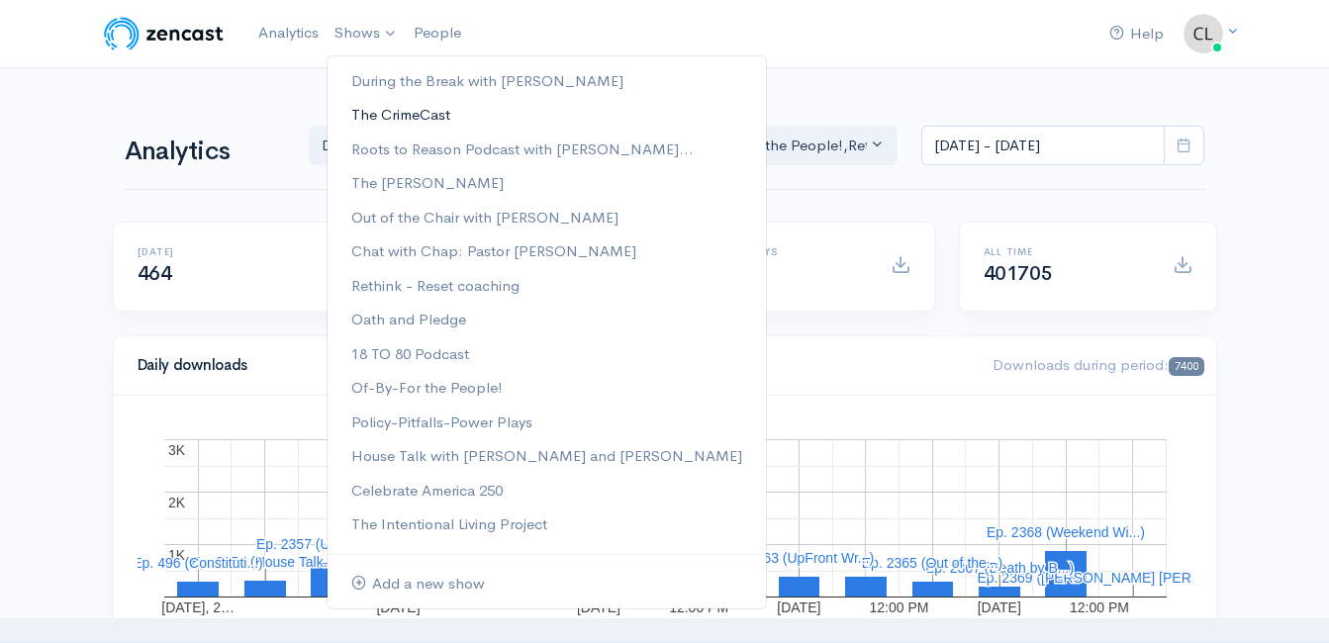
click at [368, 108] on link "The CrimeCast" at bounding box center [546, 115] width 438 height 35
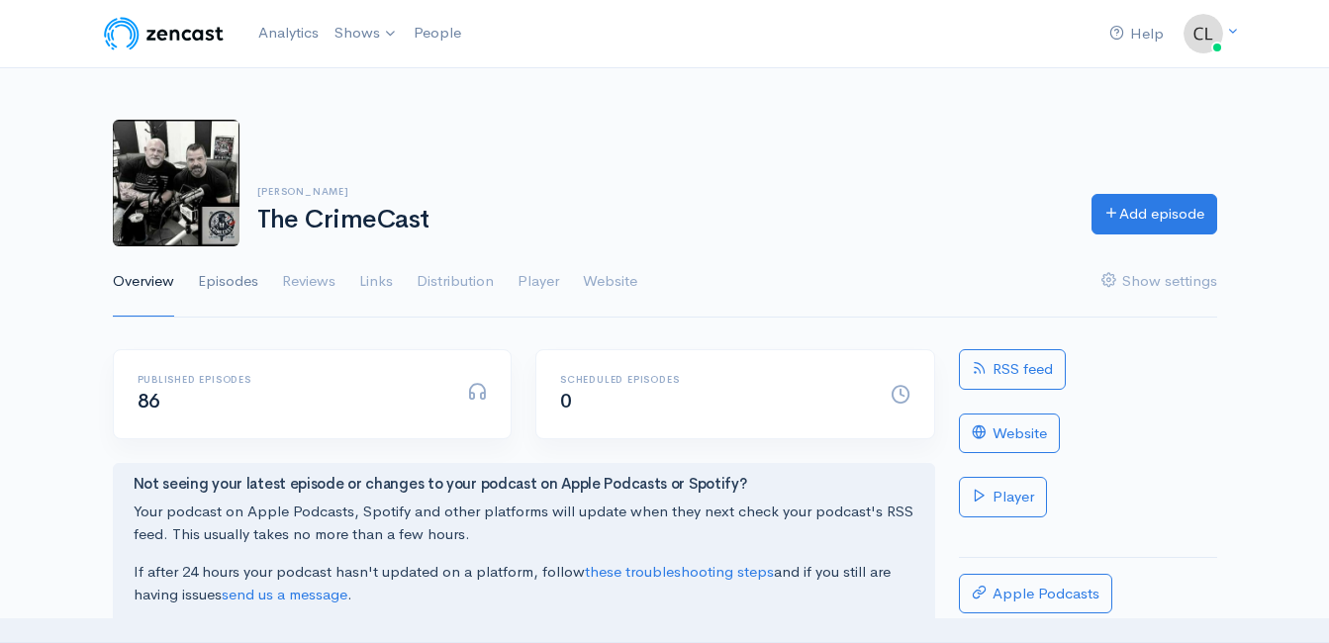
click at [245, 279] on link "Episodes" at bounding box center [228, 281] width 60 height 71
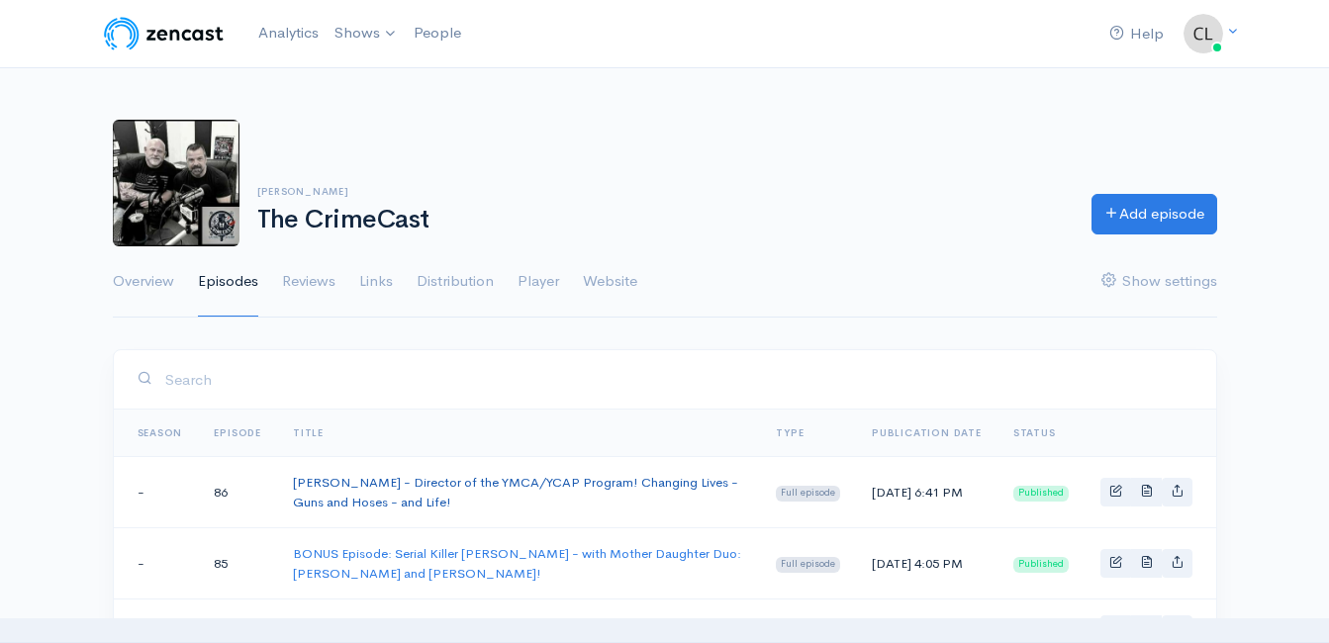
click at [451, 486] on link "Andy Smith - Director of the YMCA/YCAP Program! Changing Lives - Guns and Hoses…" at bounding box center [515, 492] width 445 height 37
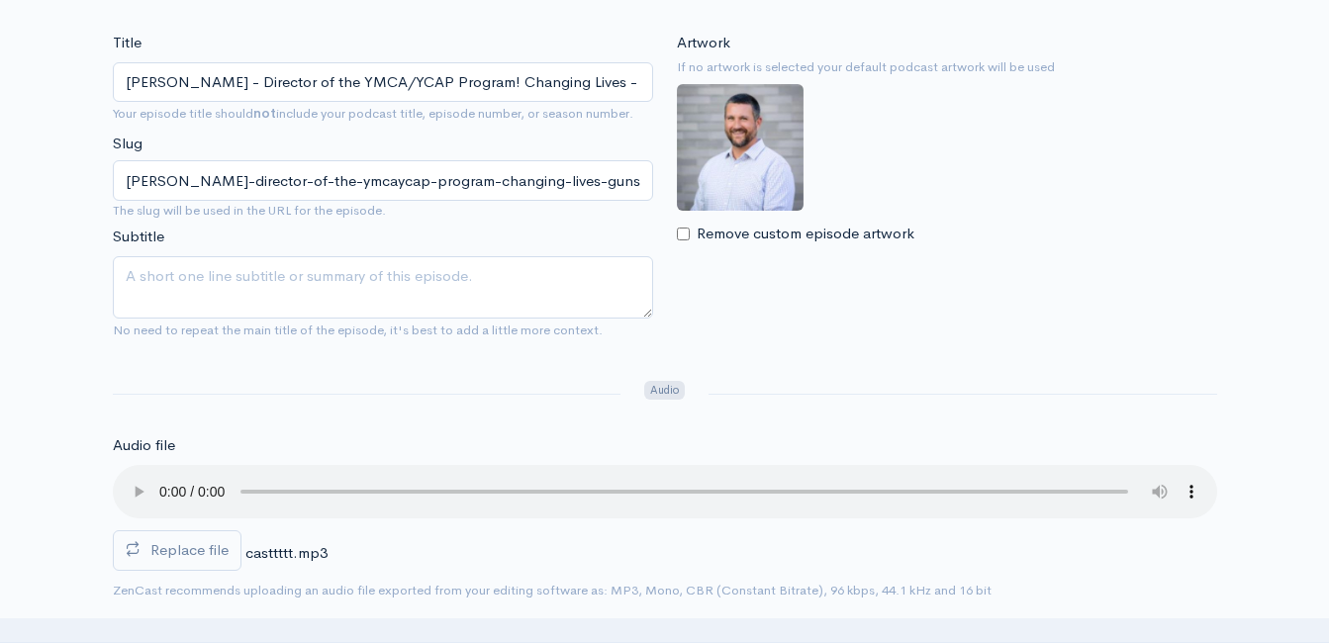
scroll to position [297, 0]
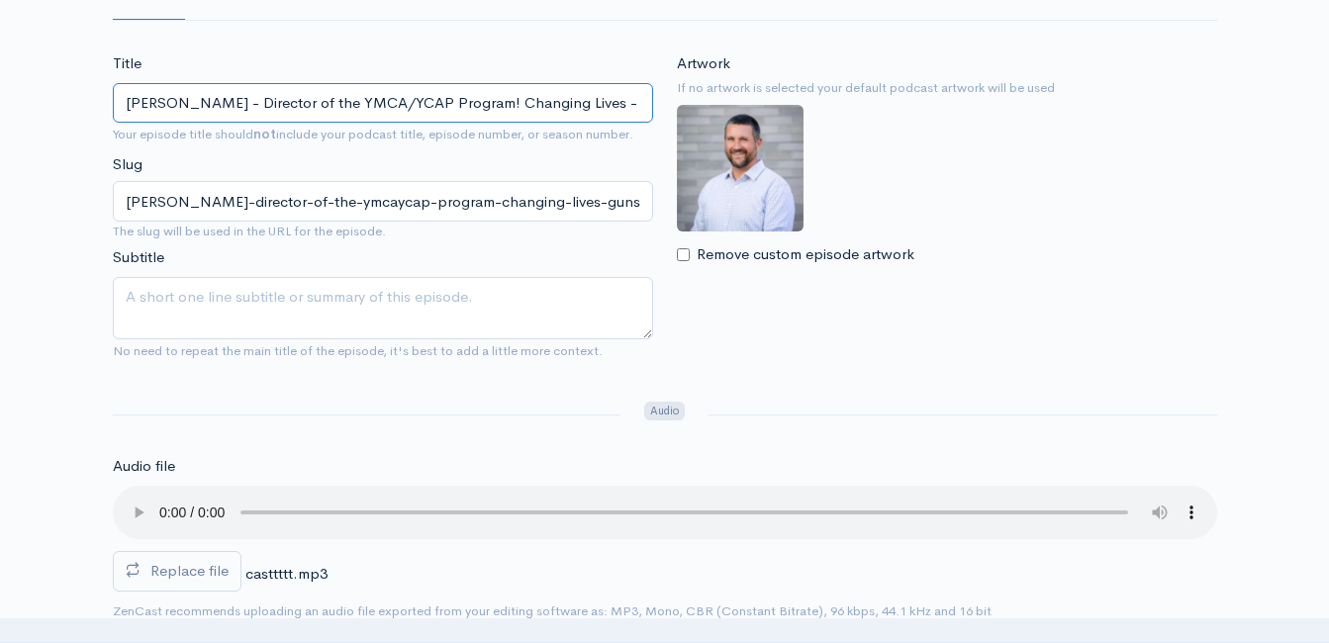
click at [485, 105] on input "Andy Smith - Director of the YMCA/YCAP Program! Changing Lives - Guns and Hoses…" at bounding box center [383, 103] width 540 height 41
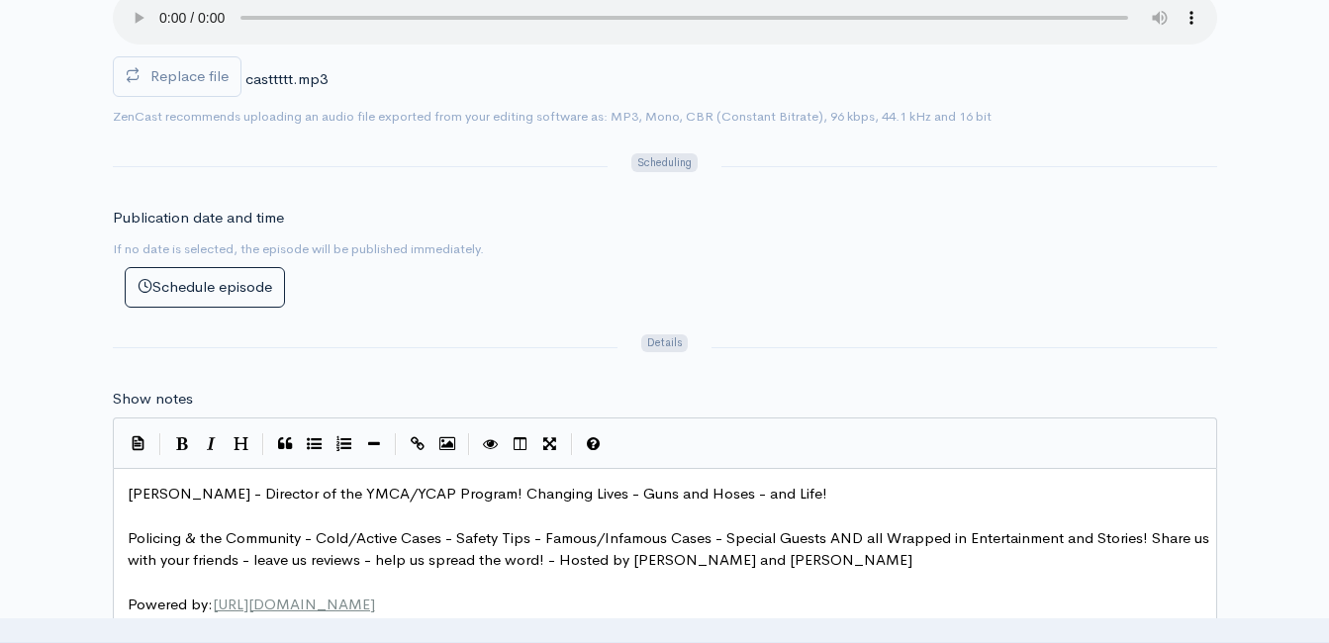
scroll to position [7, 0]
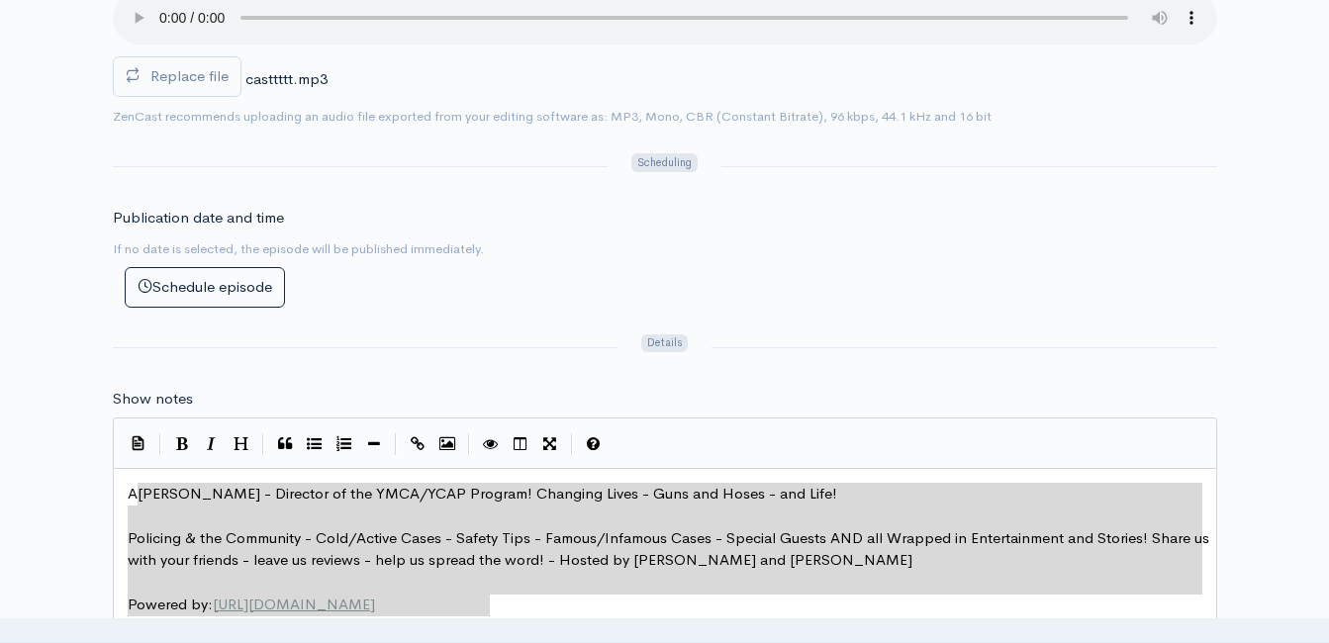
type textarea "Andy Smith - Director of the YMCA/YCAP Program! Changing Lives - Guns and Hoses…"
drag, startPoint x: 534, startPoint y: 606, endPoint x: 132, endPoint y: 493, distance: 418.4
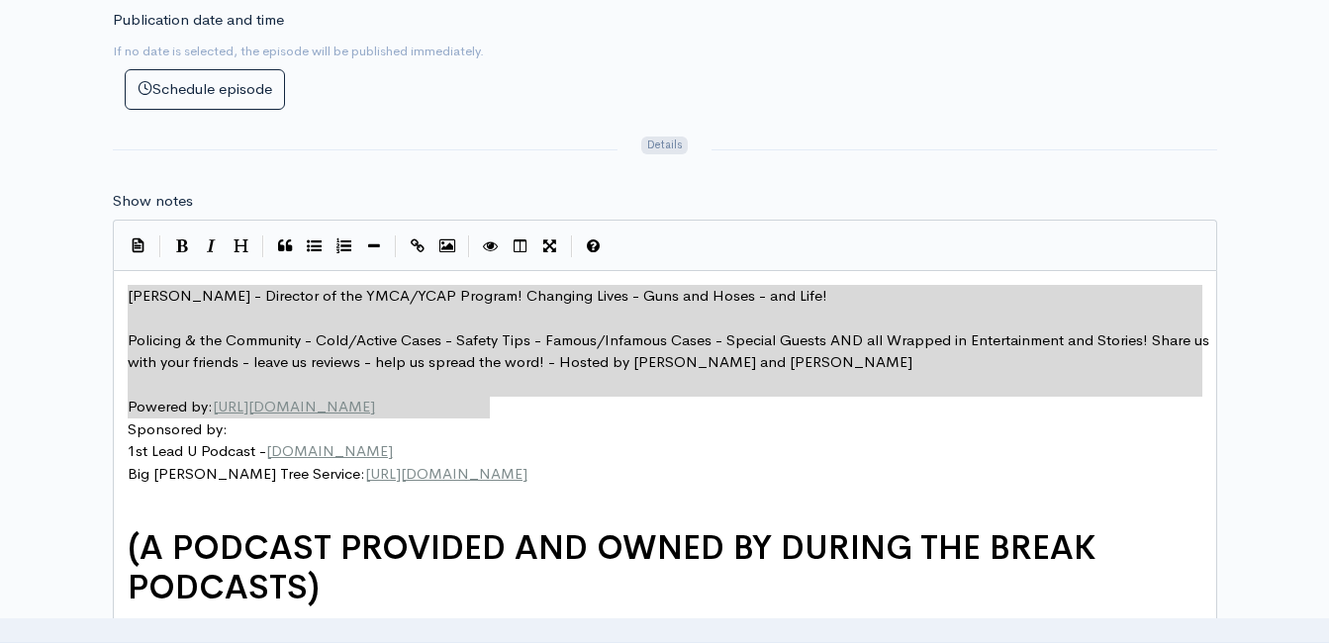
click at [569, 437] on pre "Sponsored by:" at bounding box center [672, 429] width 1097 height 23
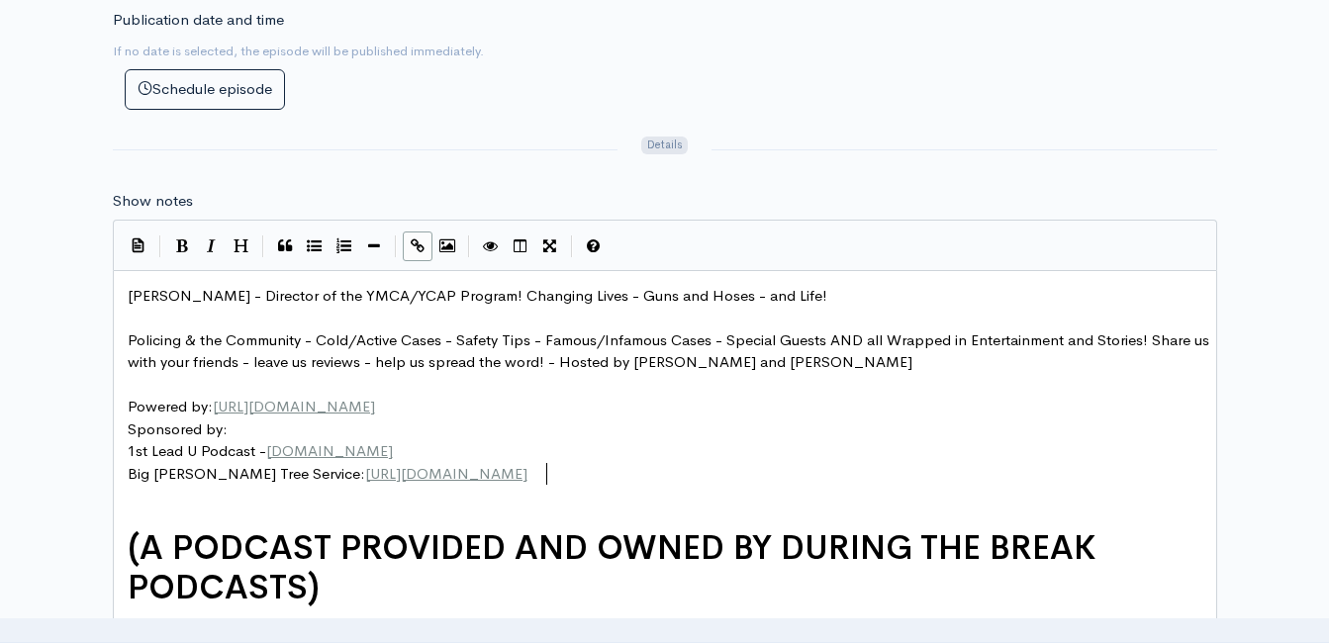
type textarea "Big Woody's Tree Service: https://bigwoodystreeservice.com/"
click at [535, 422] on pre "Sponsored by:" at bounding box center [672, 429] width 1097 height 23
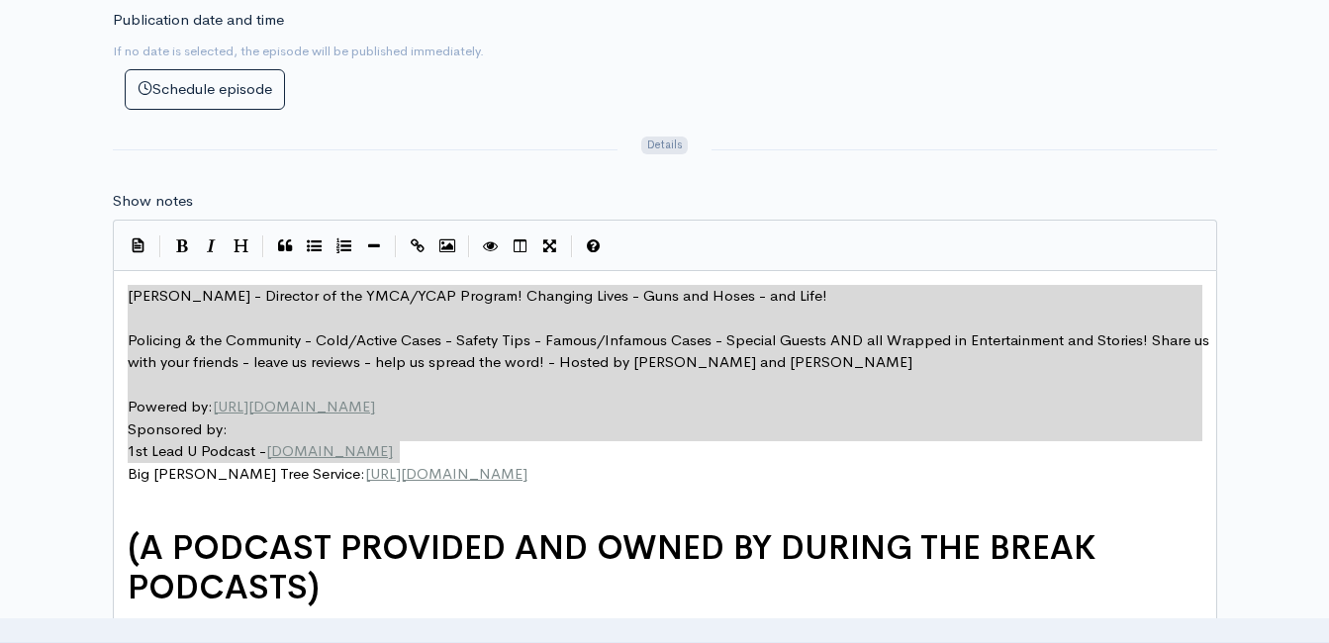
drag, startPoint x: 477, startPoint y: 442, endPoint x: 116, endPoint y: 294, distance: 390.4
type textarea "Andy Smith - Director of the YMCA/YCAP Program! Changing Lives - Guns and Hoses…"
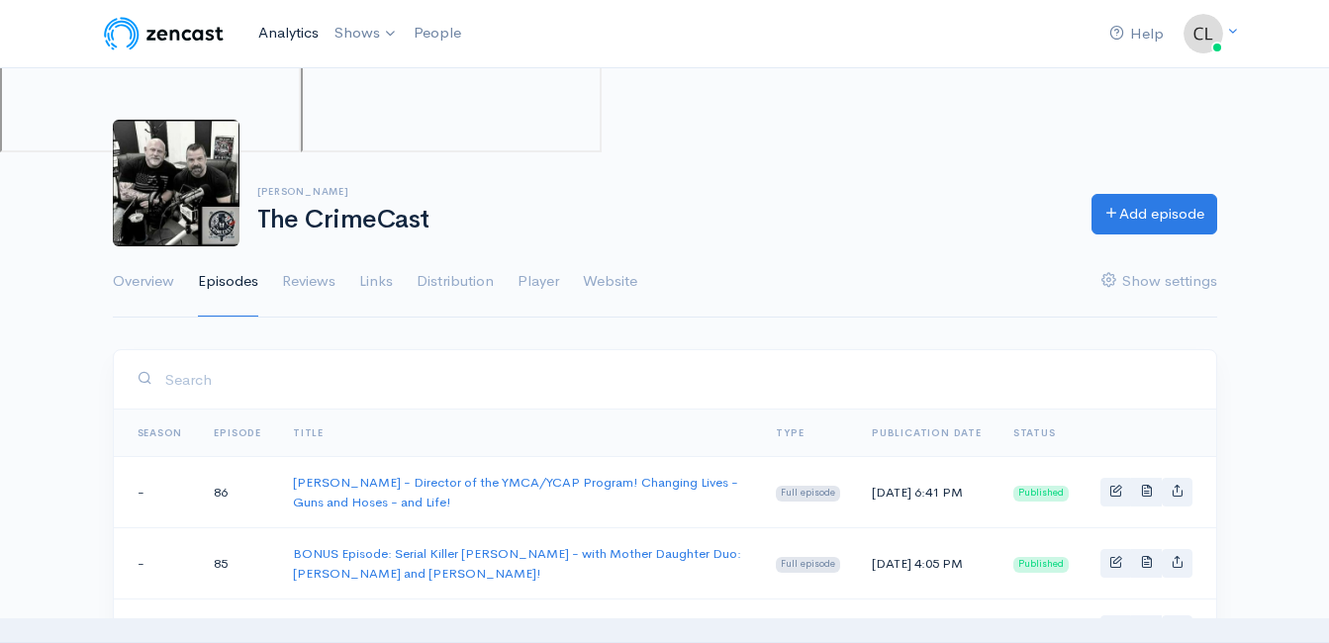
click at [266, 36] on link "Analytics" at bounding box center [288, 33] width 76 height 43
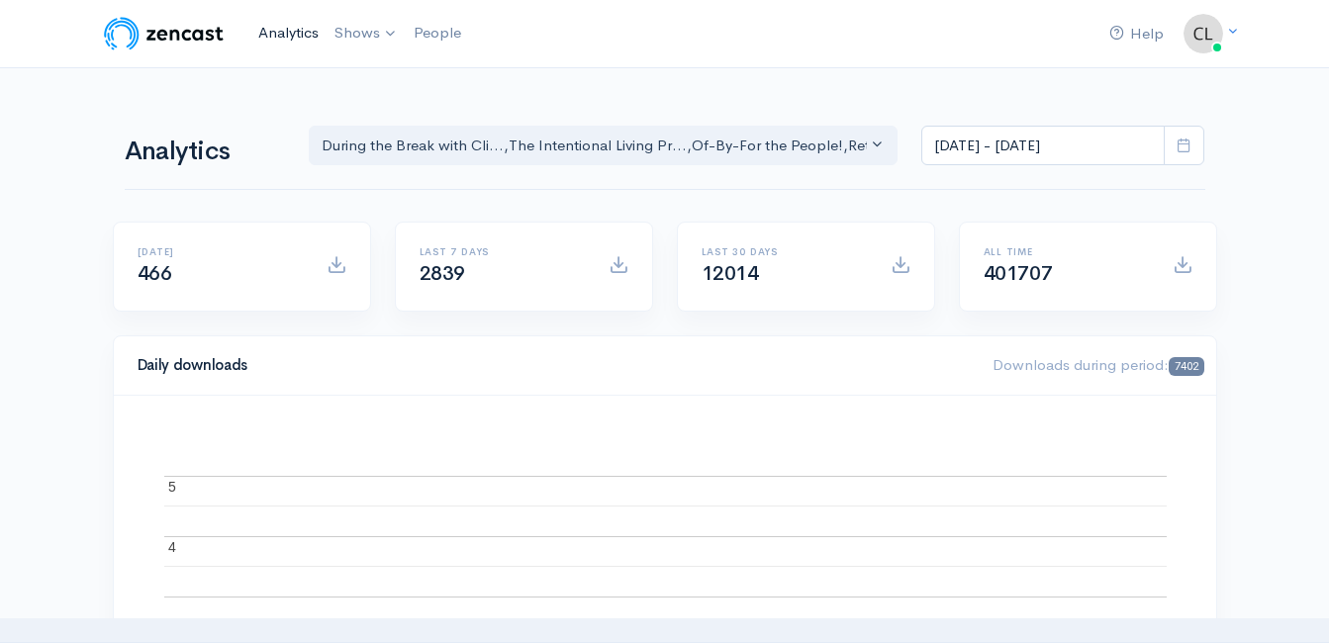
click at [281, 36] on link "Analytics" at bounding box center [288, 33] width 76 height 43
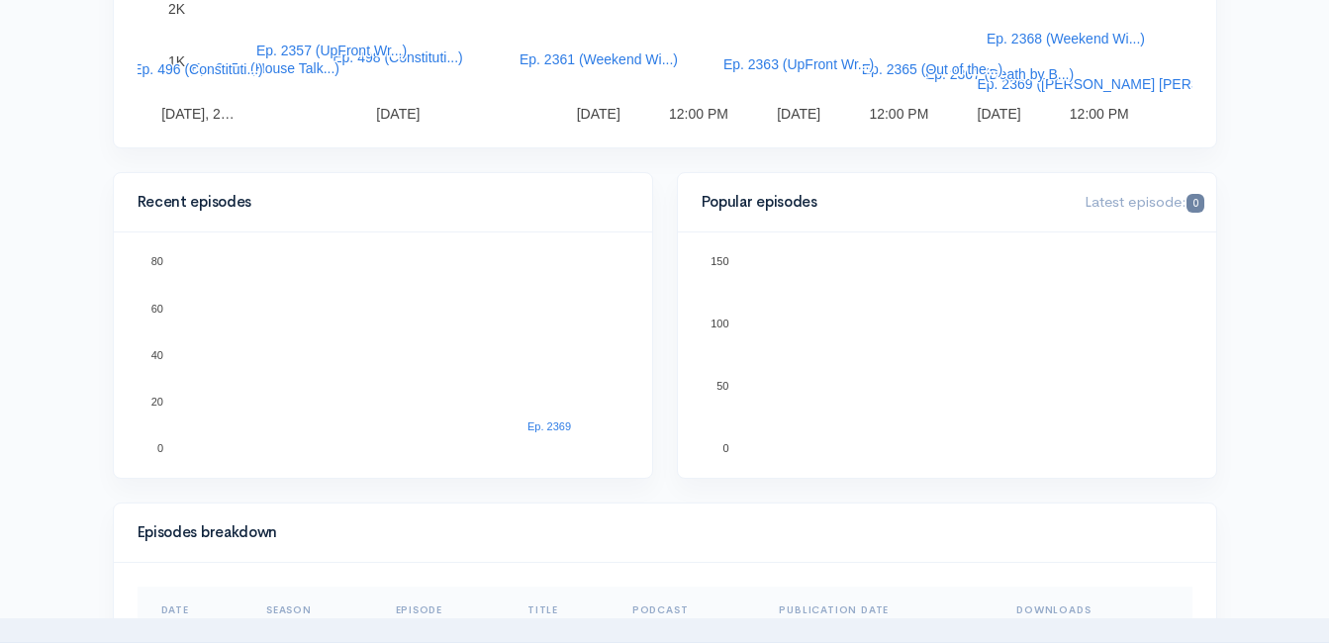
scroll to position [495, 0]
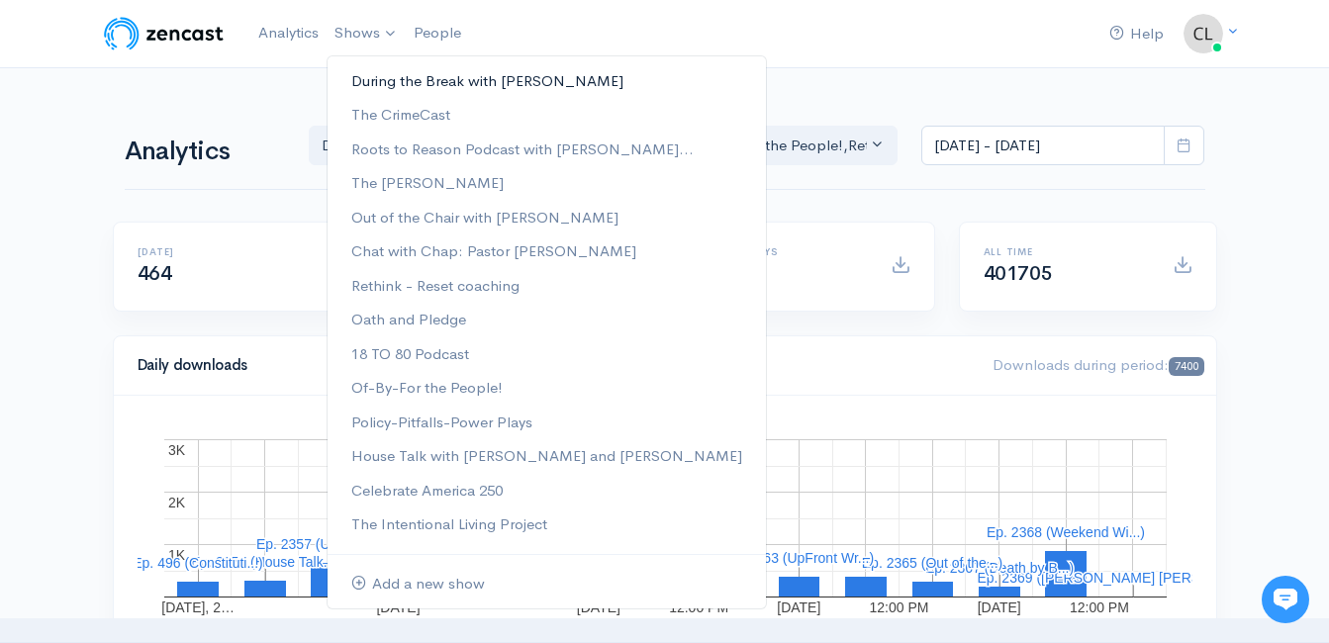
click at [376, 80] on link "During the Break with [PERSON_NAME]" at bounding box center [546, 81] width 438 height 35
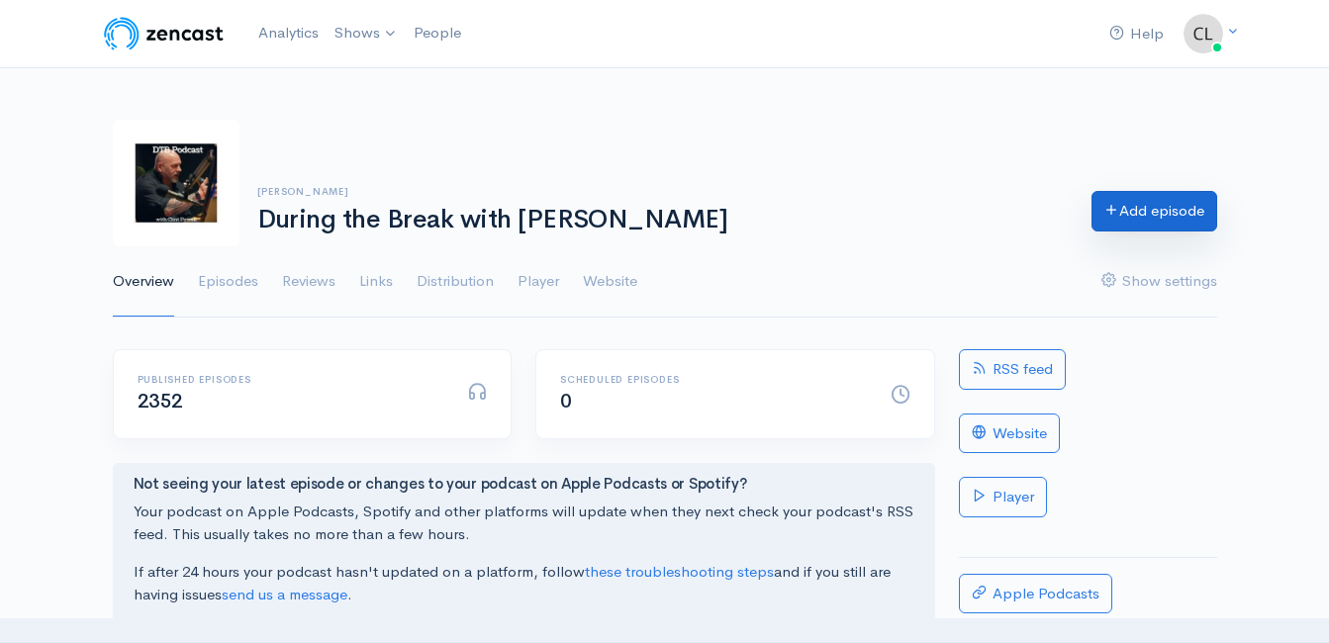
click at [1181, 214] on link "Add episode" at bounding box center [1154, 211] width 126 height 41
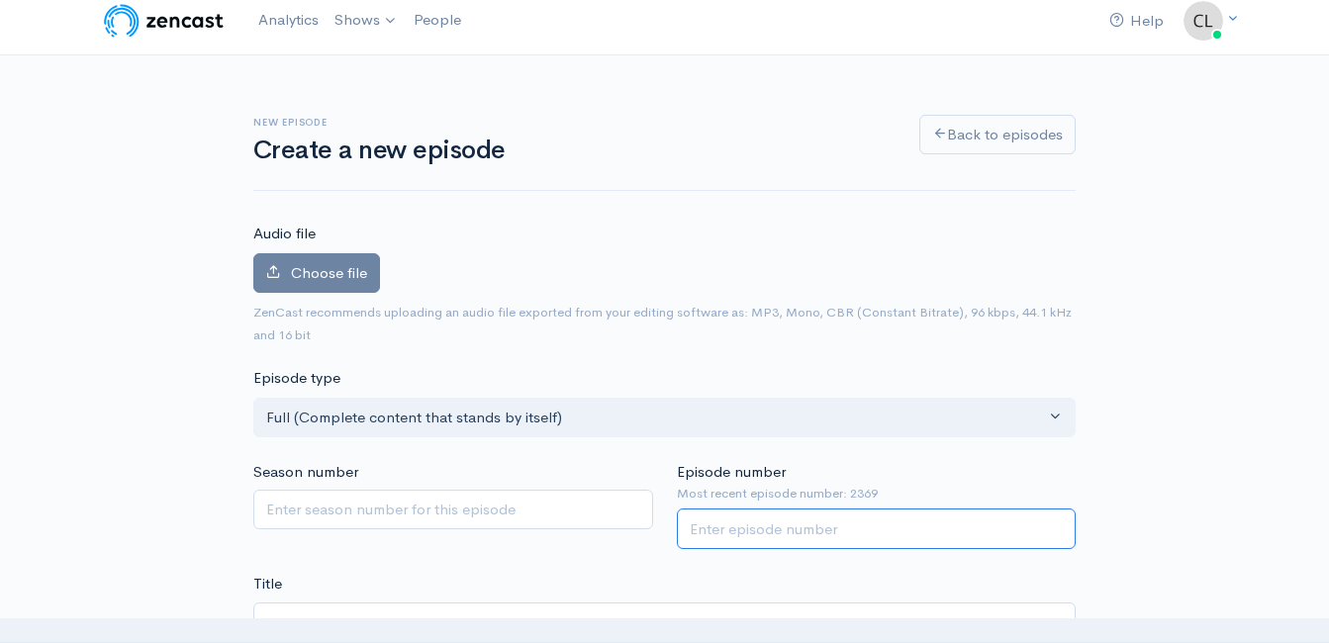
click at [769, 525] on input "Episode number" at bounding box center [877, 528] width 400 height 41
type input "2370"
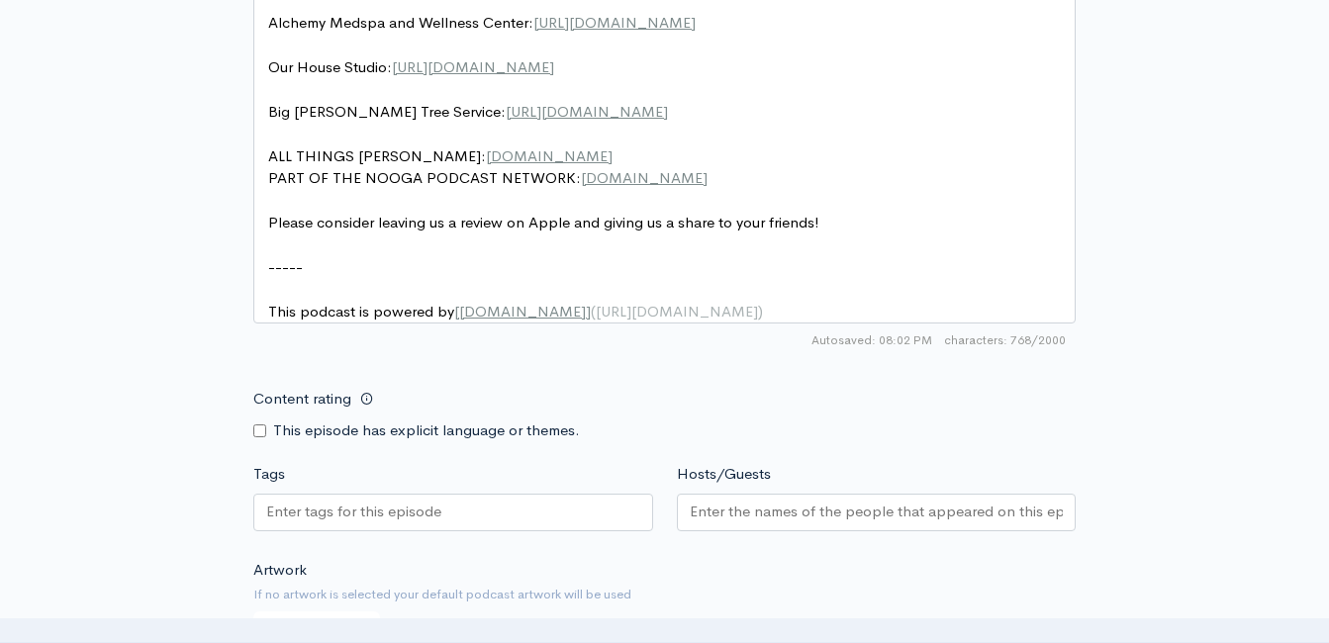
scroll to position [1695, 0]
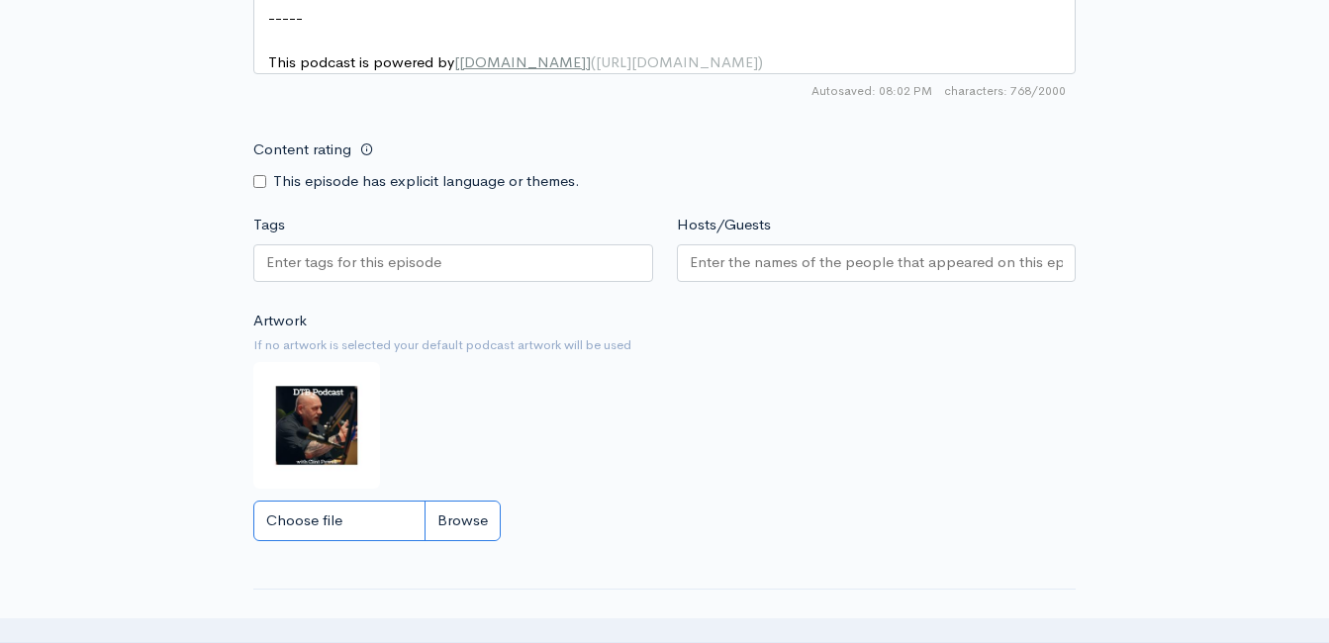
click at [466, 540] on input "Choose file" at bounding box center [376, 521] width 247 height 41
type input "C:\fakepath\532533632_688228937567687_4601223187045589453_n.jpg"
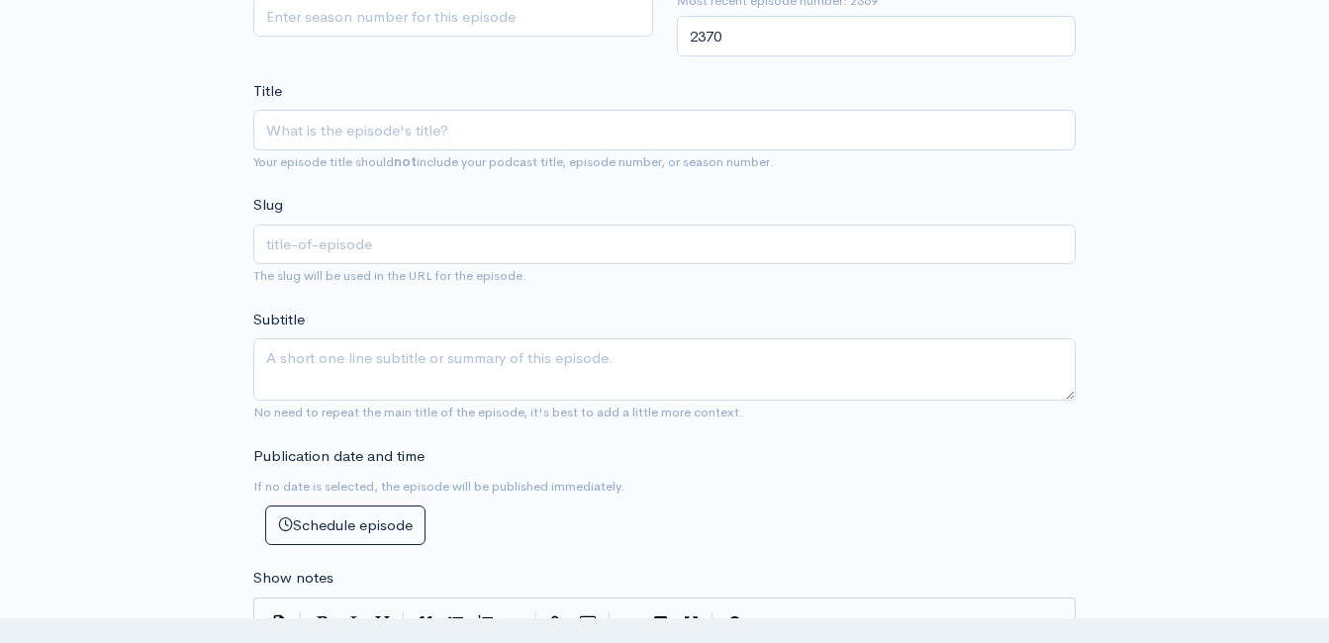
scroll to position [507, 0]
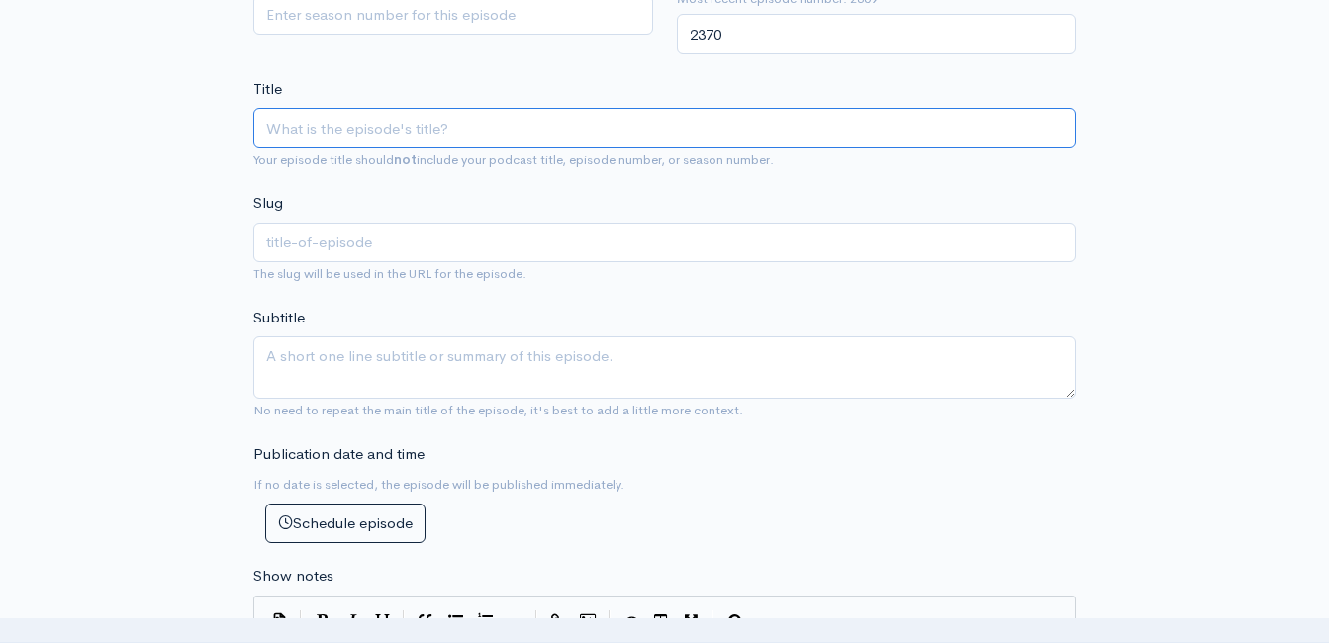
click at [407, 127] on input "Title" at bounding box center [664, 128] width 822 height 41
type input "C"
type input "c"
type input "Cr"
type input "cr"
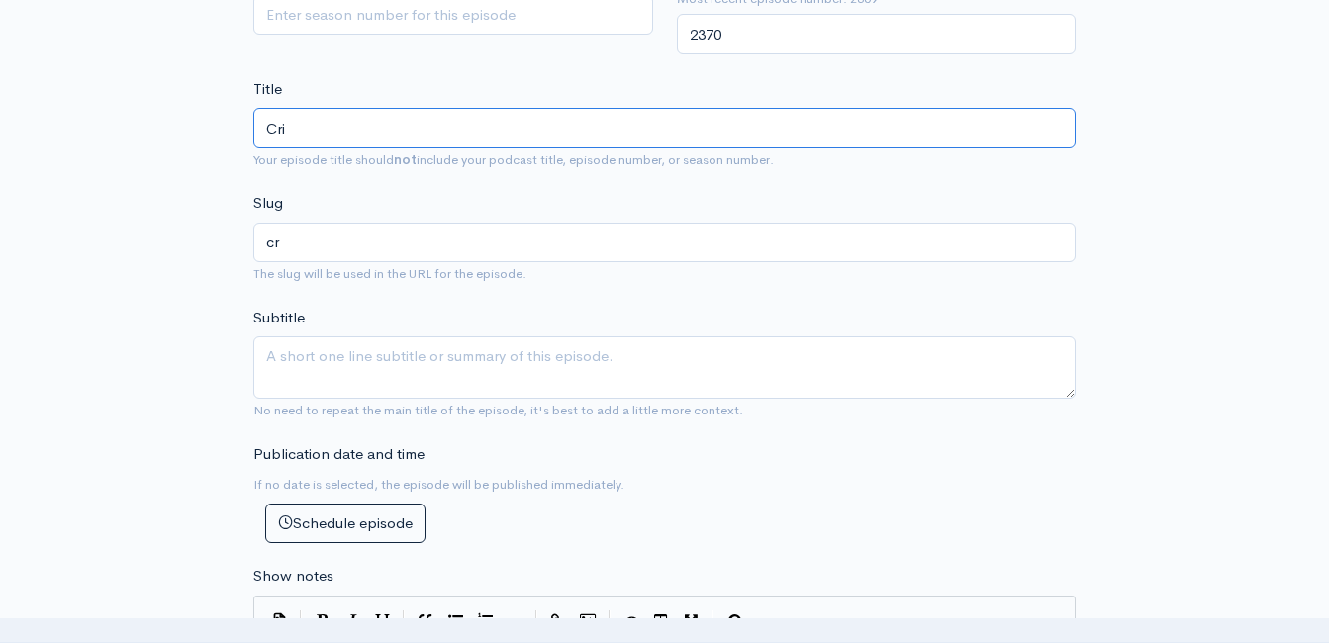
type input "Crim"
type input "crim"
type input "Crime"
type input "crime"
type input "CrimeC"
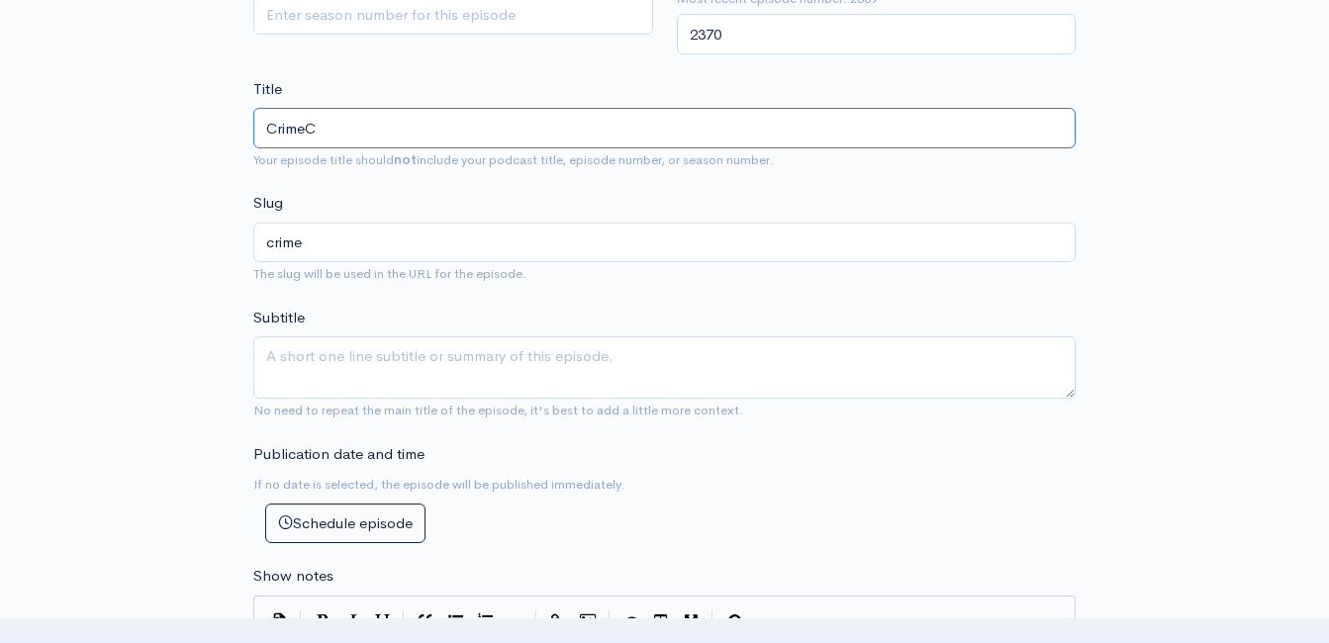
type input "crimec"
type input "CrimeCa"
type input "crimeca"
type input "CrimeCas"
type input "crimecas"
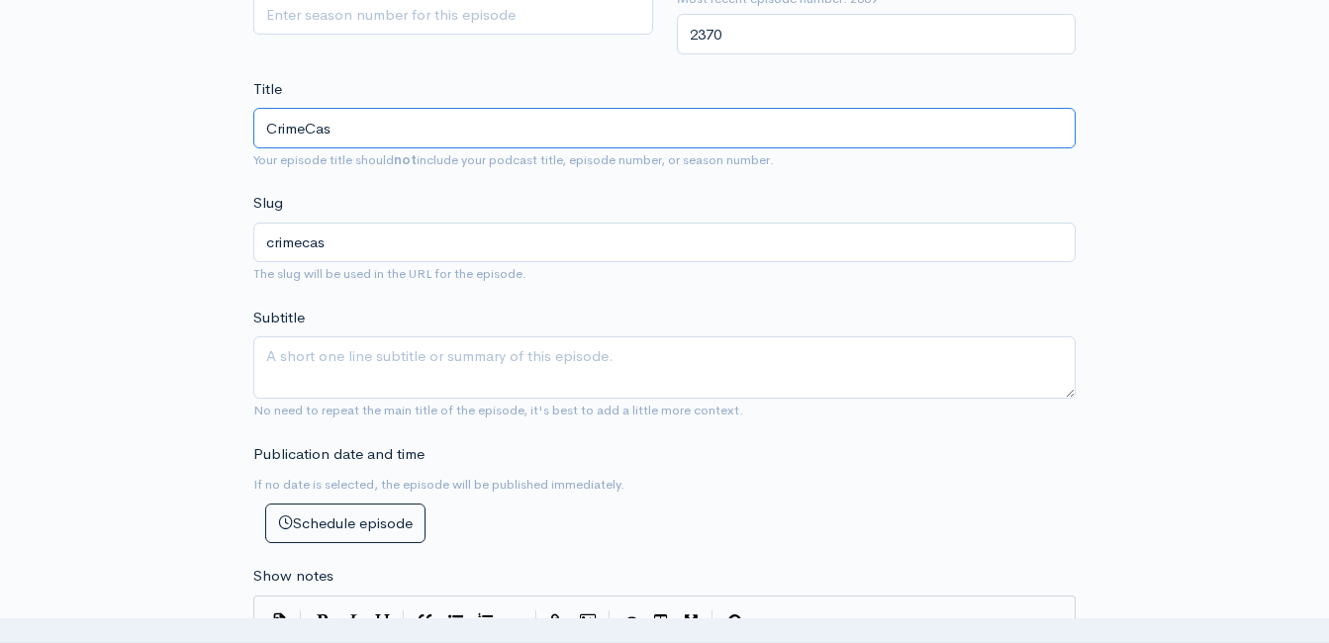
type input "CrimeCast"
type input "crimecast"
type input "CrimeCast S"
type input "crimecast-s"
type input "CrimeCast Sha"
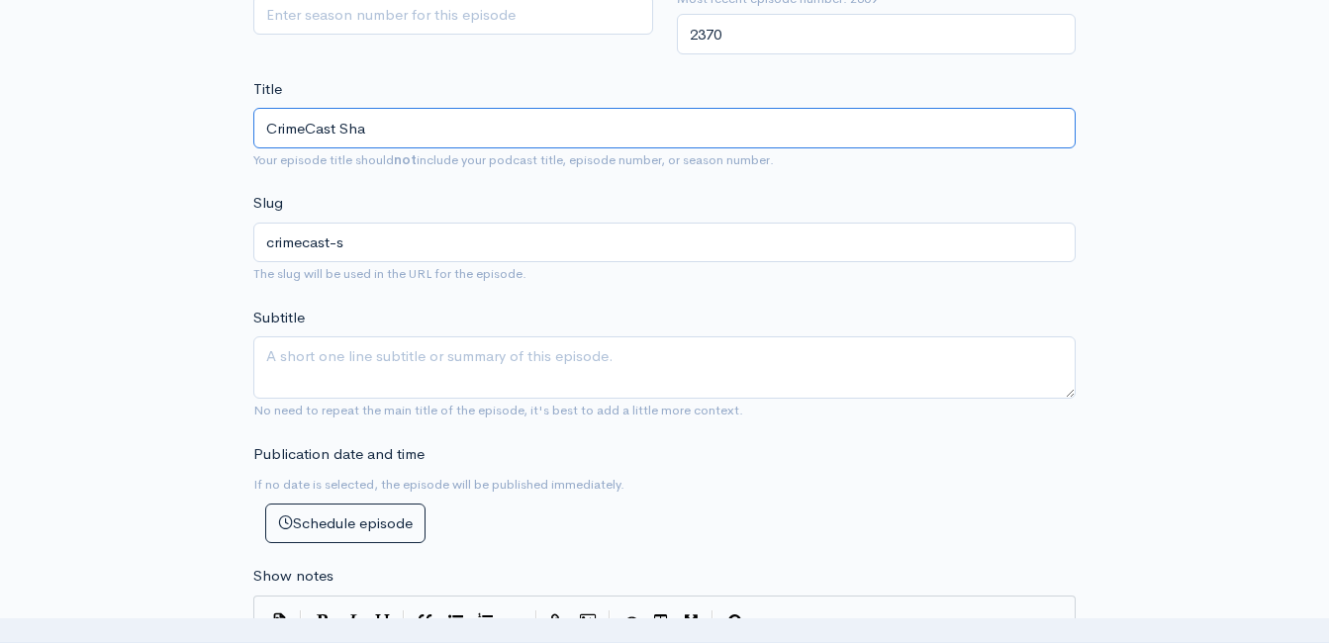
type input "crimecast-sha"
type input "CrimeCast Shar"
type input "crimecast-shar"
type input "CrimeCast Share"
type input "crimecast-share"
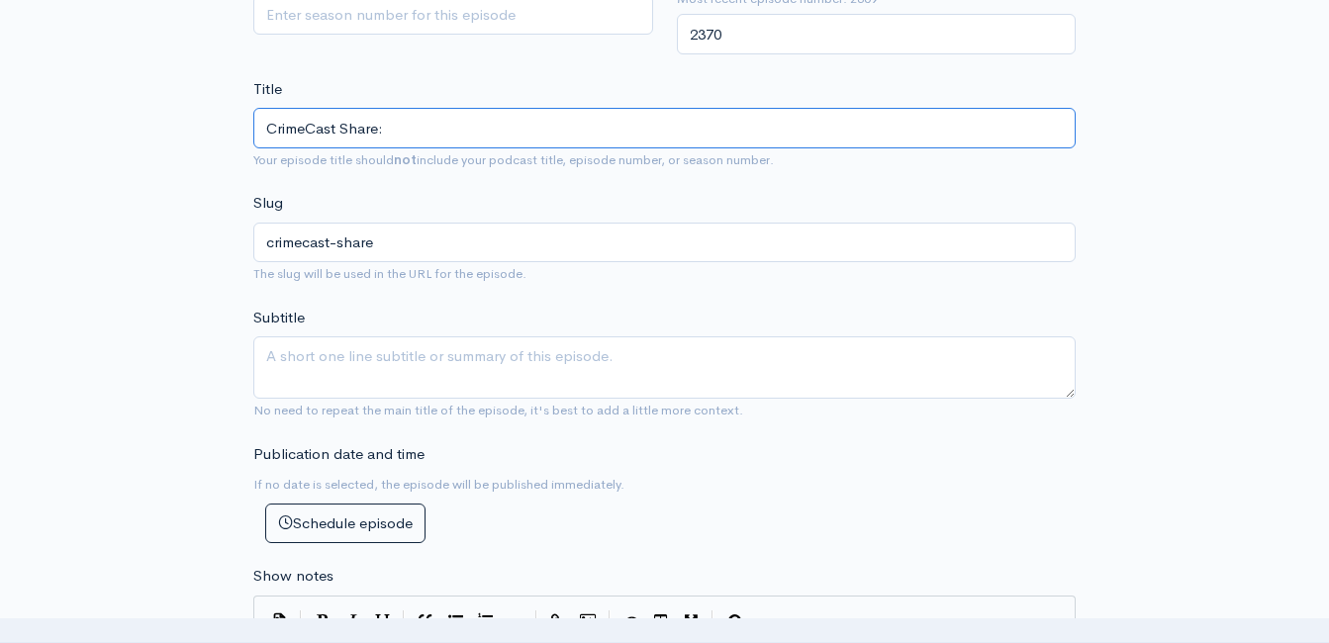
paste input "Andy Smith - Director of the YMCA/YCAP Program! Changing Lives - Guns and Hoses…"
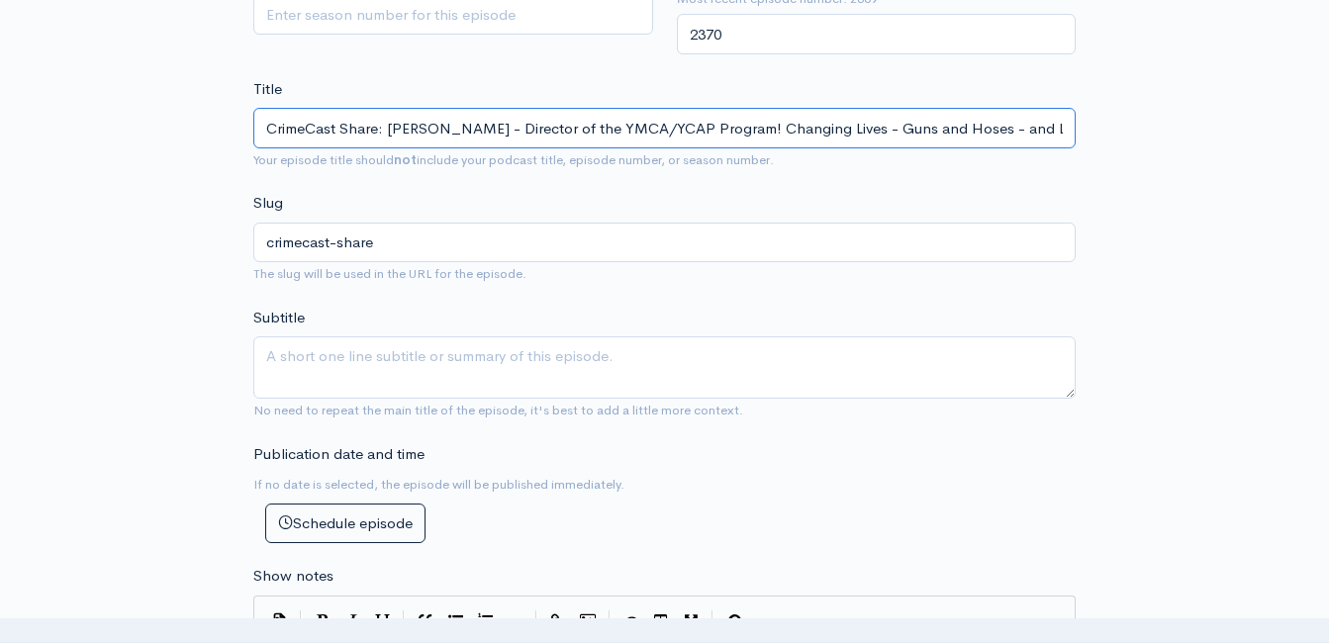
type input "CrimeCast Share: Andy Smith - Director of the YMCA/YCAP Program! Changing Lives…"
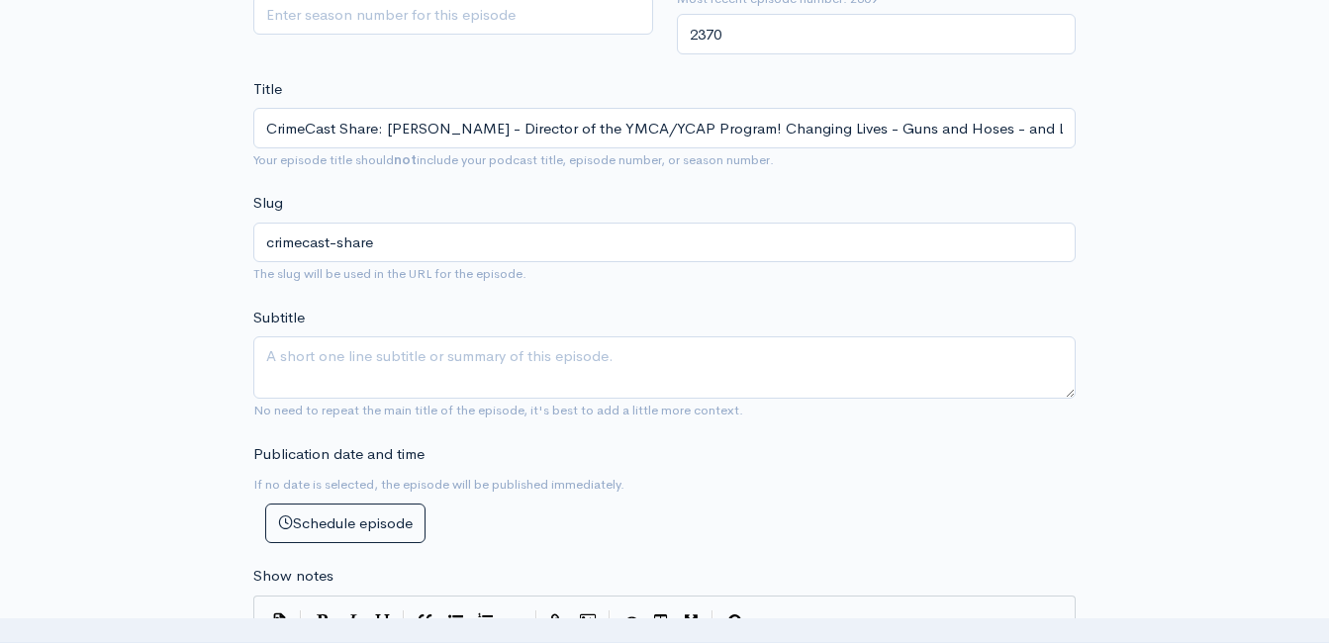
type input "crimecast-share-andy-smith-director-of-the-ymcaycap-program-changing-lives-guns…"
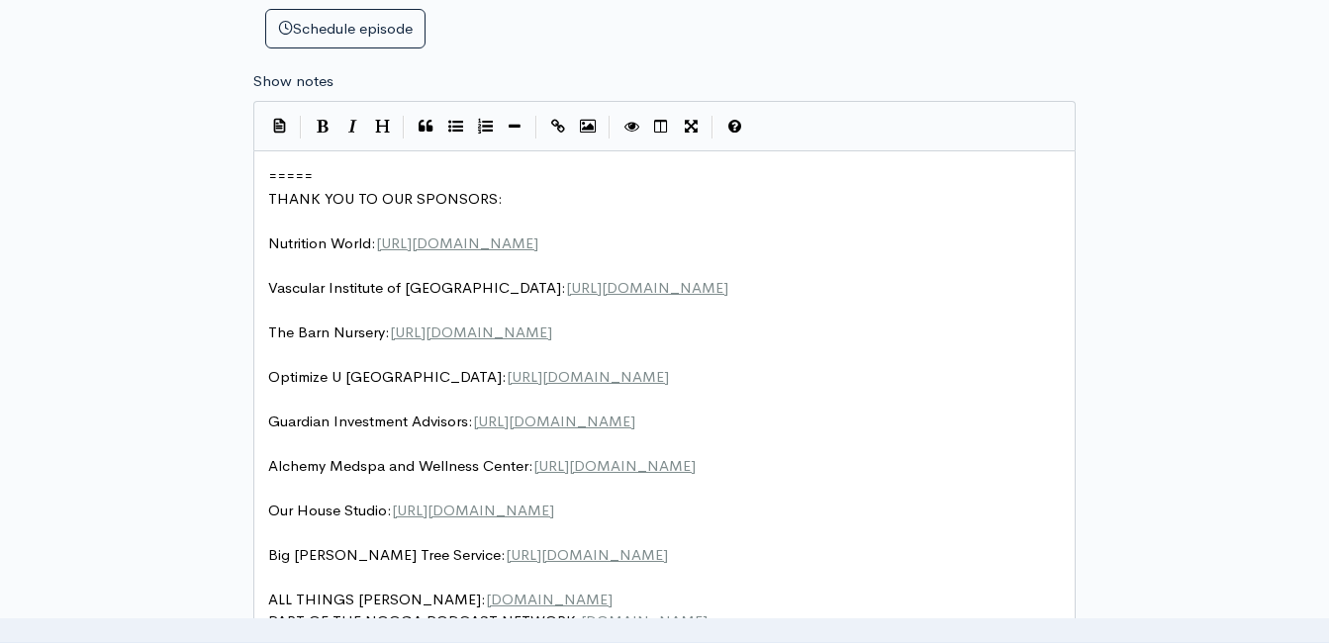
scroll to position [8, 0]
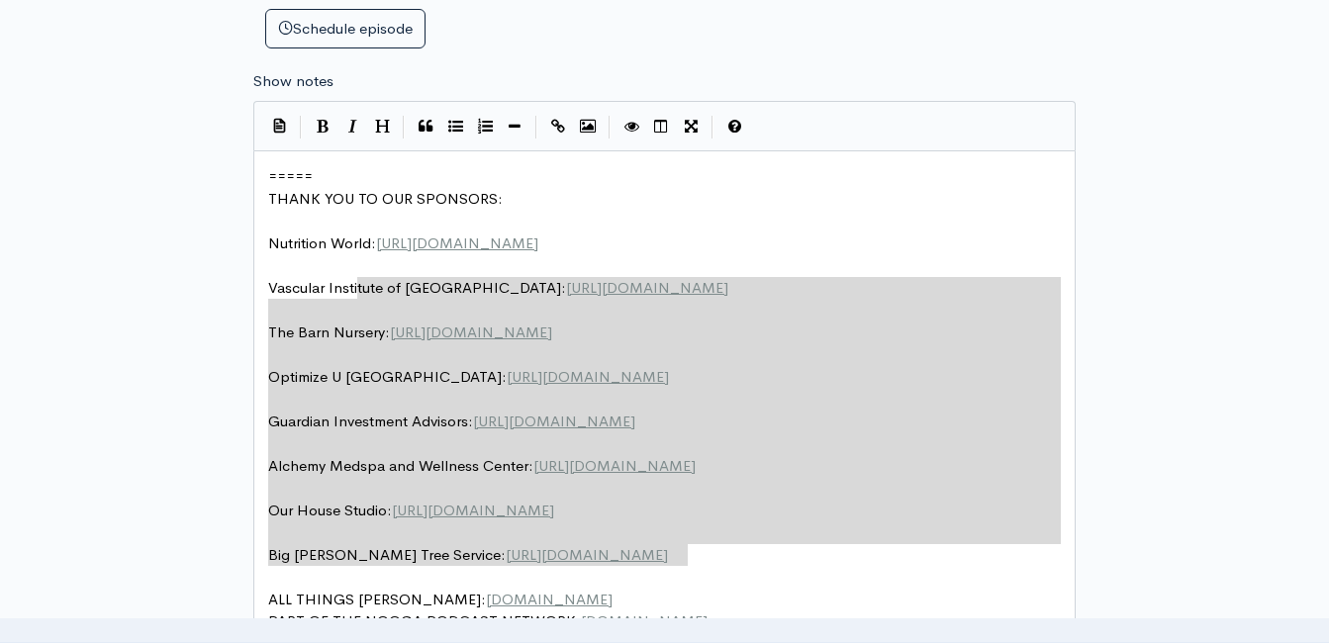
type textarea "===== THANK YOU TO OUR SPONSORS: Nutrition World: https://nutritionw.com/ Vascu…"
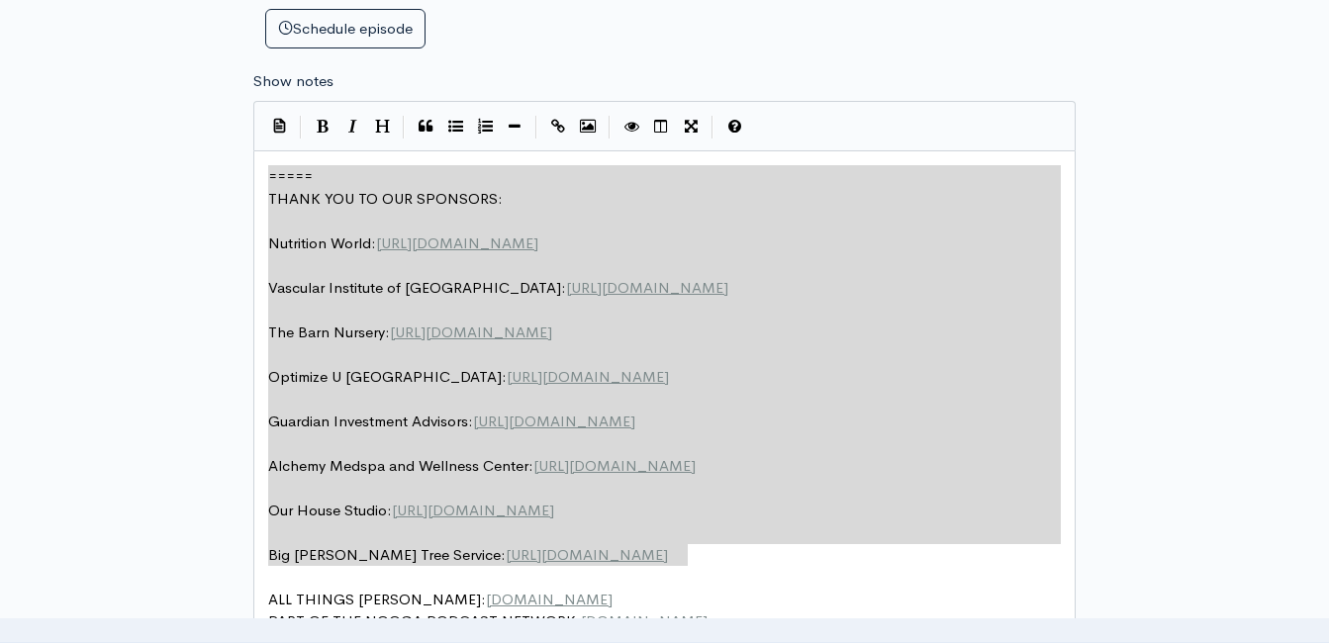
drag, startPoint x: 499, startPoint y: 407, endPoint x: 217, endPoint y: 141, distance: 387.0
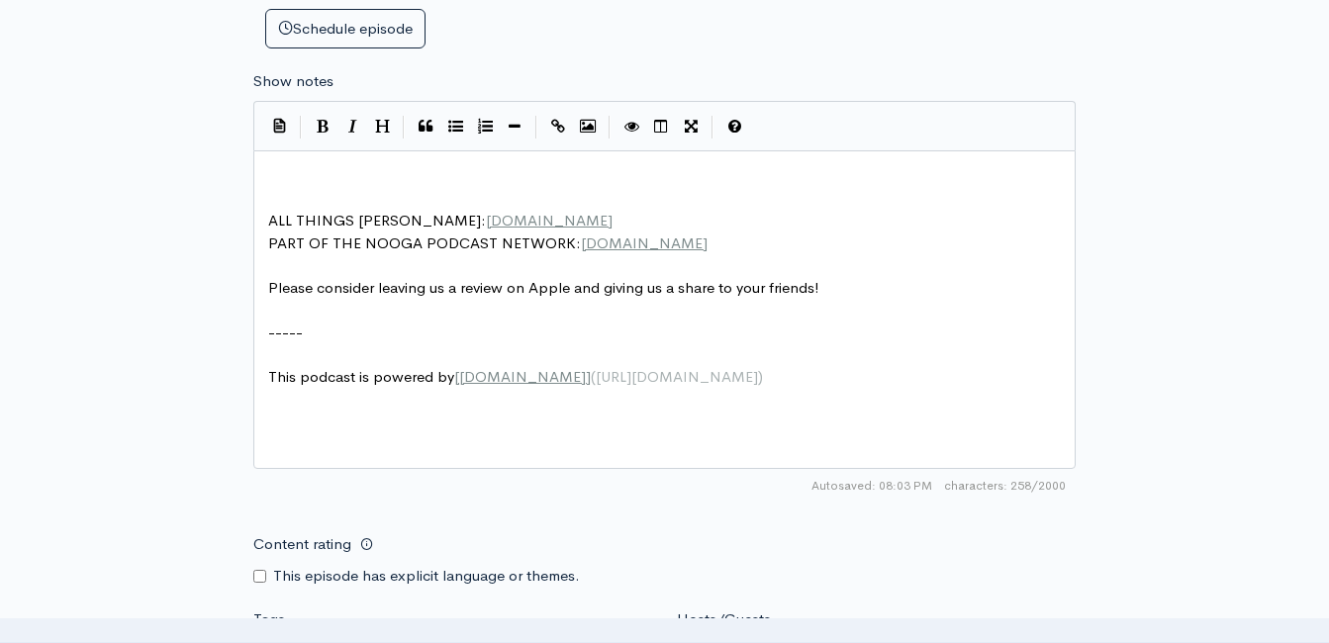
type textarea "​"
paste textarea
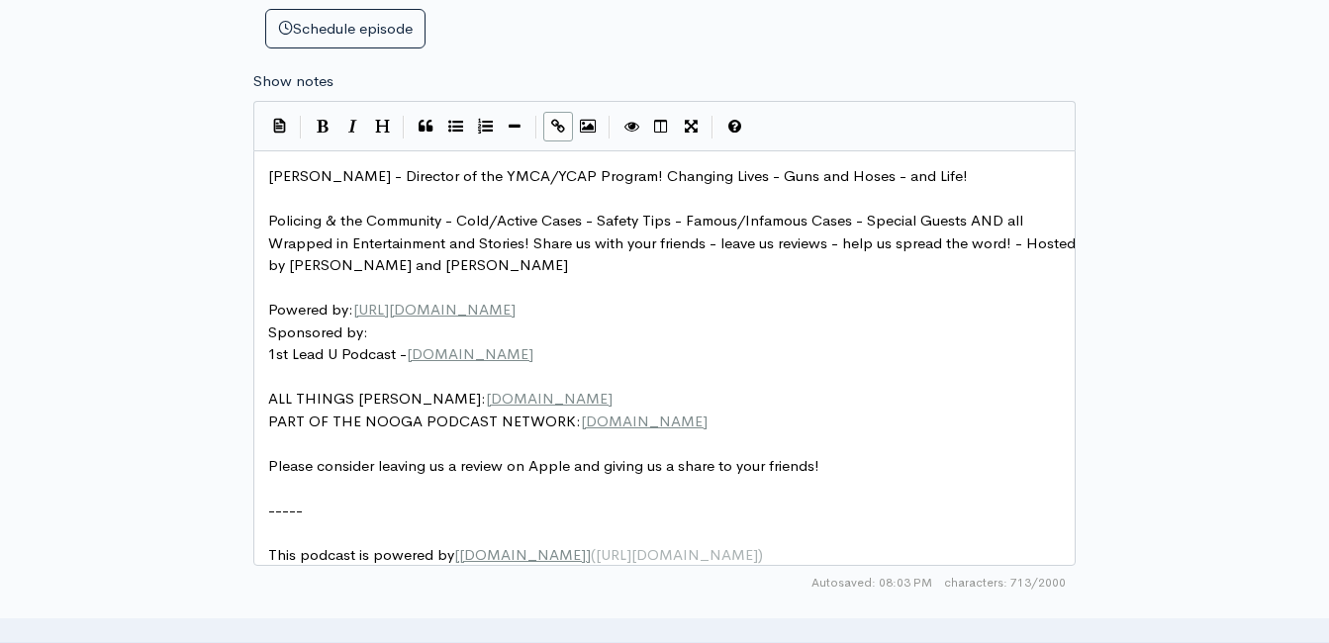
click at [270, 183] on span "Andy Smith - Director of the YMCA/YCAP Program! Changing Lives - Guns and Hoses…" at bounding box center [617, 175] width 699 height 19
type textarea "CrimeCast Shre"
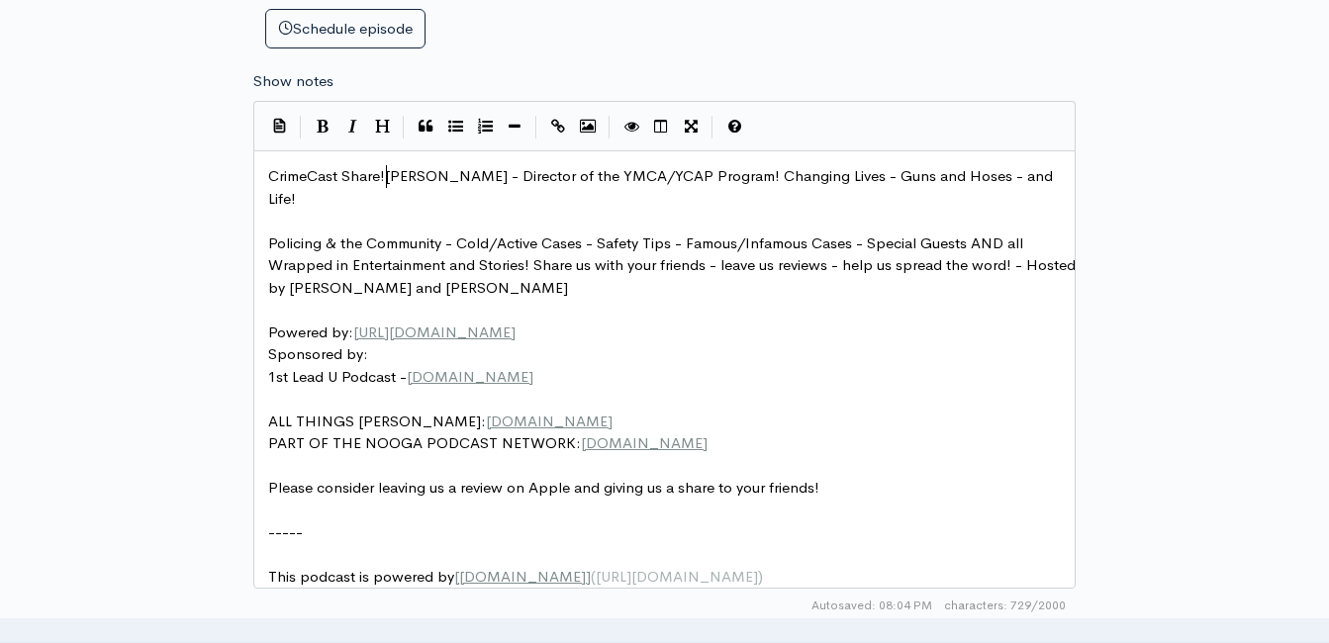
type textarea "are!"
click at [730, 183] on span "CrimeCast Share! Andy Smith - Director of the YMCA/YCAP Program! Changing Lives…" at bounding box center [664, 187] width 792 height 42
type textarea "joined rodd"
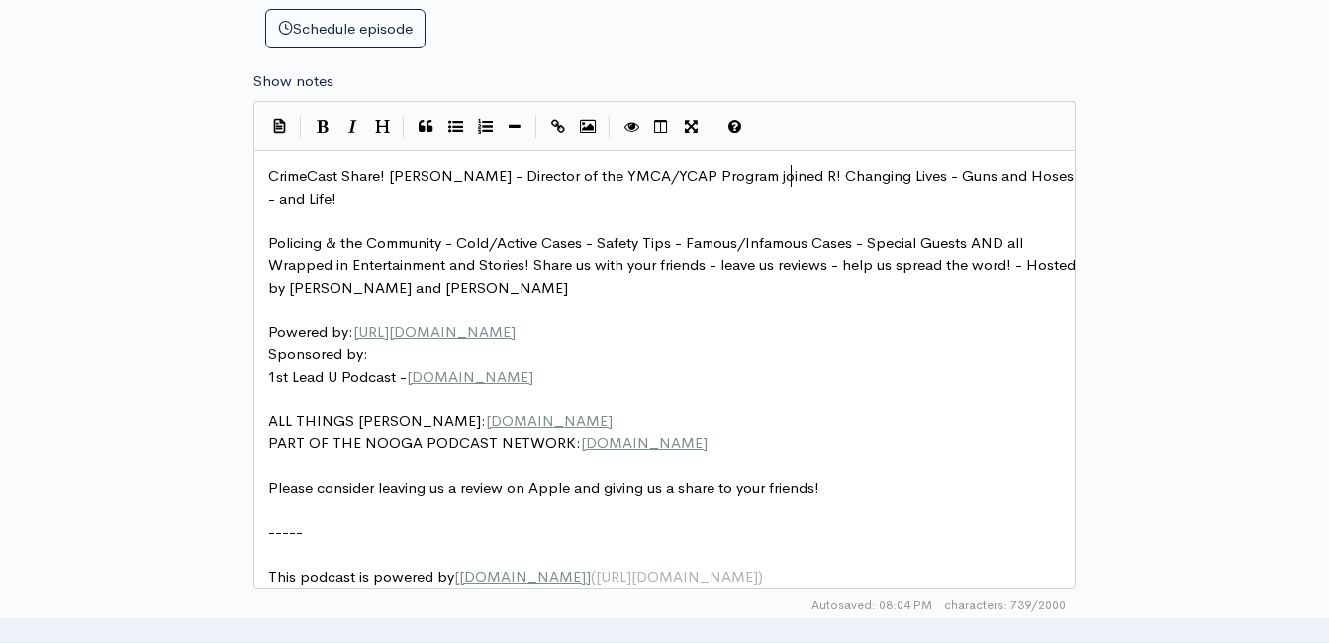
type textarea "R9"
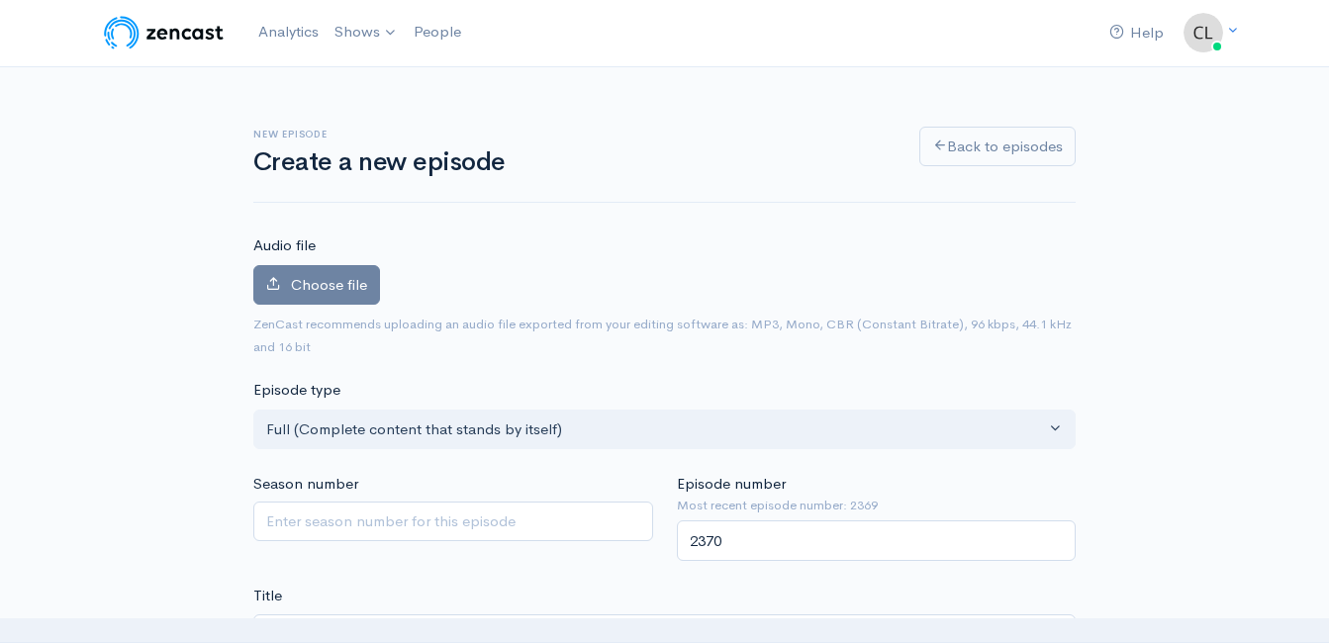
scroll to position [0, 0]
type textarea "oddy and Clint"
click at [367, 272] on label "Choose file" at bounding box center [316, 286] width 127 height 41
click at [0, 0] on input "Choose file" at bounding box center [0, 0] width 0 height 0
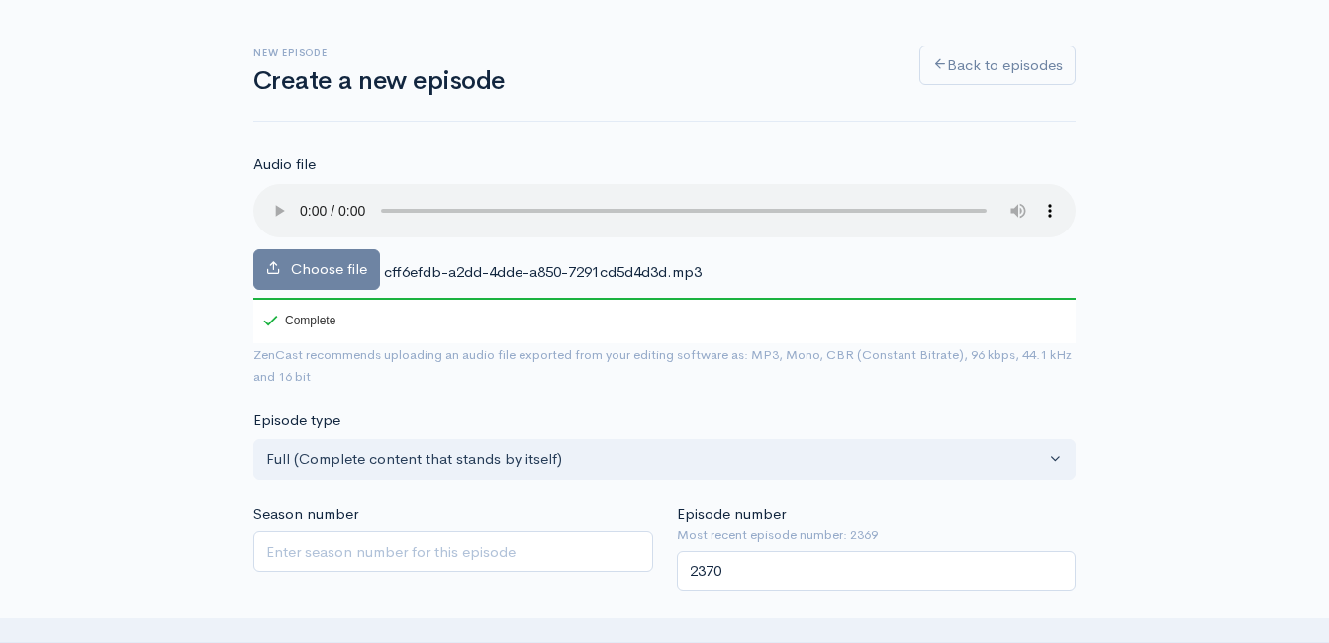
scroll to position [297, 0]
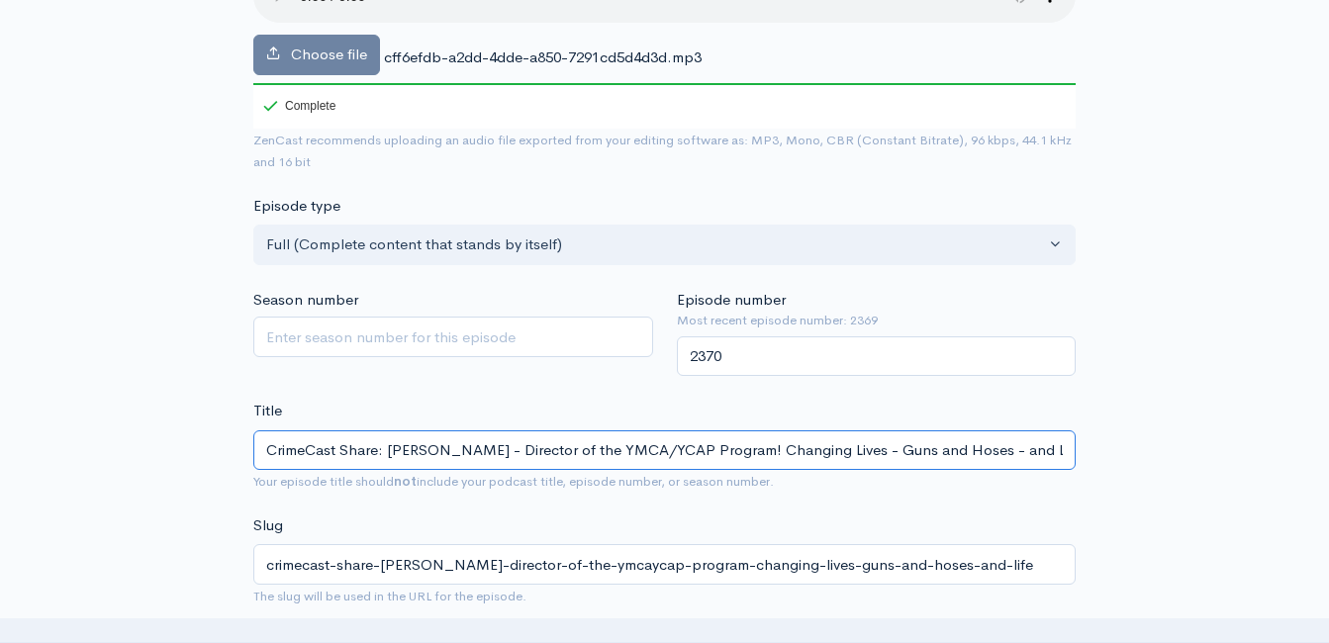
click at [483, 449] on input "CrimeCast Share: Andy Smith - Director of the YMCA/YCAP Program! Changing Lives…" at bounding box center [664, 450] width 822 height 41
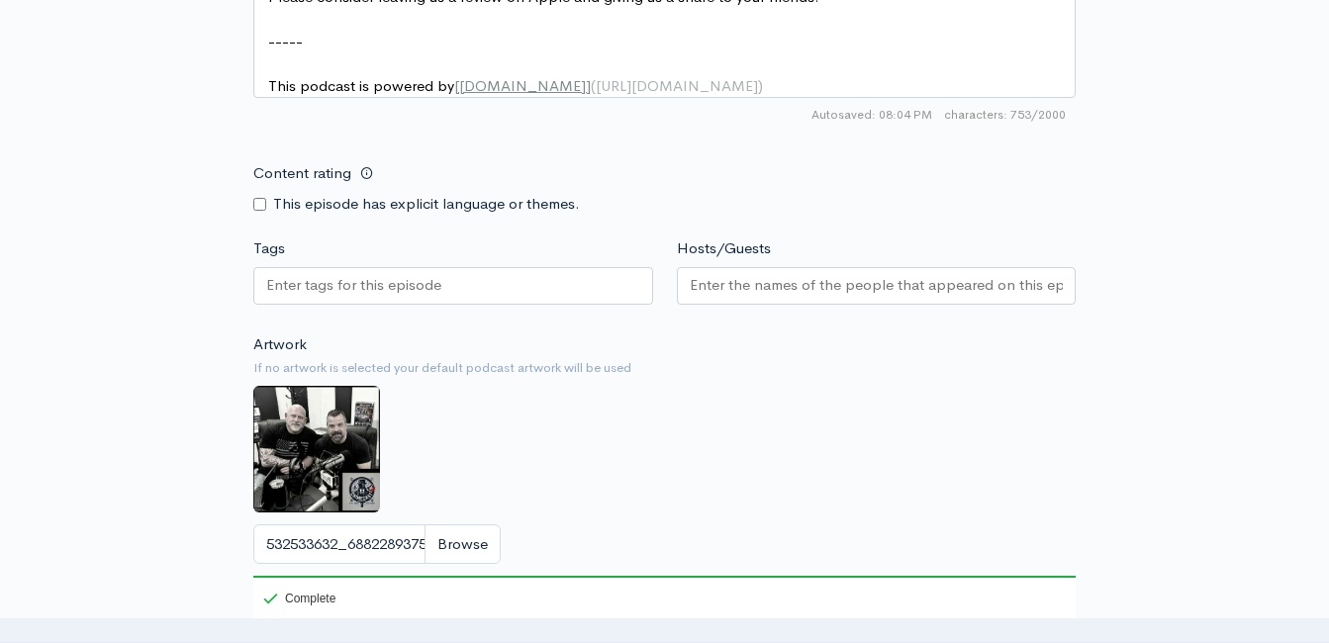
scroll to position [1979, 0]
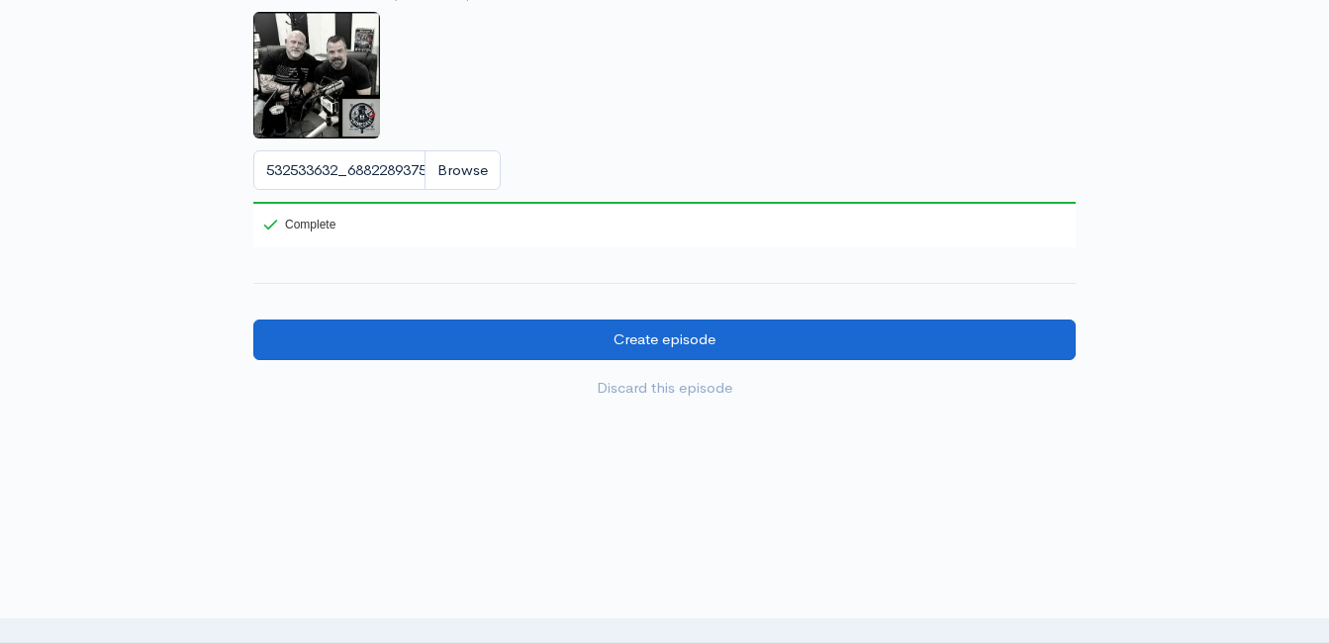
type input "CrimeCast Share: Andy Smith-Director of the YMCA/YCAP Program! Changing Lives -…"
click at [608, 356] on input "Create episode" at bounding box center [664, 340] width 822 height 41
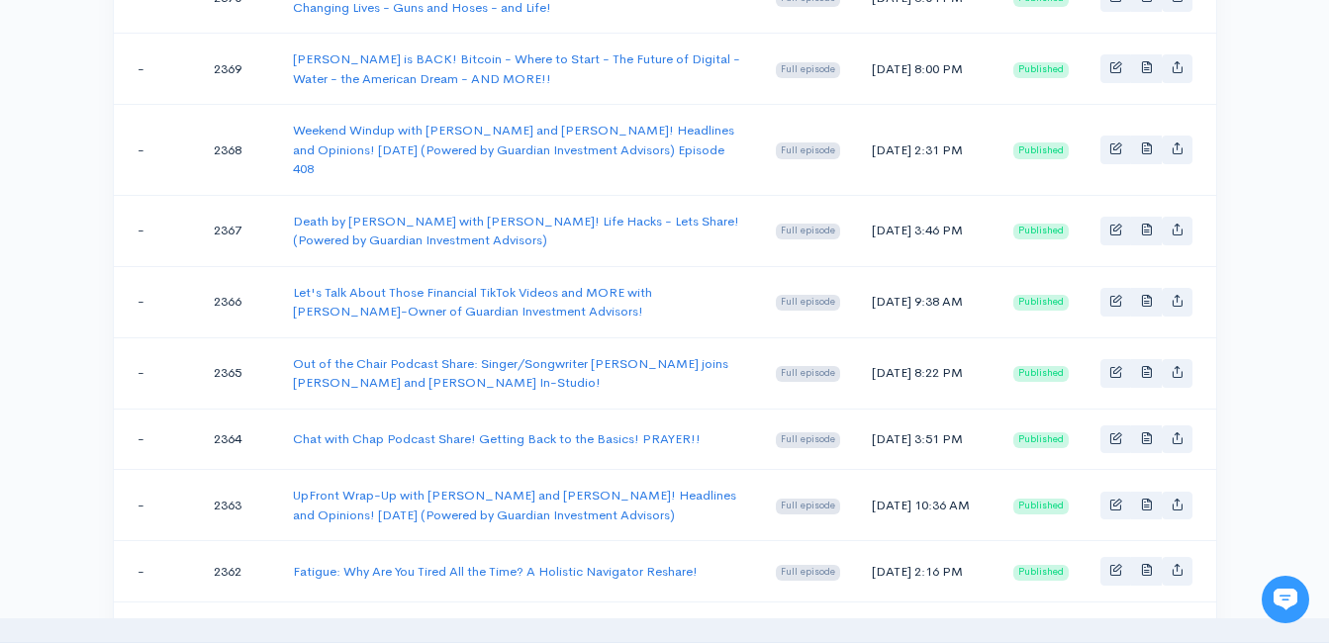
scroll to position [594, 0]
